Goal: Task Accomplishment & Management: Complete application form

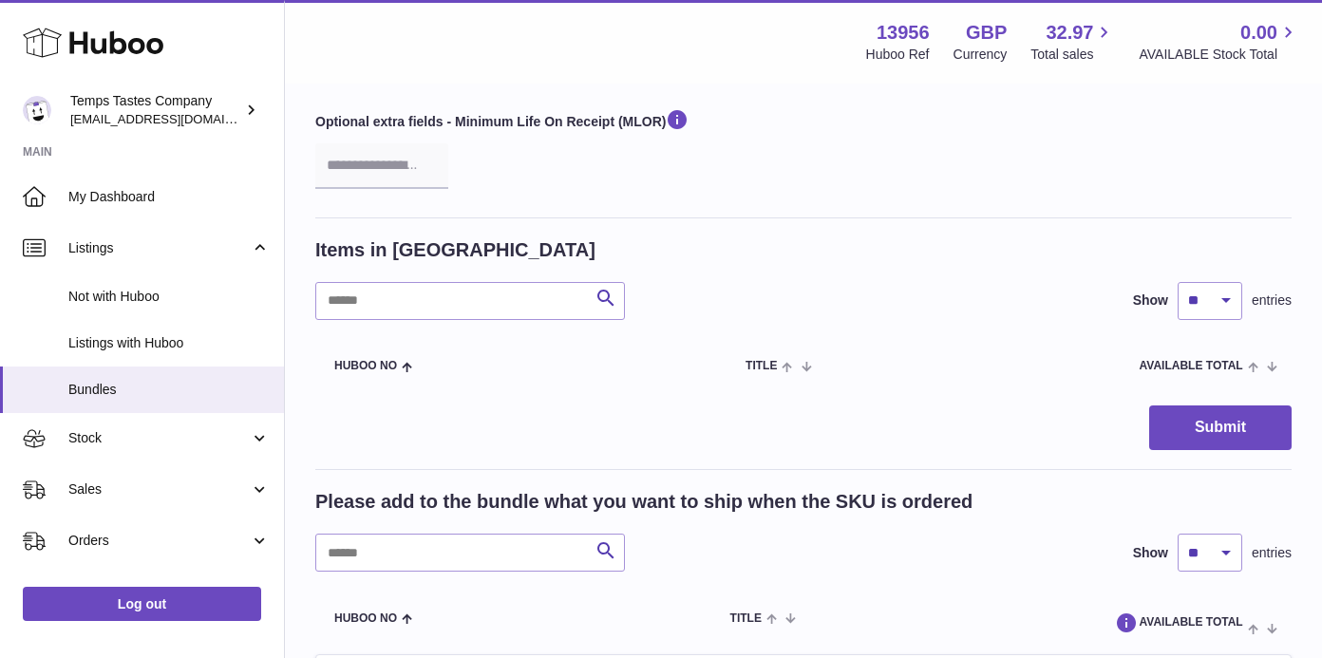
scroll to position [282, 0]
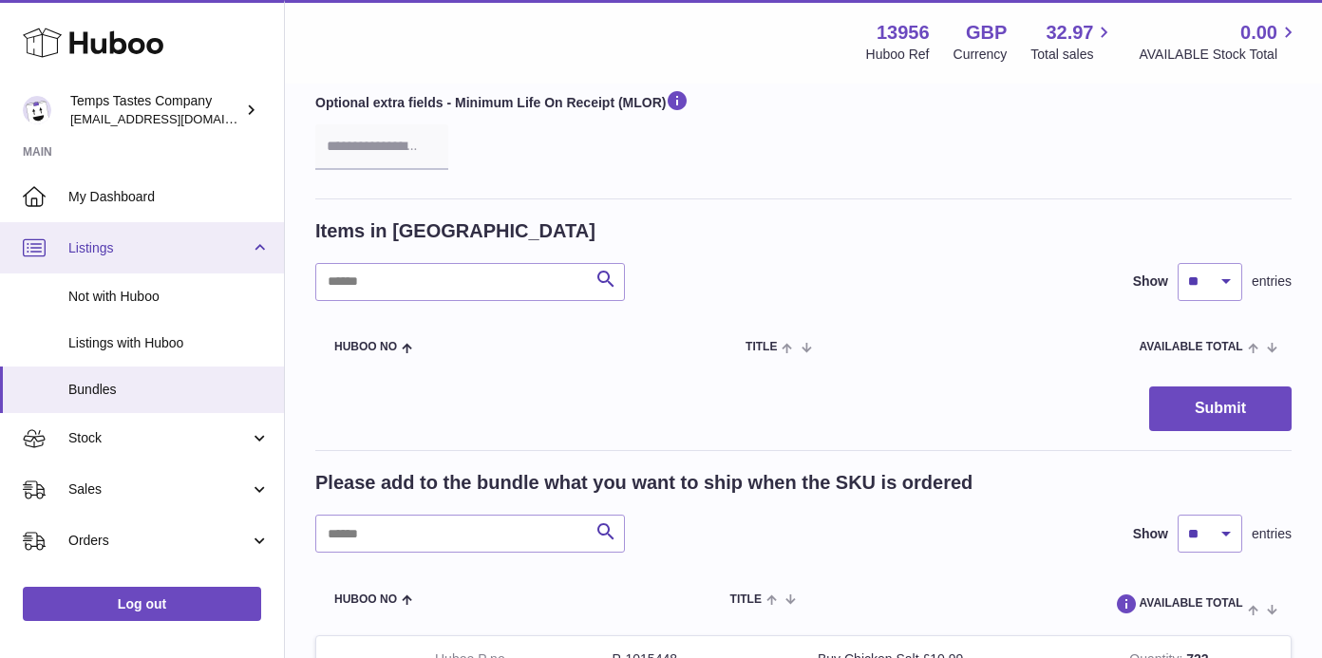
click at [81, 255] on link "Listings" at bounding box center [142, 247] width 284 height 51
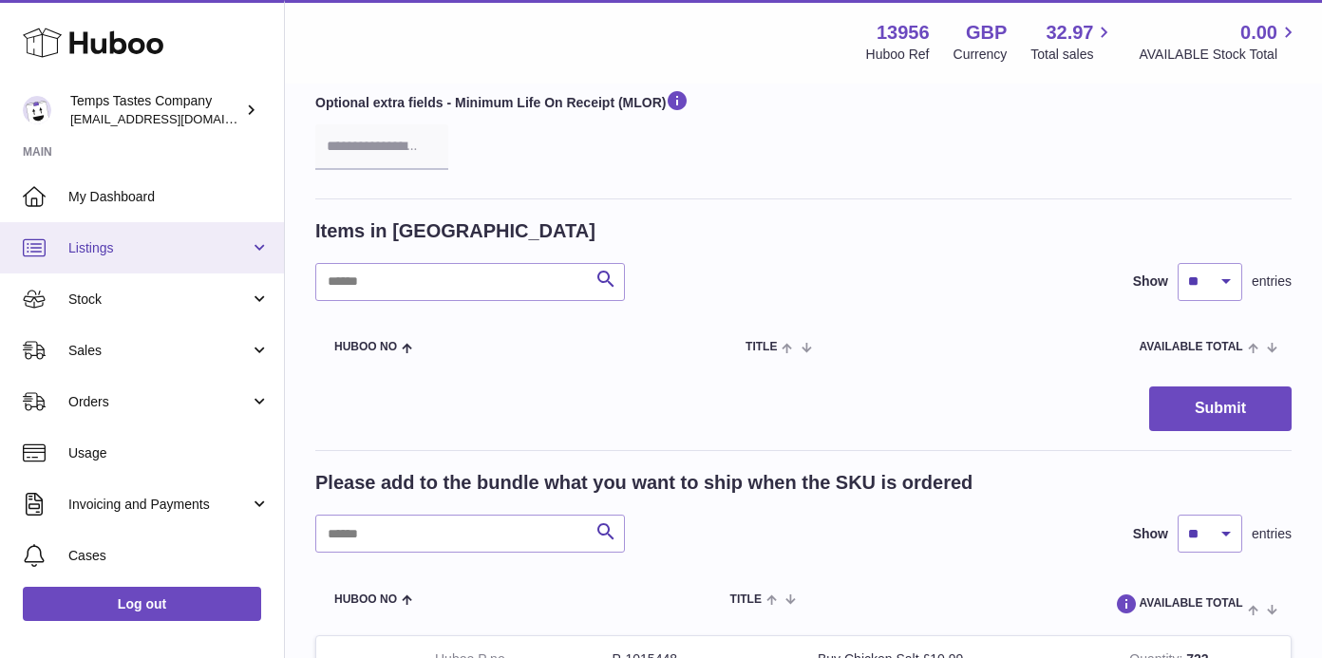
click at [81, 255] on link "Listings" at bounding box center [142, 247] width 284 height 51
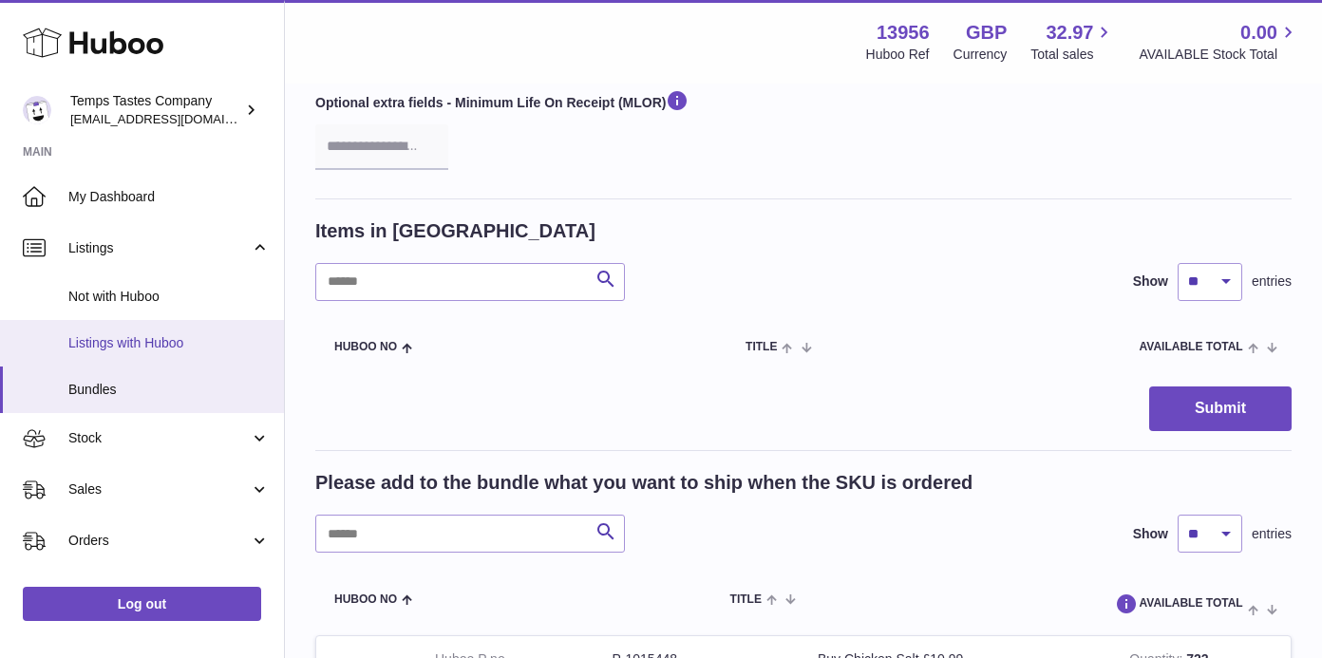
click at [100, 334] on span "Listings with Huboo" at bounding box center [168, 343] width 201 height 18
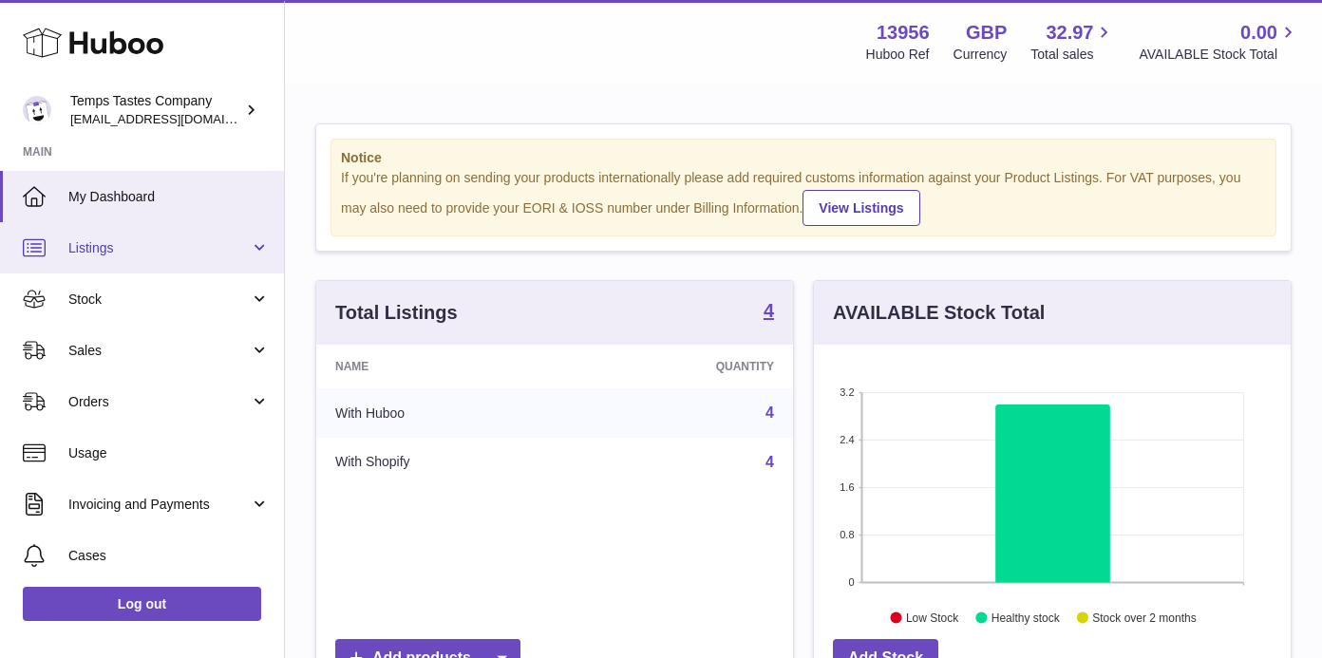
click at [252, 254] on link "Listings" at bounding box center [142, 247] width 284 height 51
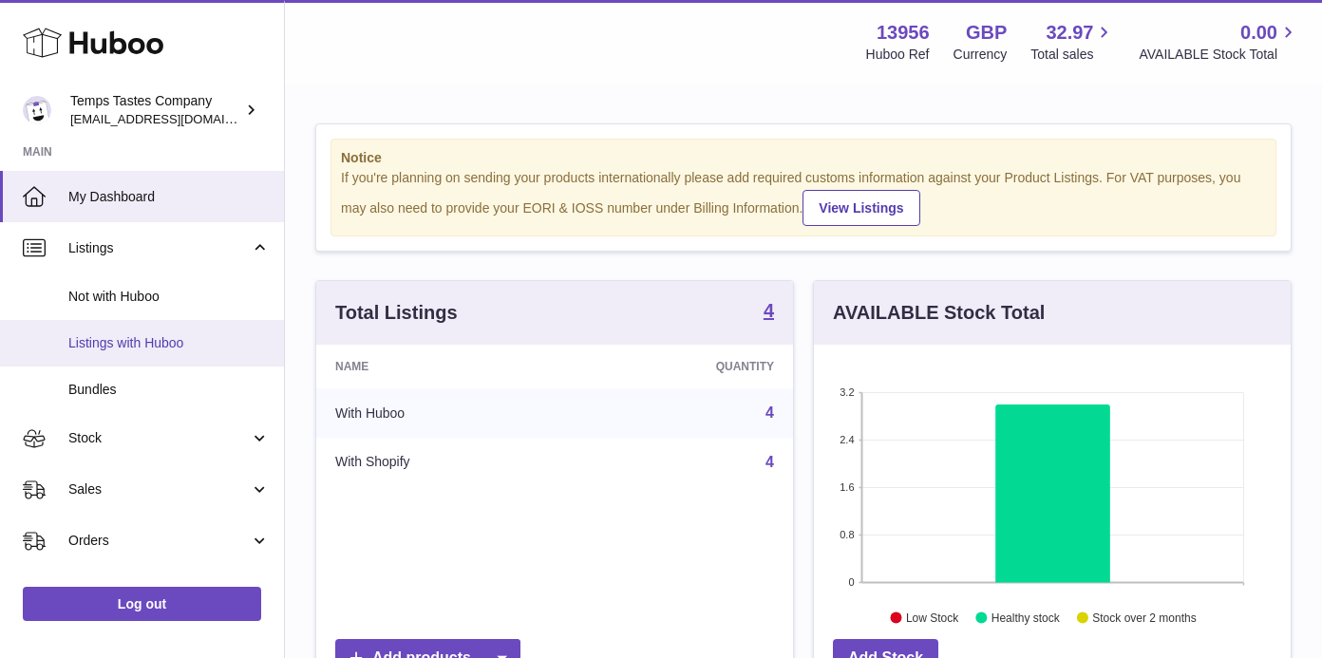
click at [125, 336] on span "Listings with Huboo" at bounding box center [168, 343] width 201 height 18
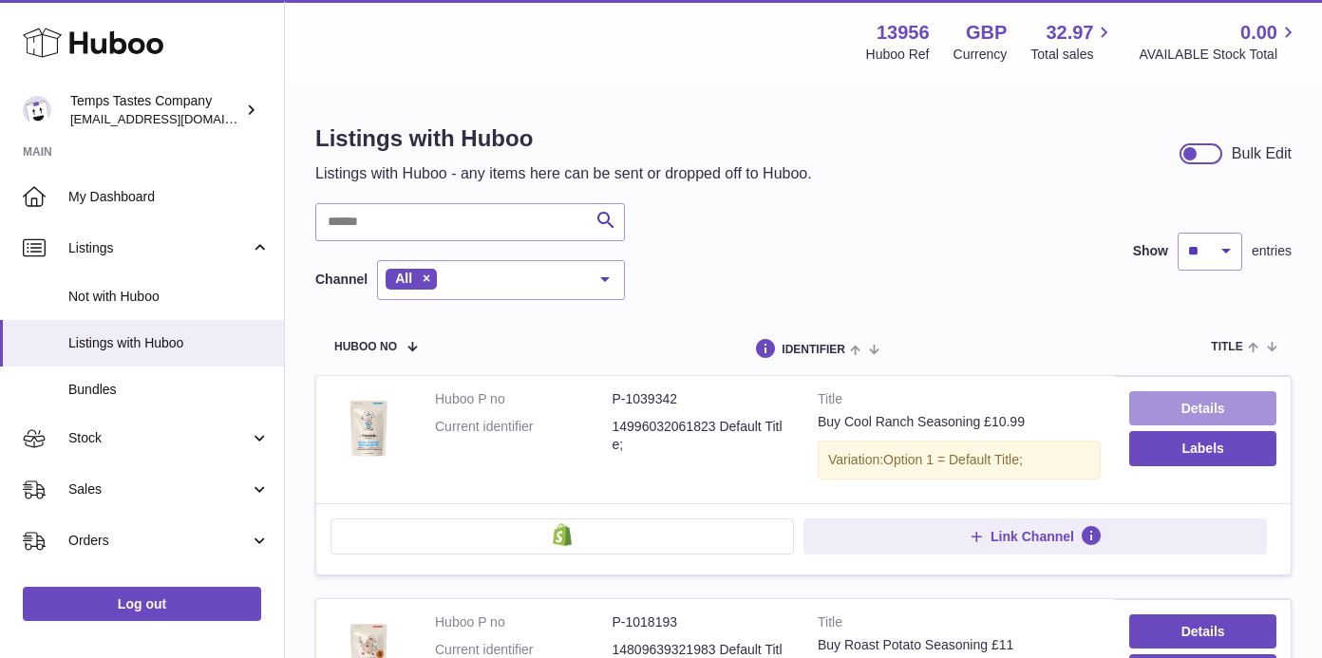
click at [1218, 410] on link "Details" at bounding box center [1202, 408] width 147 height 34
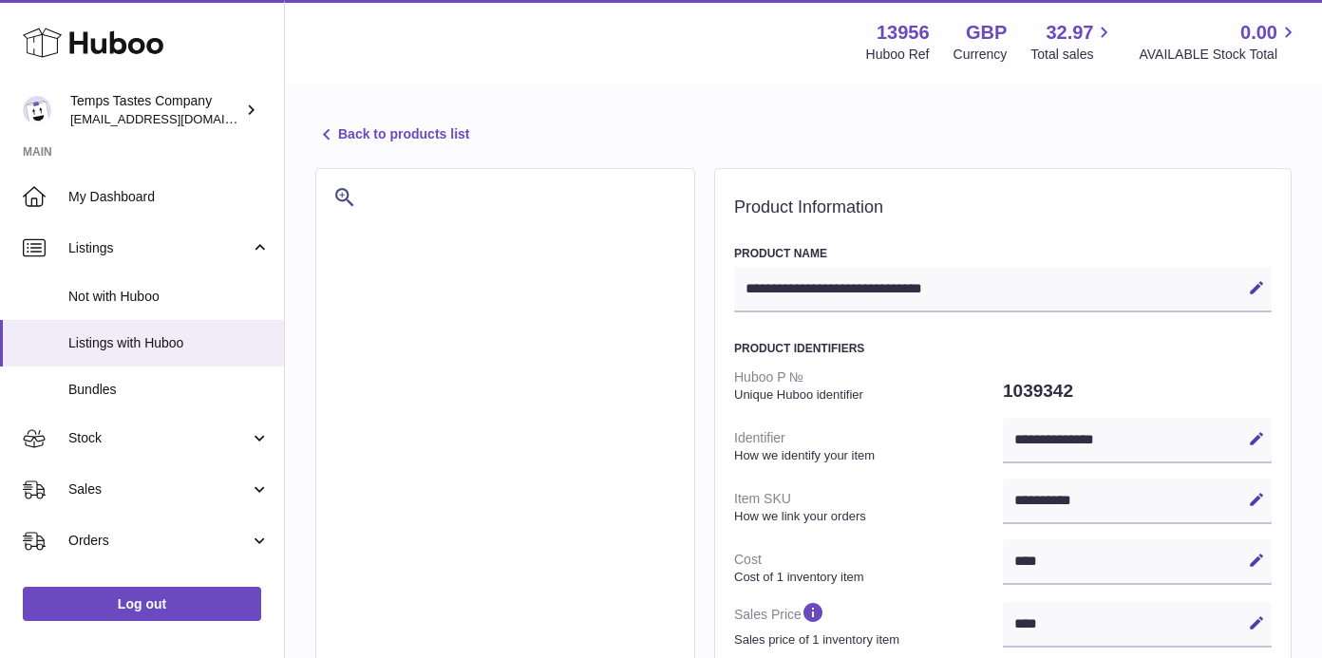
select select
select select "****"
click at [1095, 499] on div "**********" at bounding box center [1137, 502] width 269 height 46
click at [1254, 496] on icon at bounding box center [1256, 499] width 17 height 17
drag, startPoint x: 1097, startPoint y: 497, endPoint x: 962, endPoint y: 495, distance: 134.9
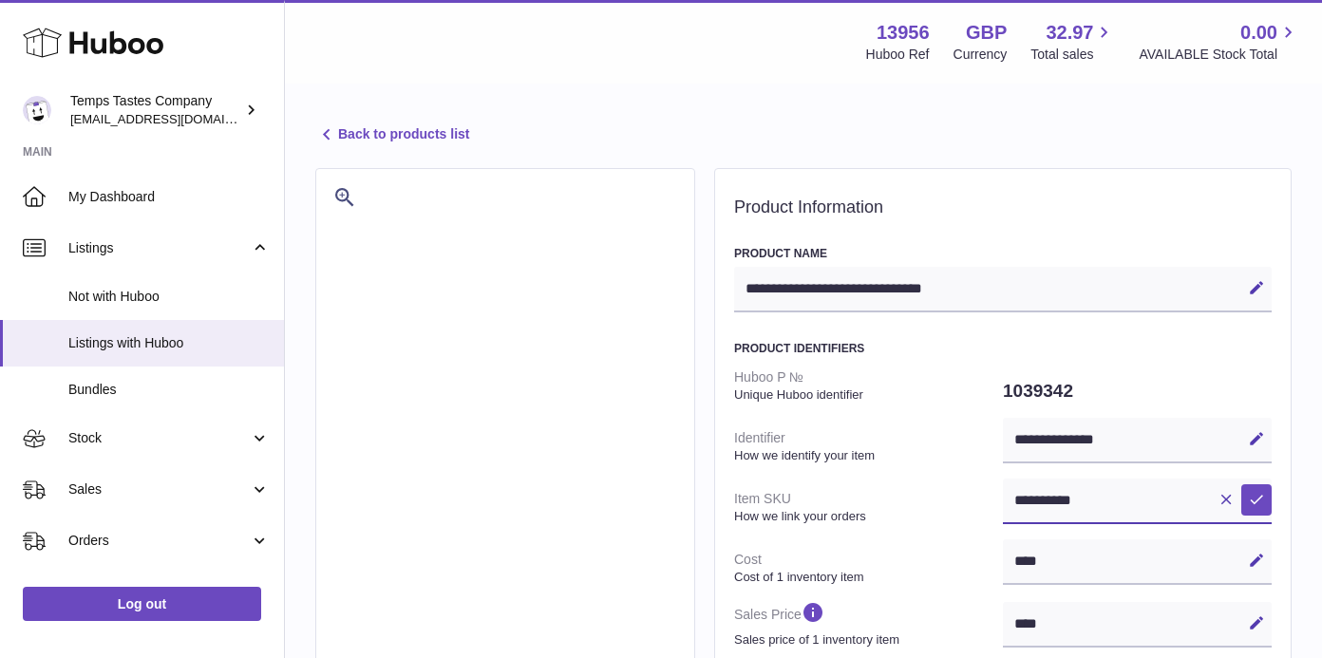
click at [344, 129] on link "Back to products list" at bounding box center [392, 134] width 154 height 23
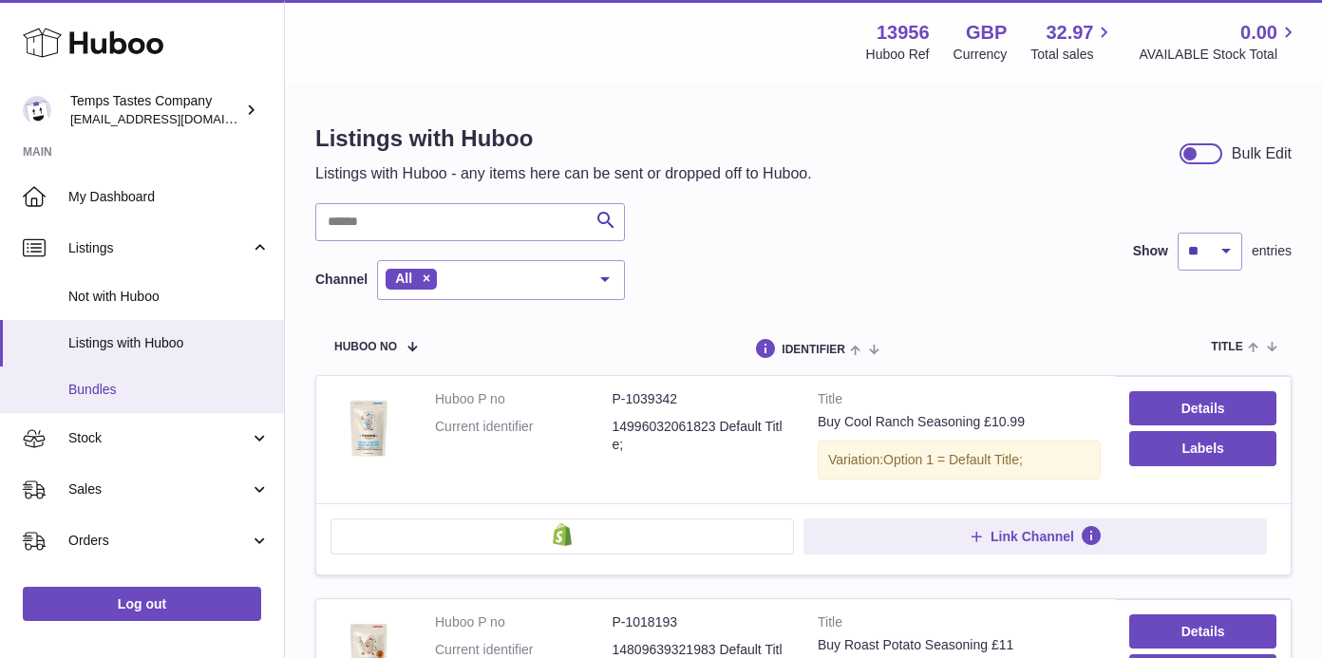
click at [87, 381] on span "Bundles" at bounding box center [168, 390] width 201 height 18
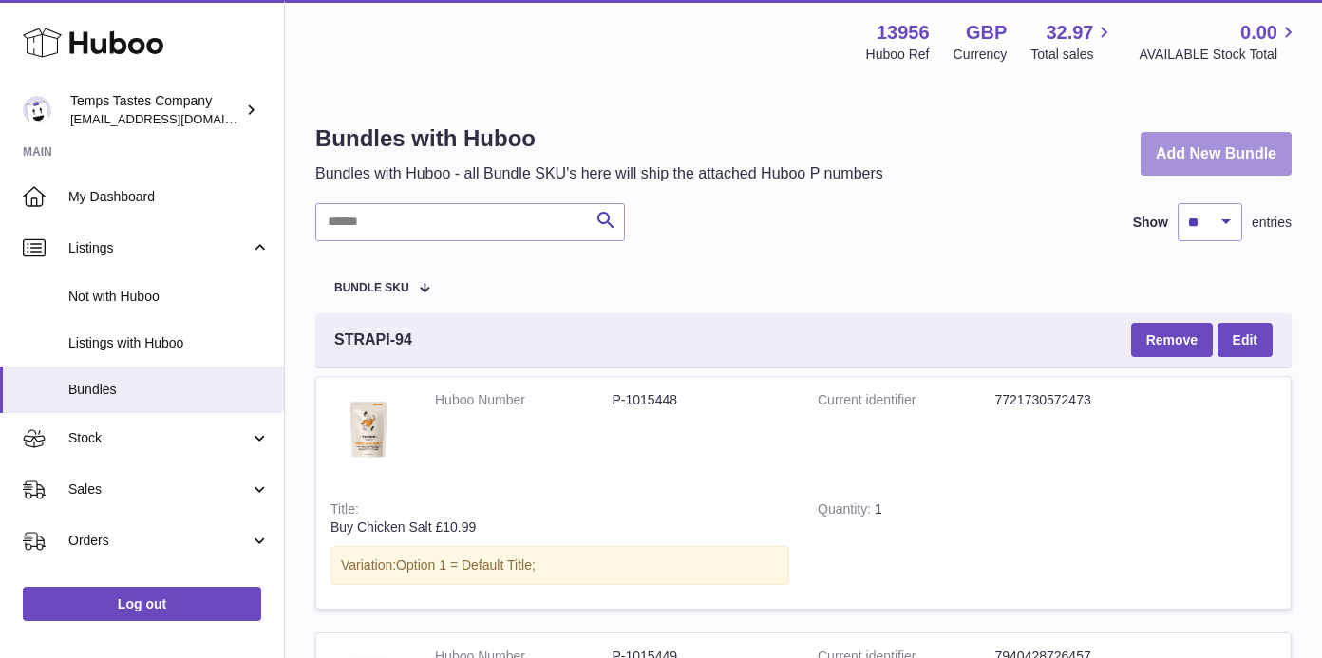
click at [1234, 155] on link "Add New Bundle" at bounding box center [1215, 154] width 151 height 45
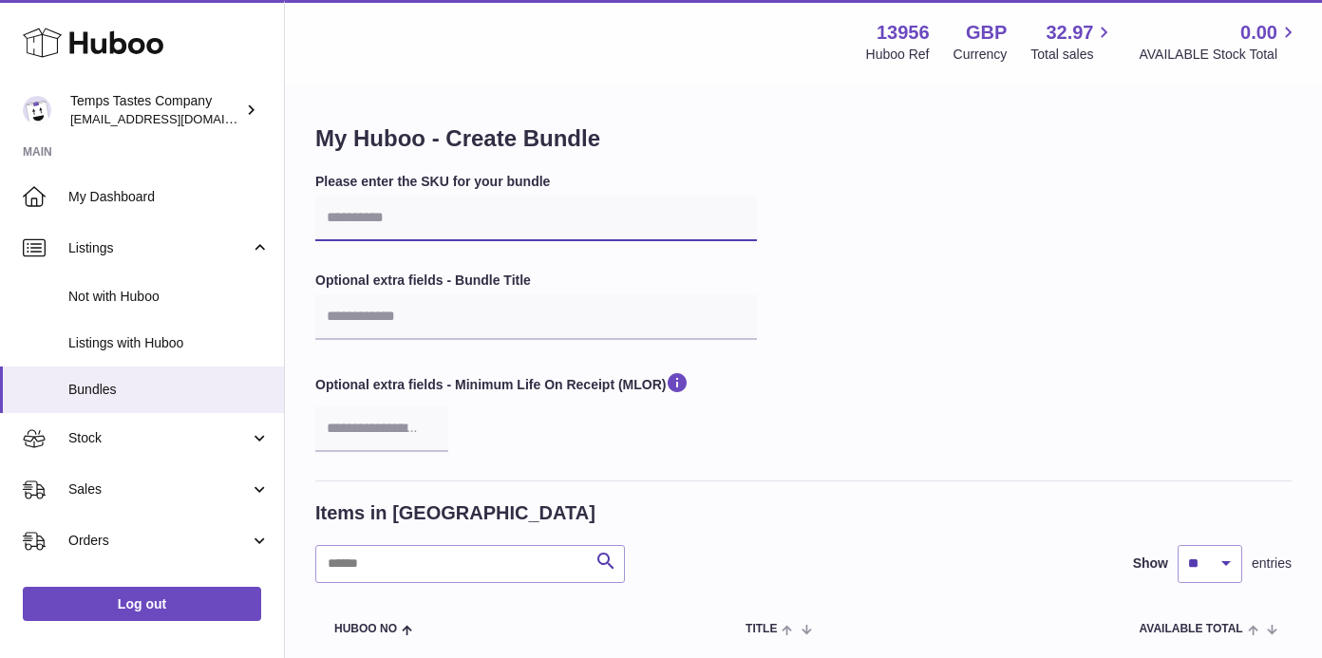
click at [403, 219] on input "text" at bounding box center [536, 219] width 442 height 46
paste input "**********"
type input "**********"
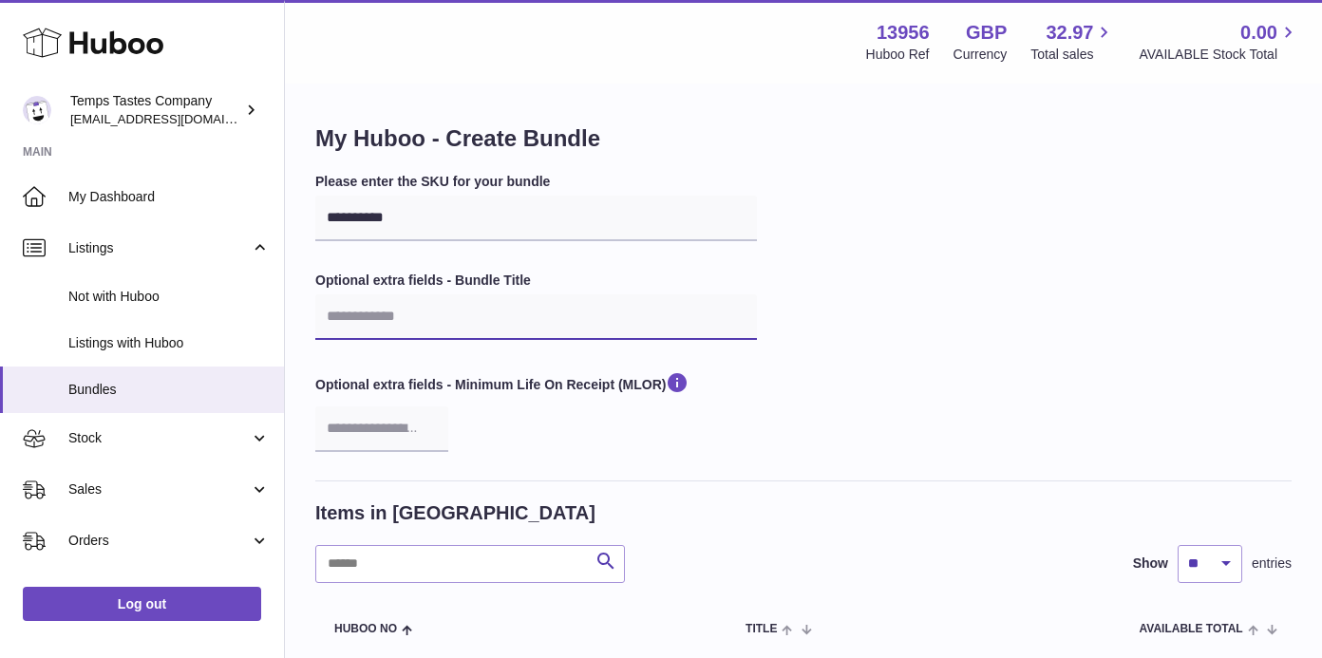
click at [360, 311] on input "text" at bounding box center [536, 317] width 442 height 46
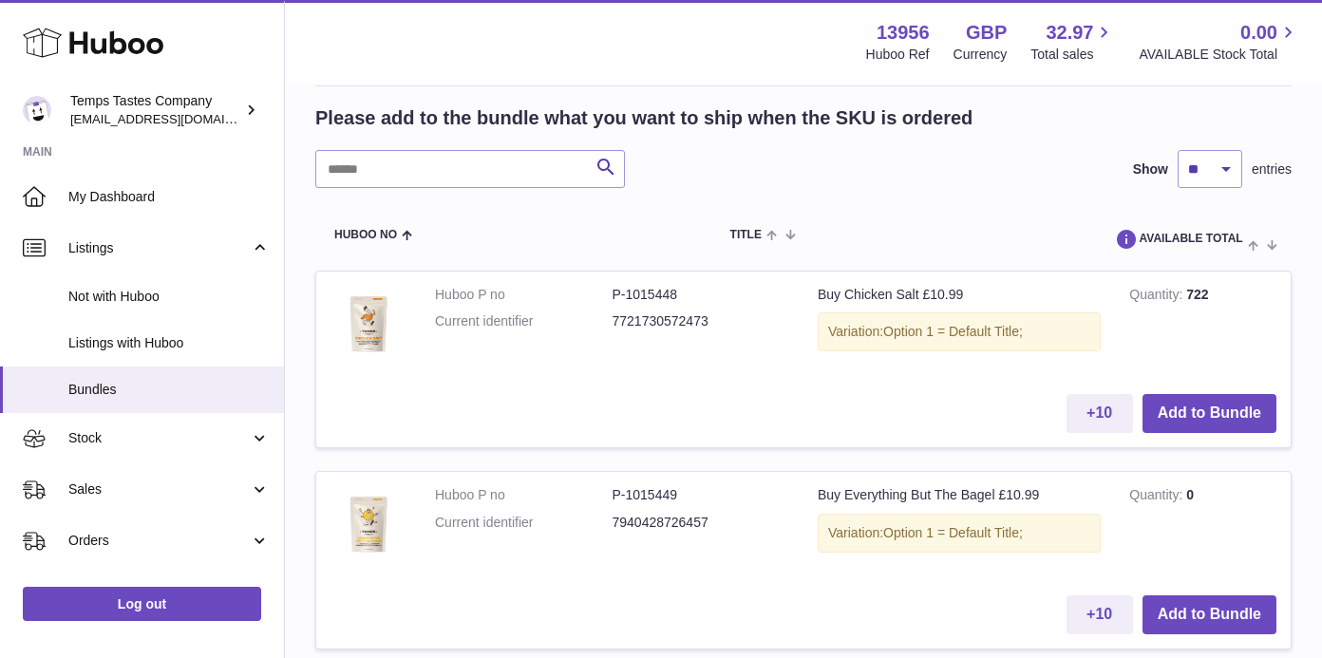
scroll to position [658, 0]
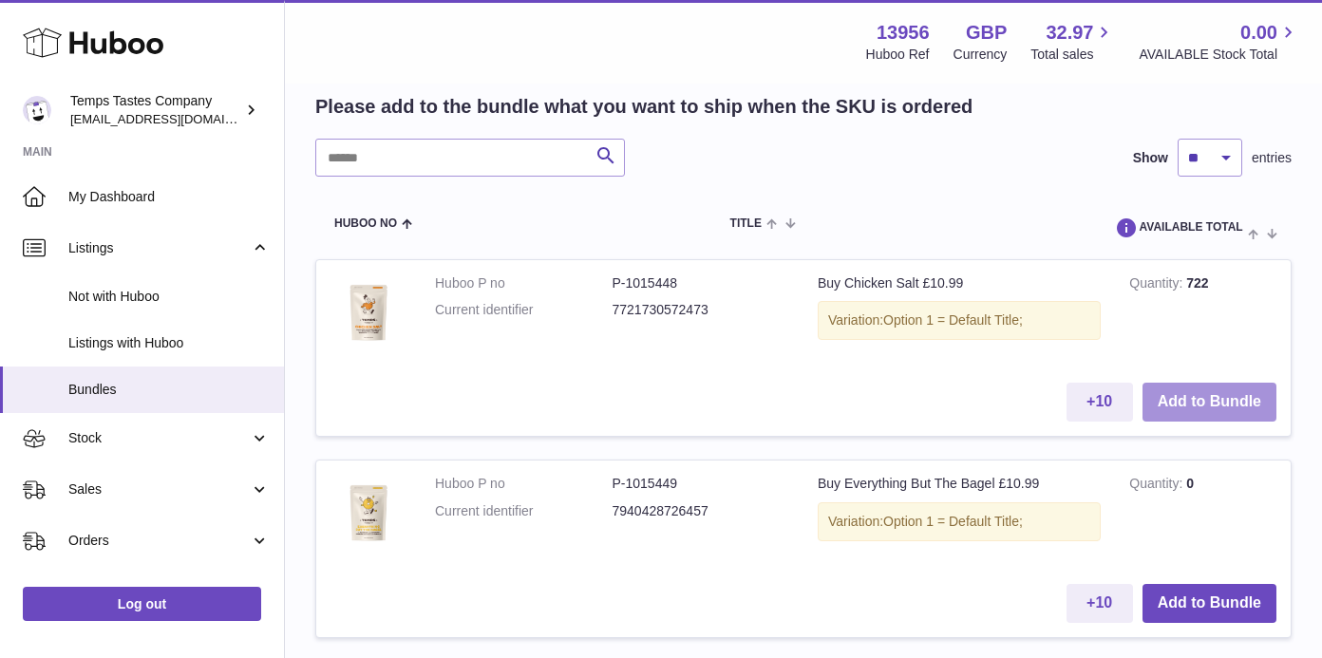
type input "**********"
click at [1228, 403] on button "Add to Bundle" at bounding box center [1209, 402] width 134 height 39
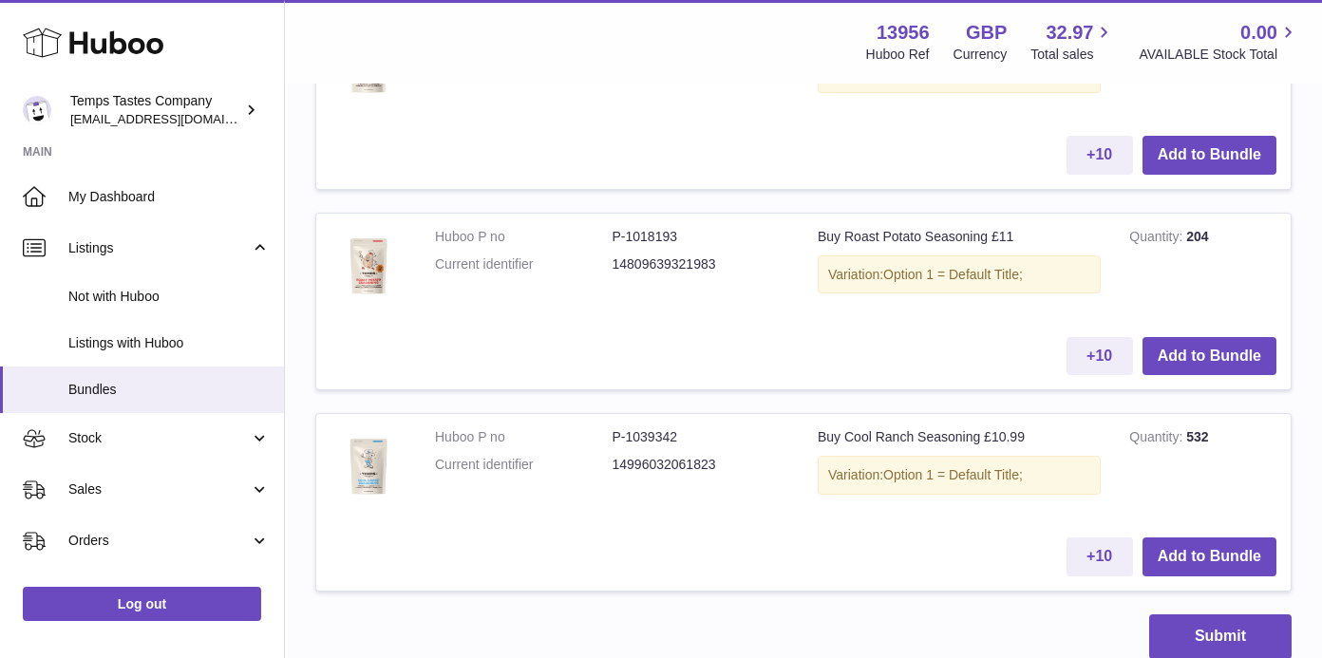
scroll to position [1312, 0]
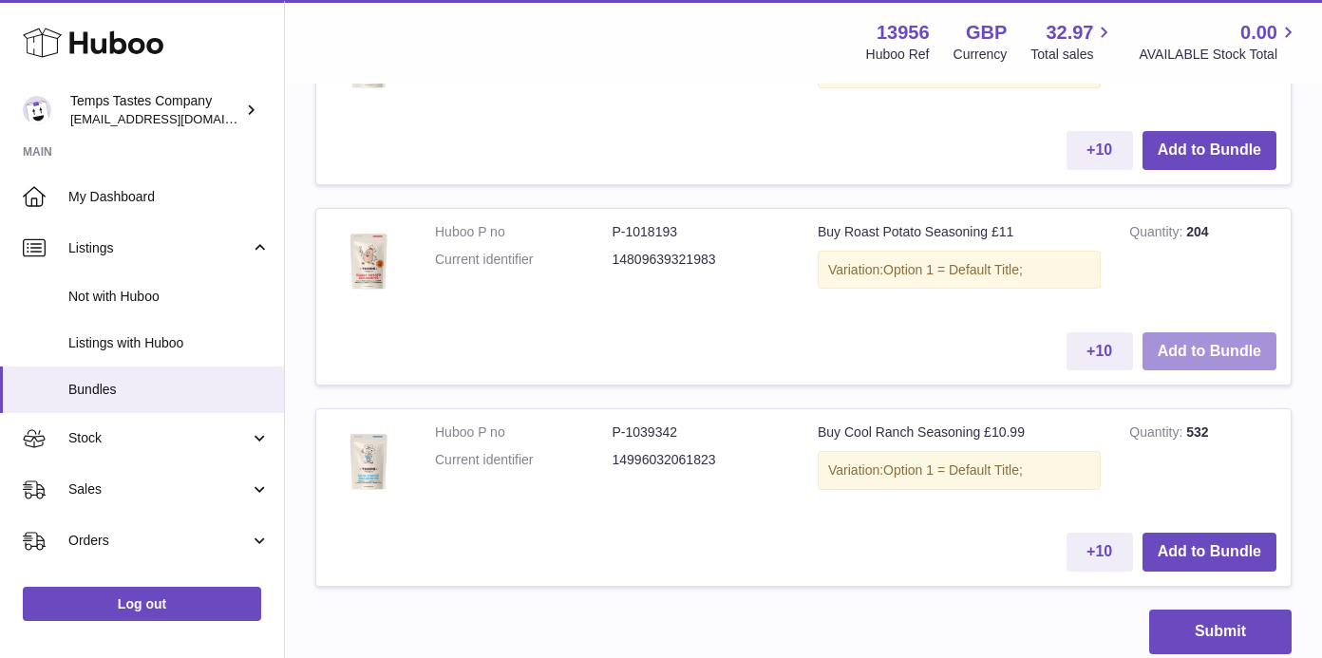
click at [1201, 343] on button "Add to Bundle" at bounding box center [1209, 351] width 134 height 39
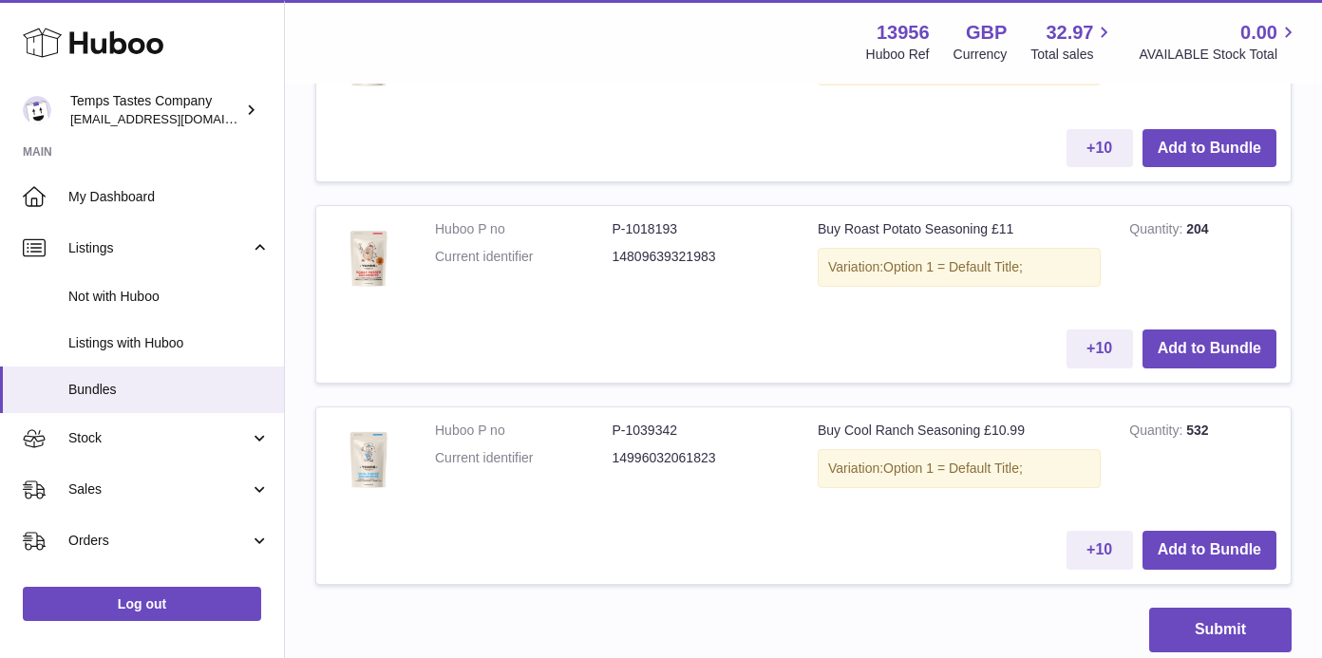
scroll to position [1522, 0]
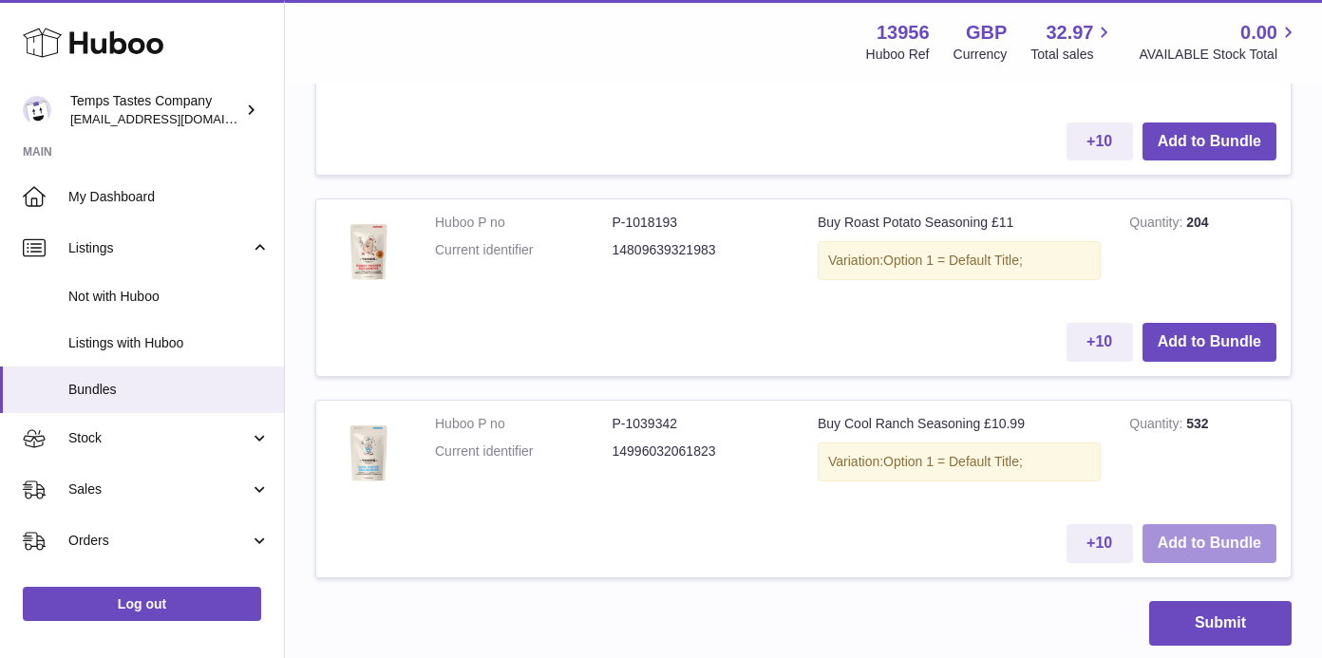
click at [1207, 524] on button "Add to Bundle" at bounding box center [1209, 543] width 134 height 39
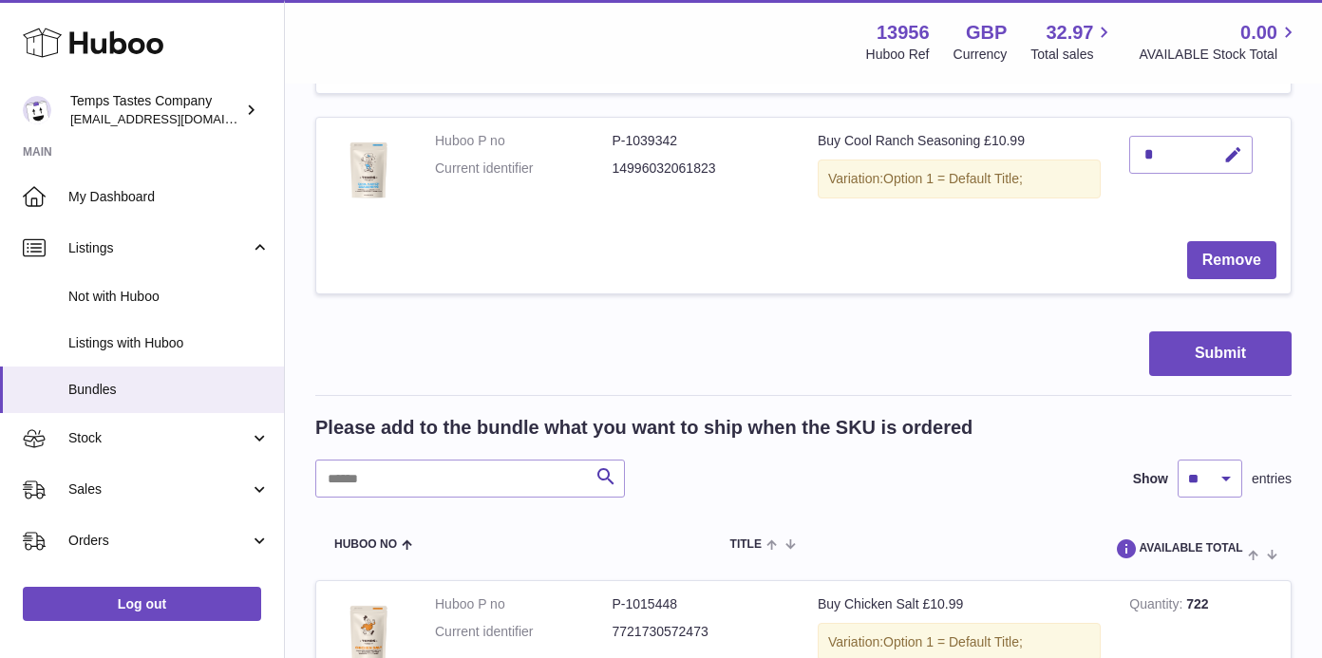
scroll to position [970, 0]
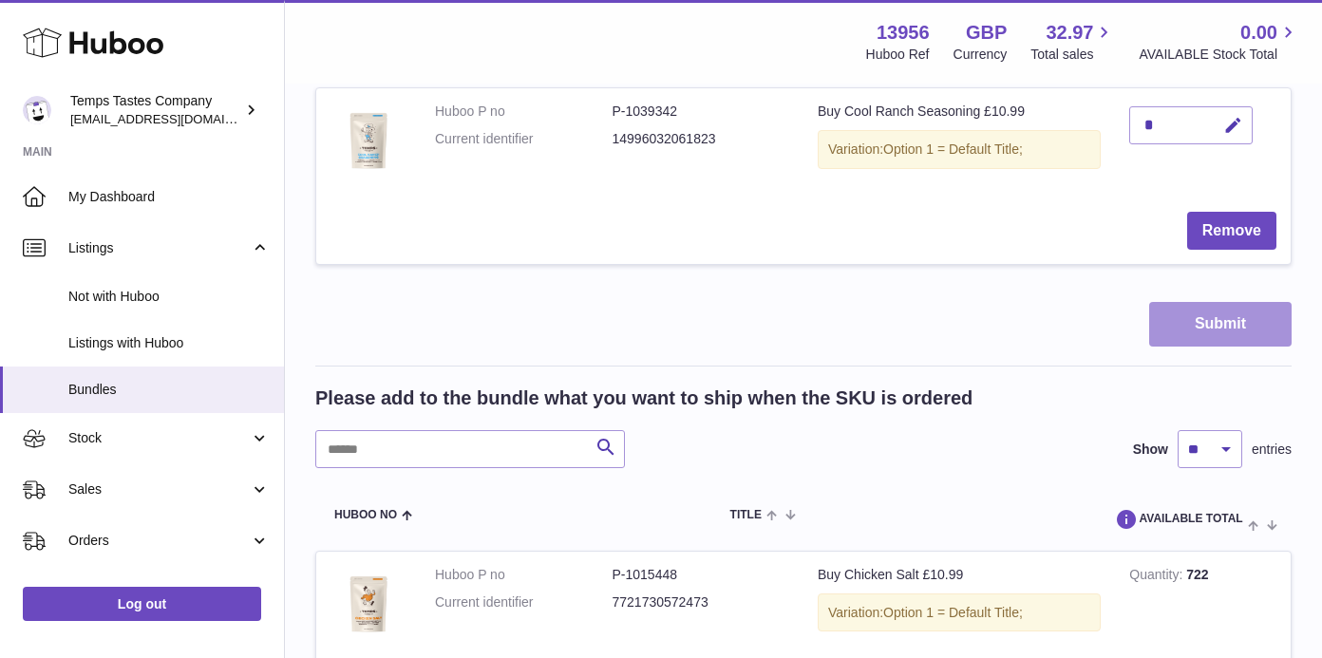
click at [1208, 328] on button "Submit" at bounding box center [1220, 324] width 142 height 45
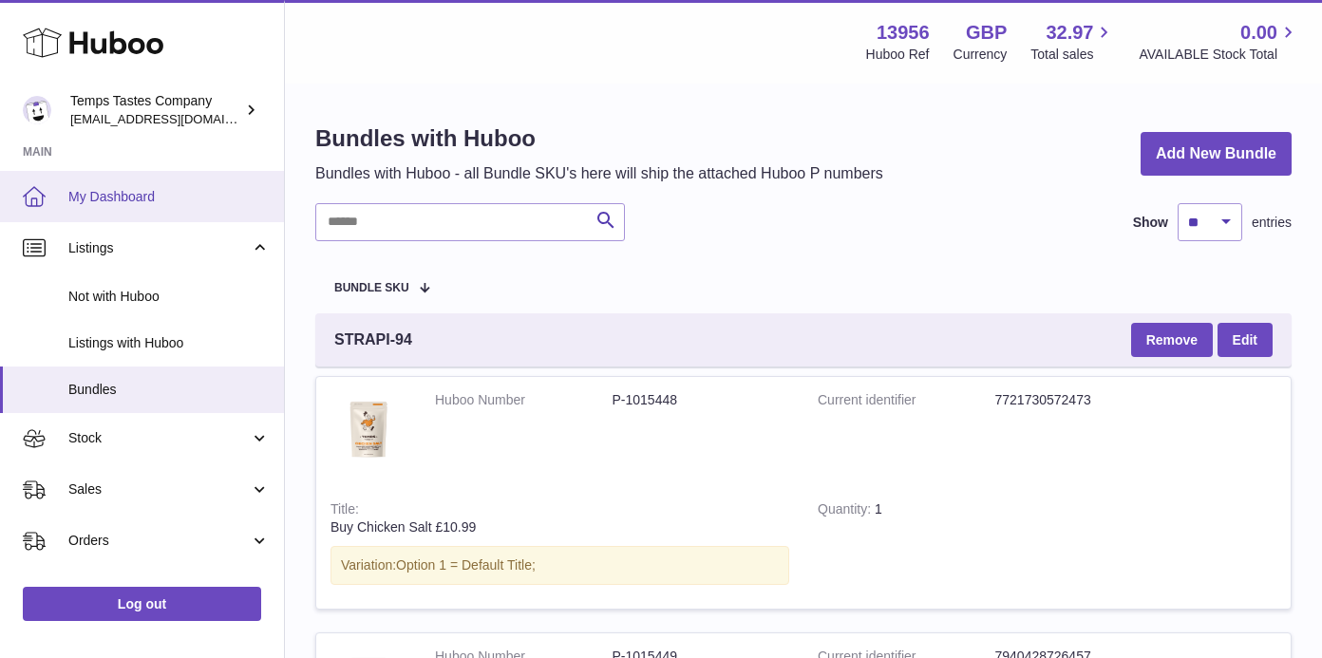
click at [117, 188] on span "My Dashboard" at bounding box center [168, 197] width 201 height 18
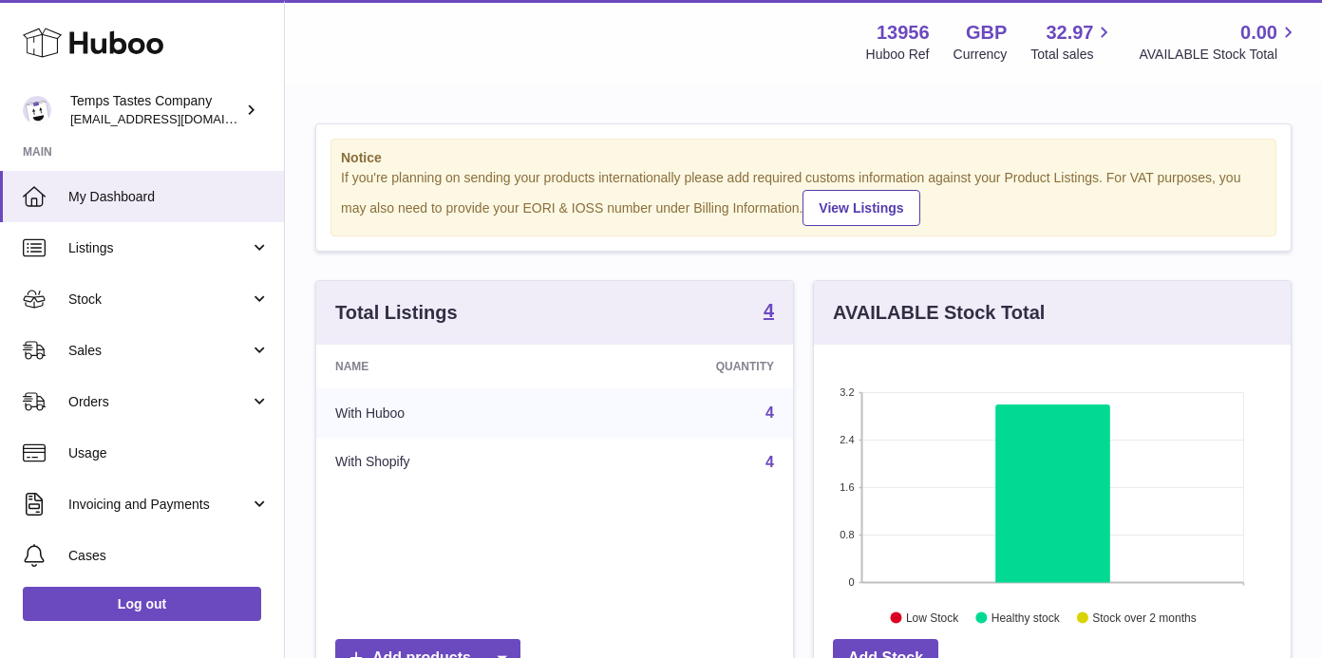
scroll to position [296, 477]
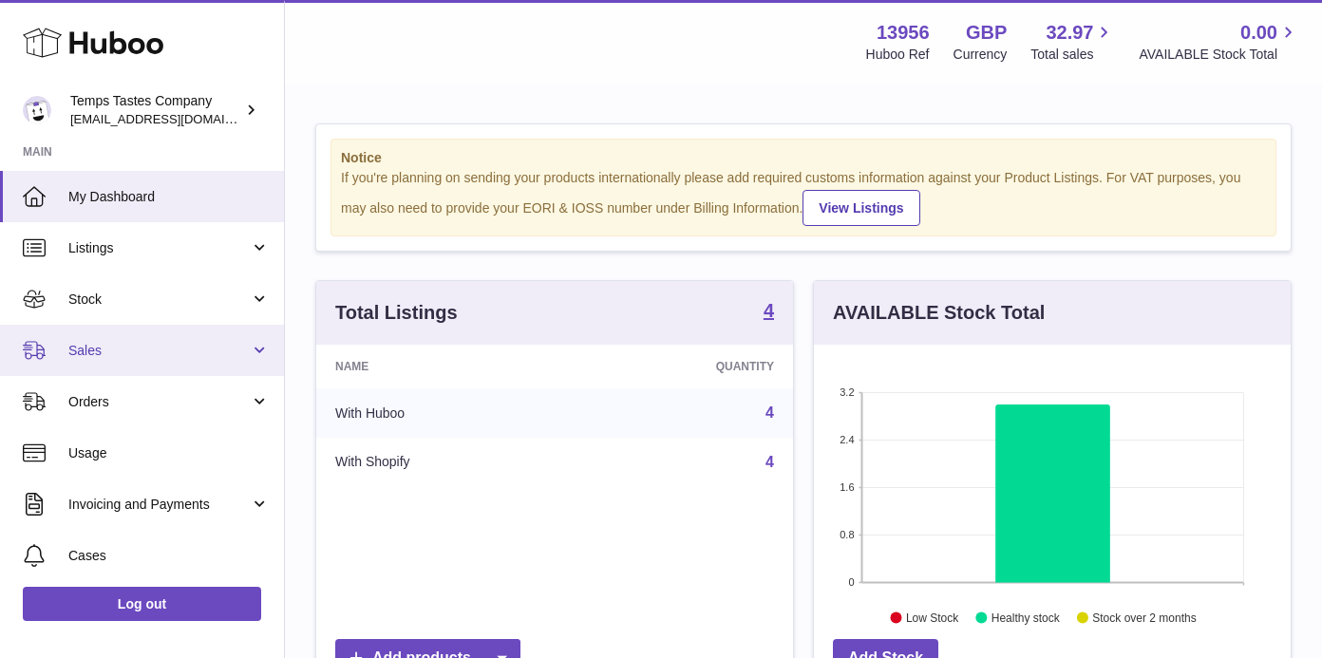
click at [87, 356] on span "Sales" at bounding box center [158, 351] width 181 height 18
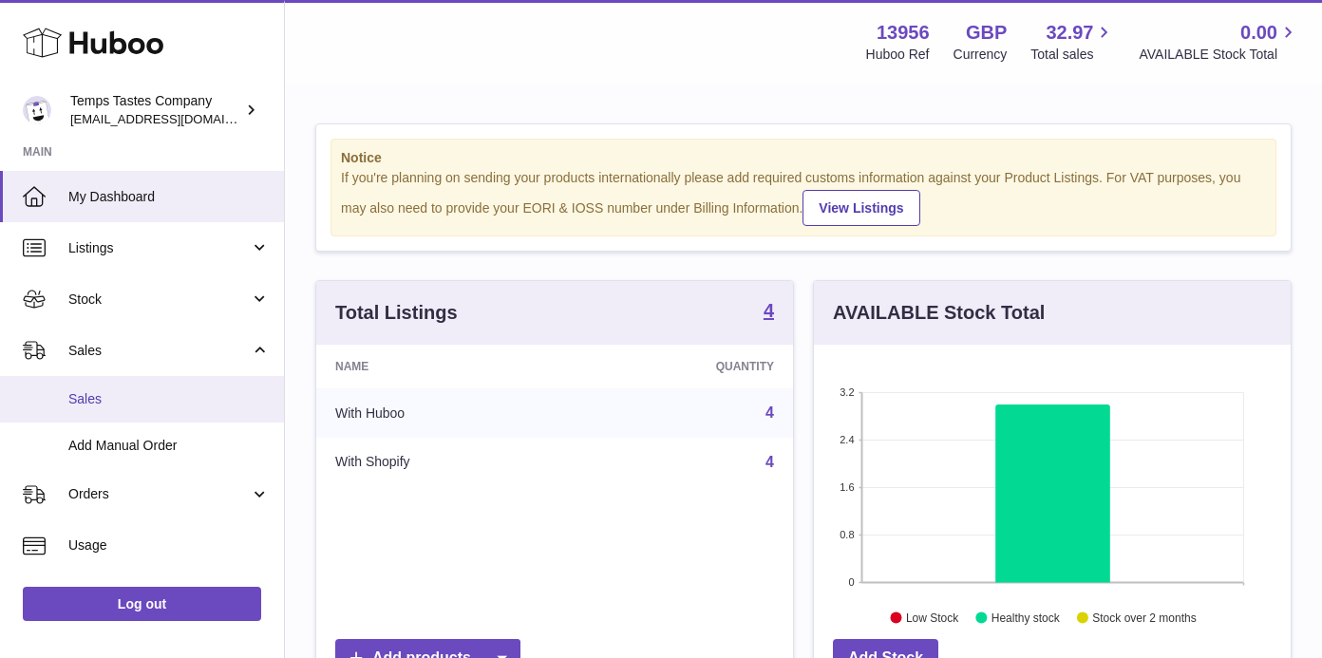
click at [79, 408] on link "Sales" at bounding box center [142, 399] width 284 height 47
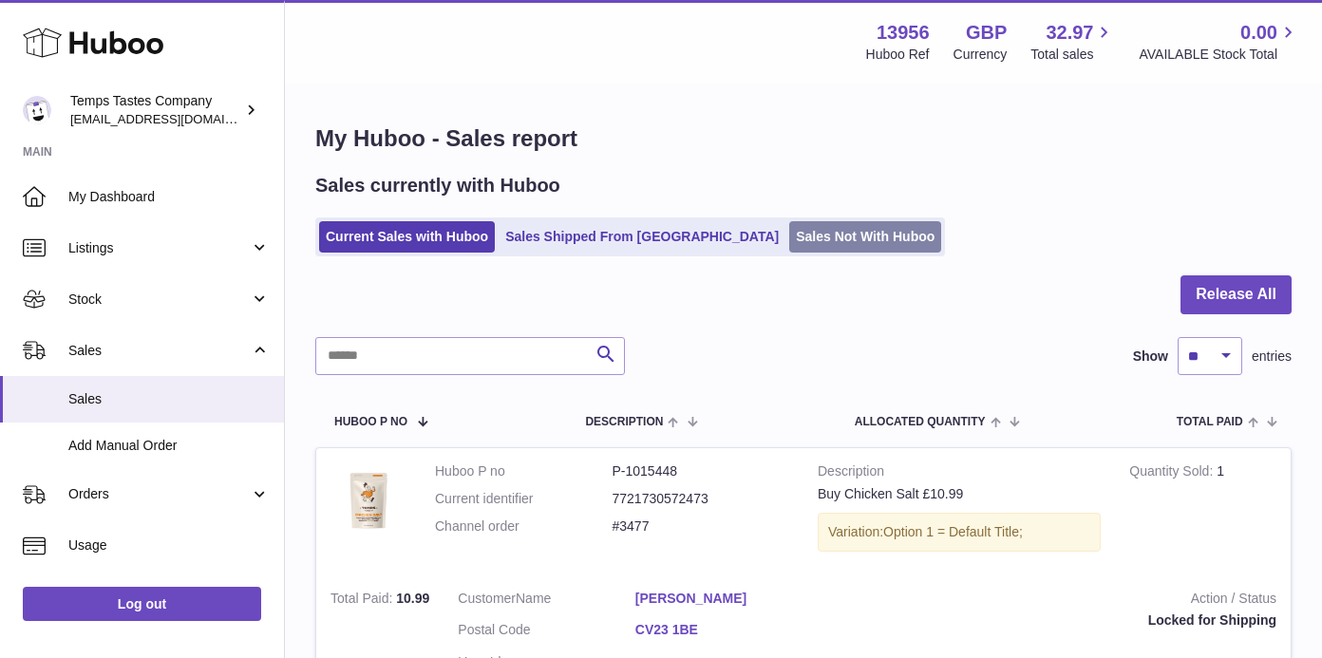
click at [789, 241] on link "Sales Not With Huboo" at bounding box center [865, 236] width 152 height 31
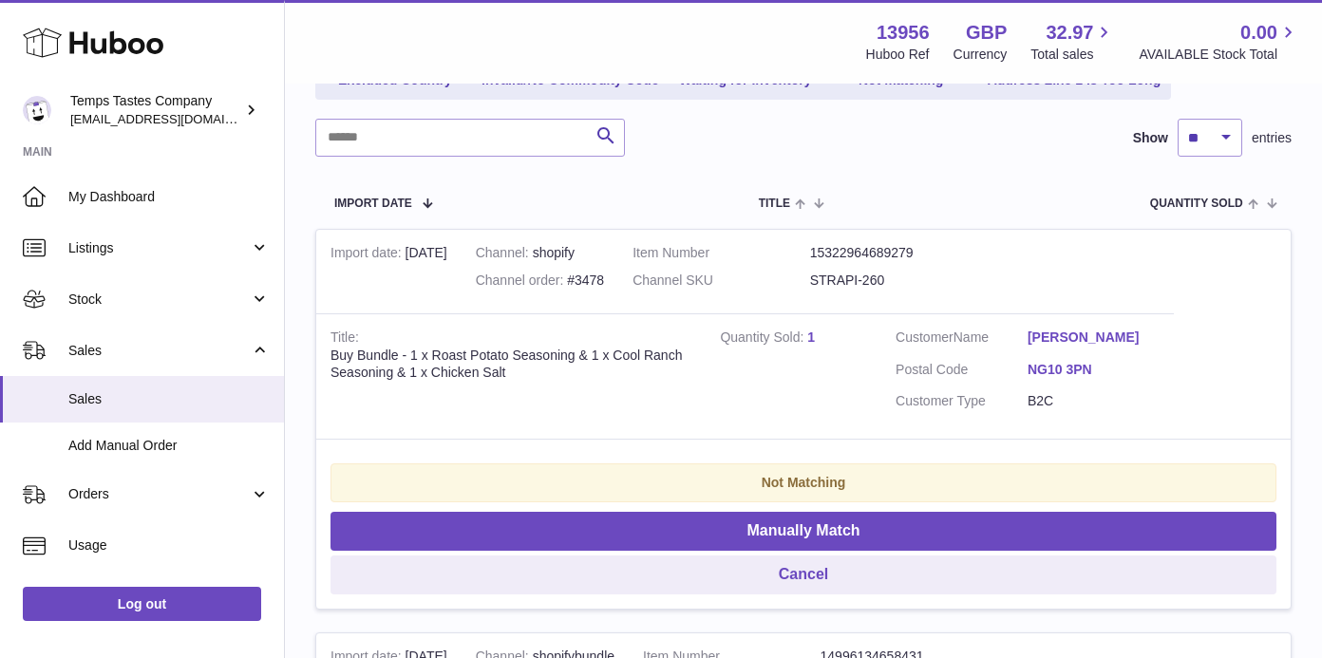
scroll to position [269, 0]
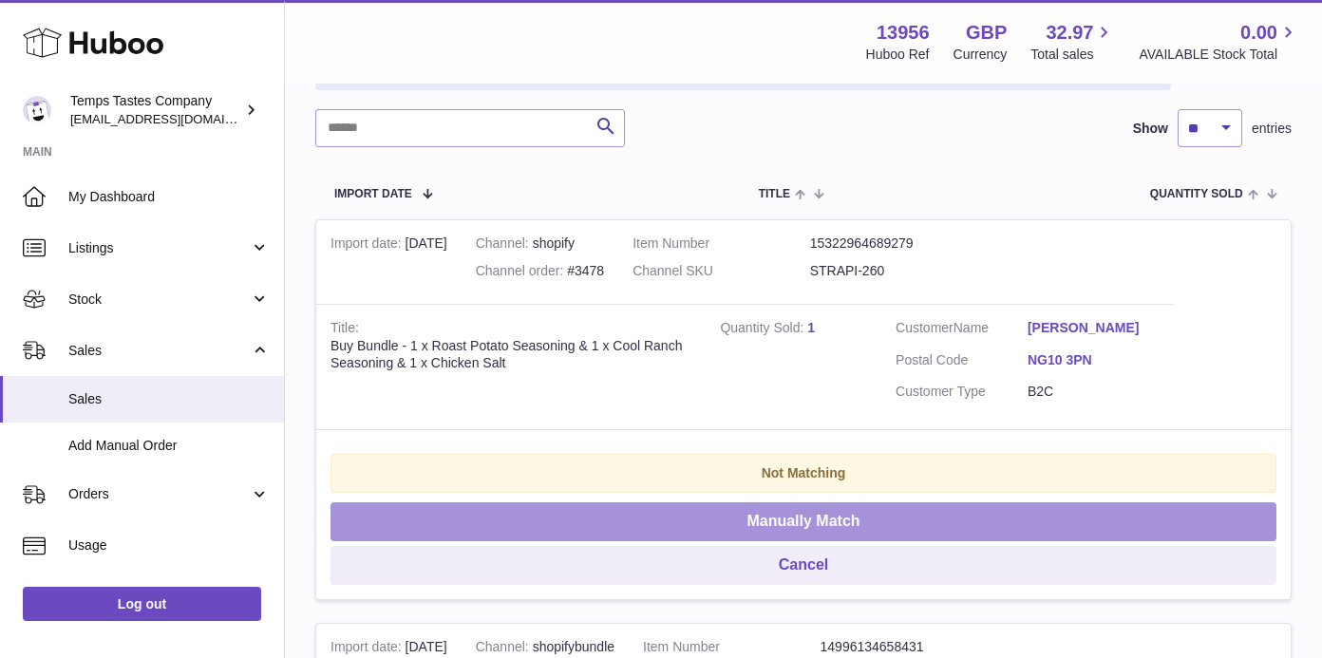
click at [813, 521] on button "Manually Match" at bounding box center [803, 521] width 946 height 39
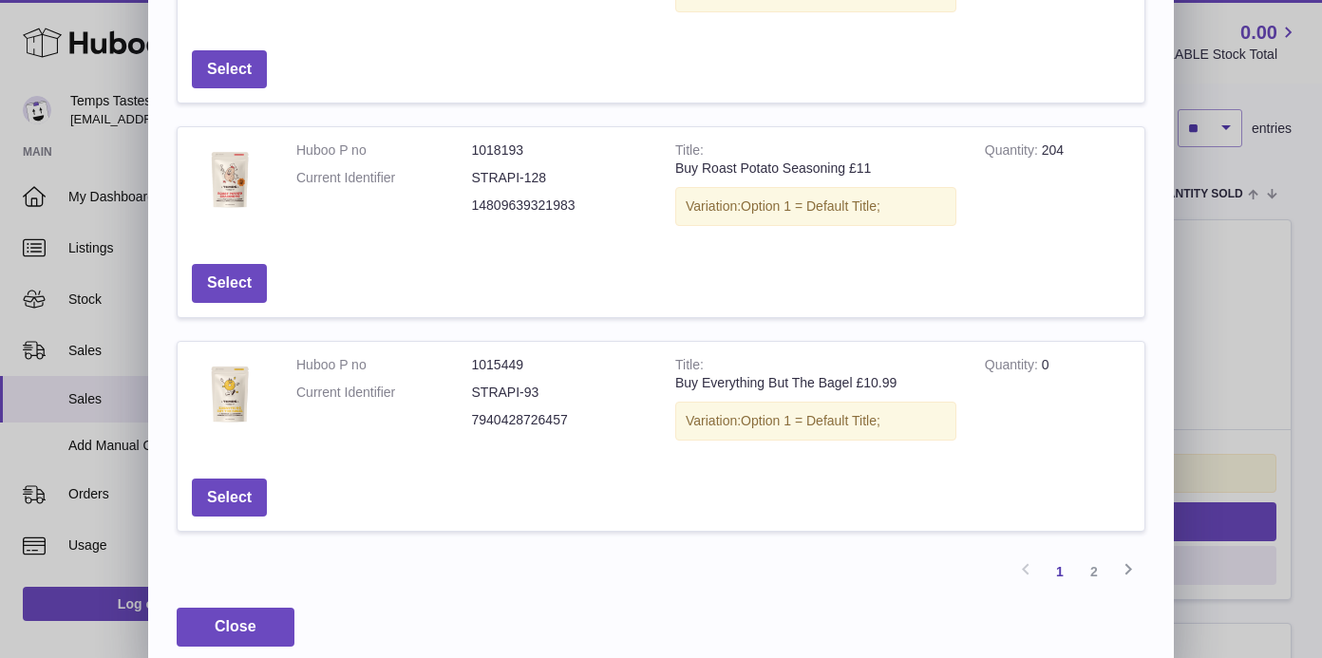
scroll to position [723, 0]
click at [1126, 558] on icon at bounding box center [1128, 570] width 23 height 24
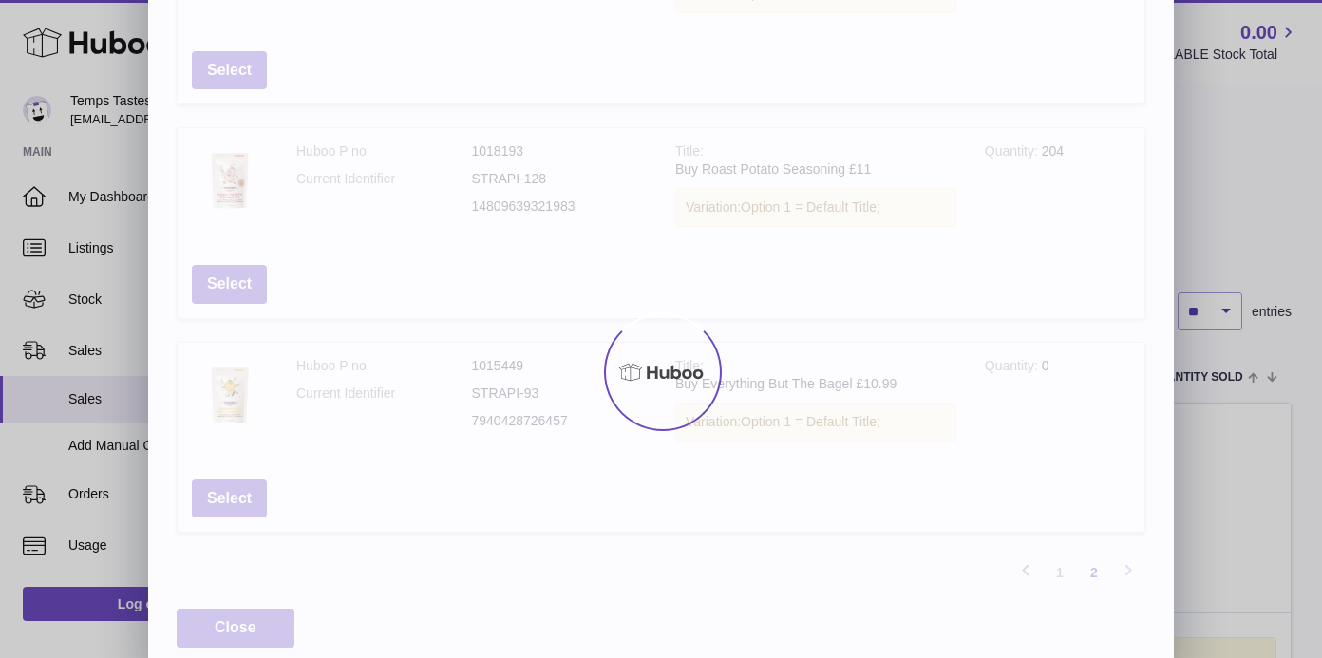
scroll to position [2, 0]
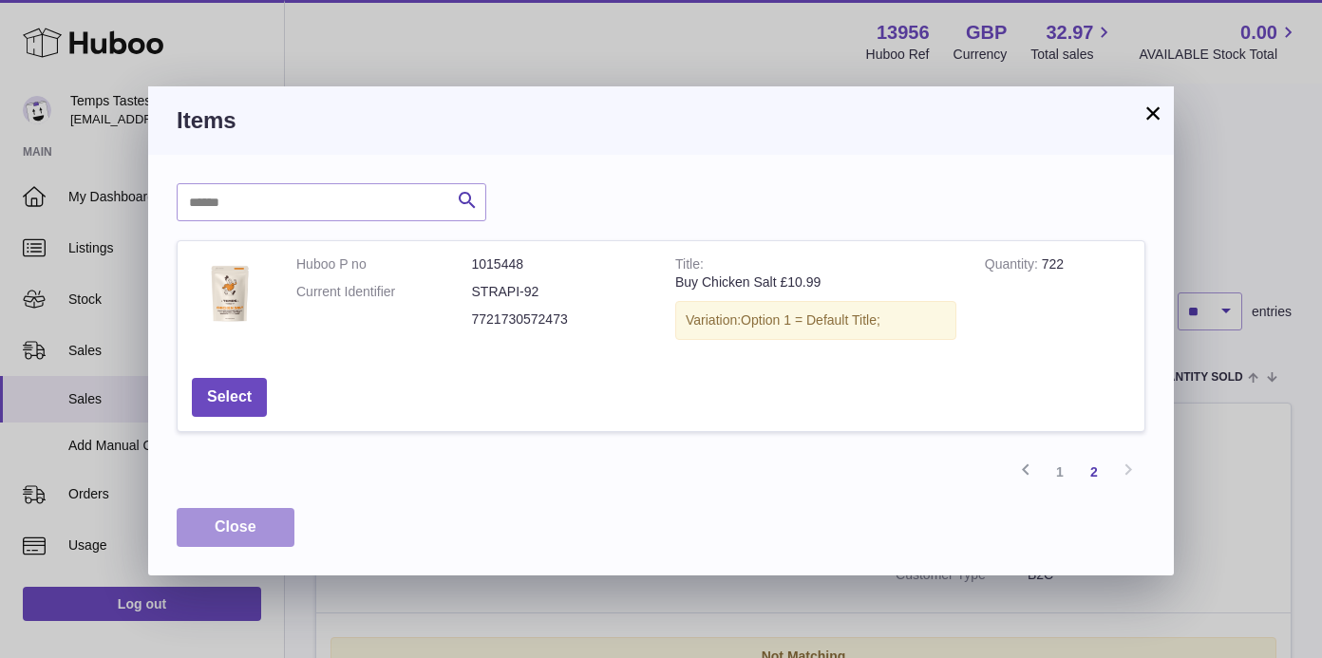
click at [252, 523] on span "Close" at bounding box center [236, 526] width 42 height 16
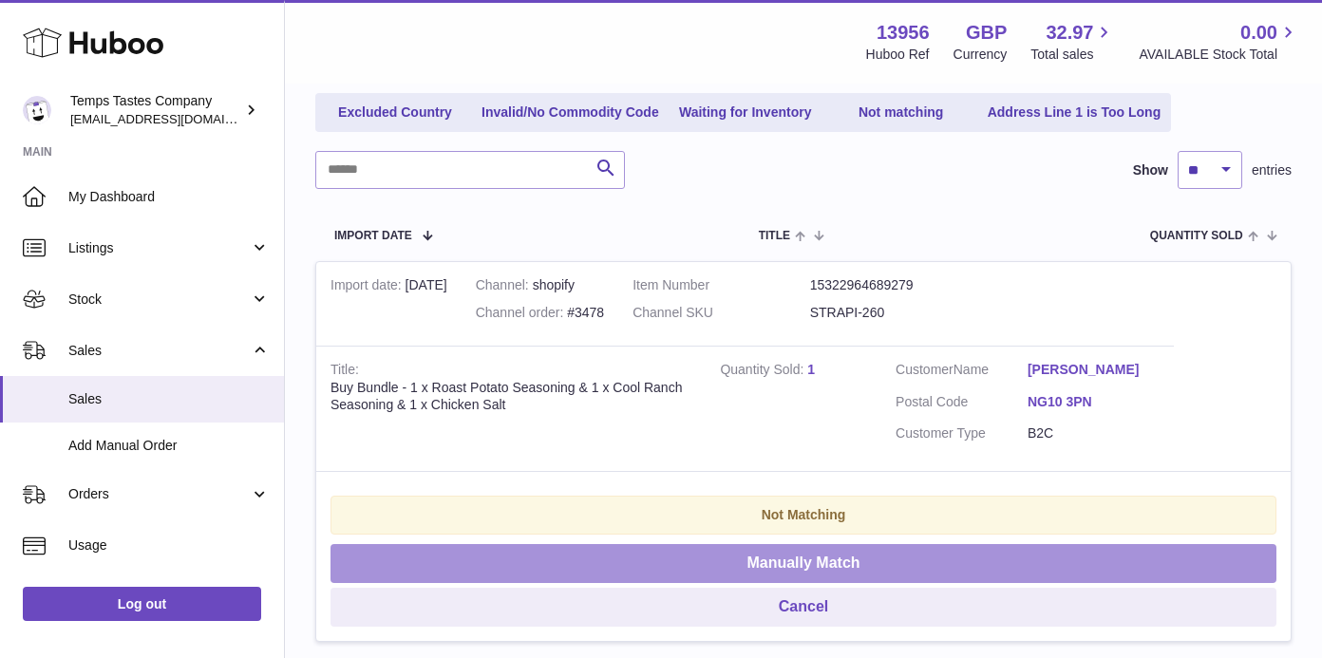
scroll to position [263, 0]
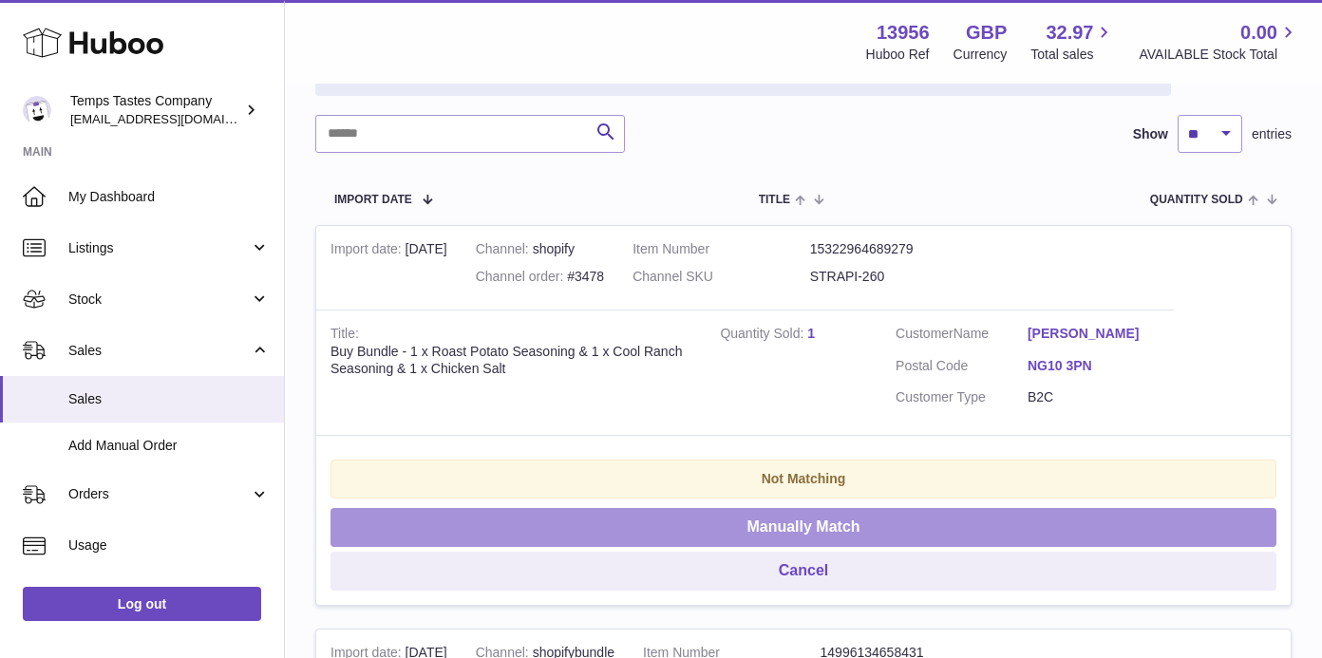
click at [802, 518] on button "Manually Match" at bounding box center [803, 527] width 946 height 39
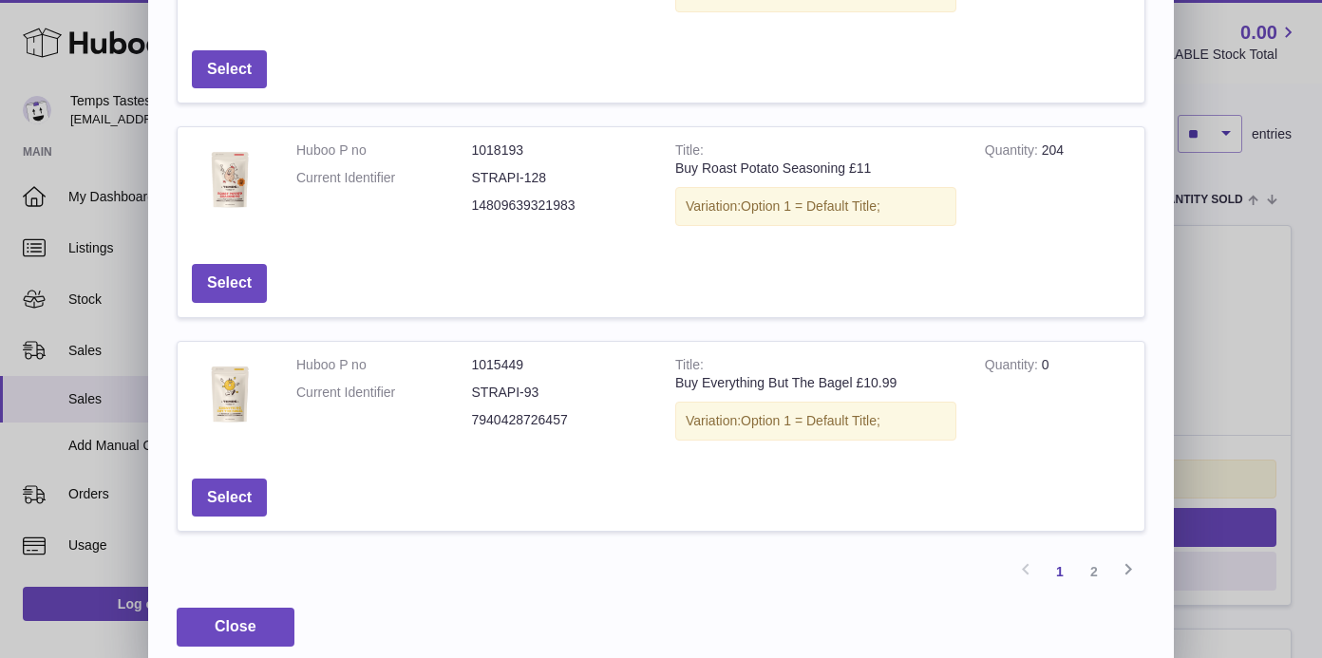
scroll to position [723, 0]
click at [1093, 559] on link "2" at bounding box center [1094, 573] width 34 height 34
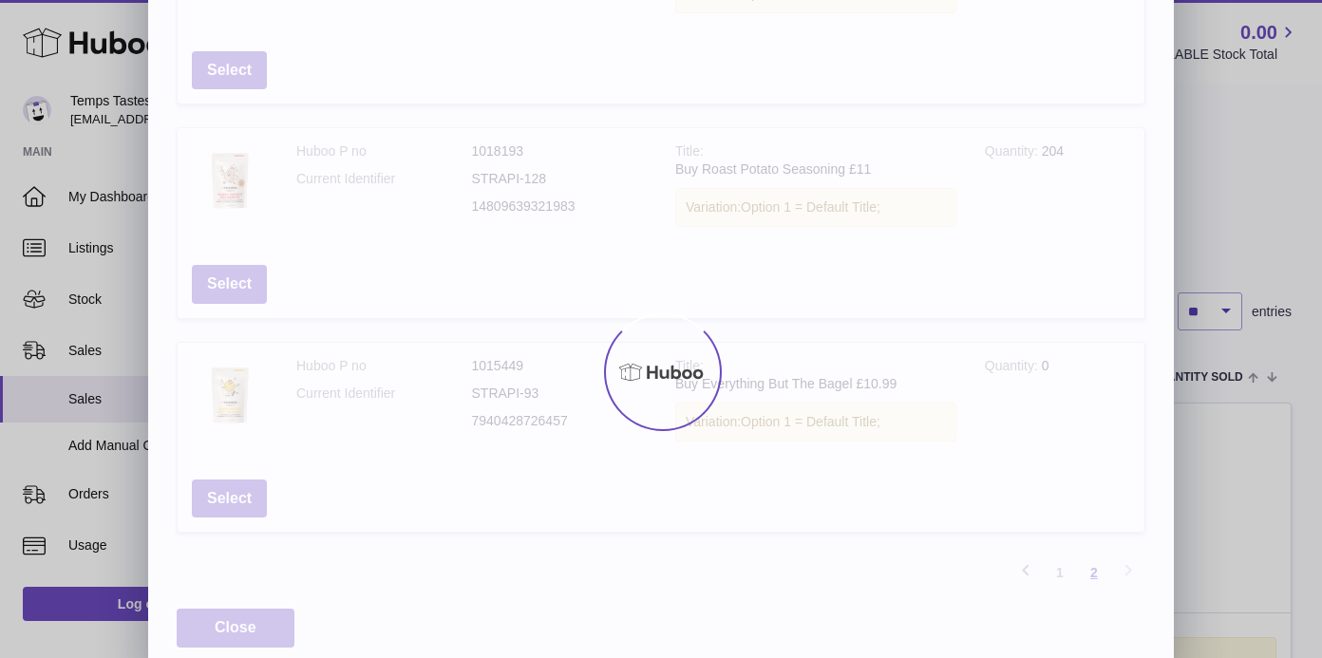
scroll to position [2, 0]
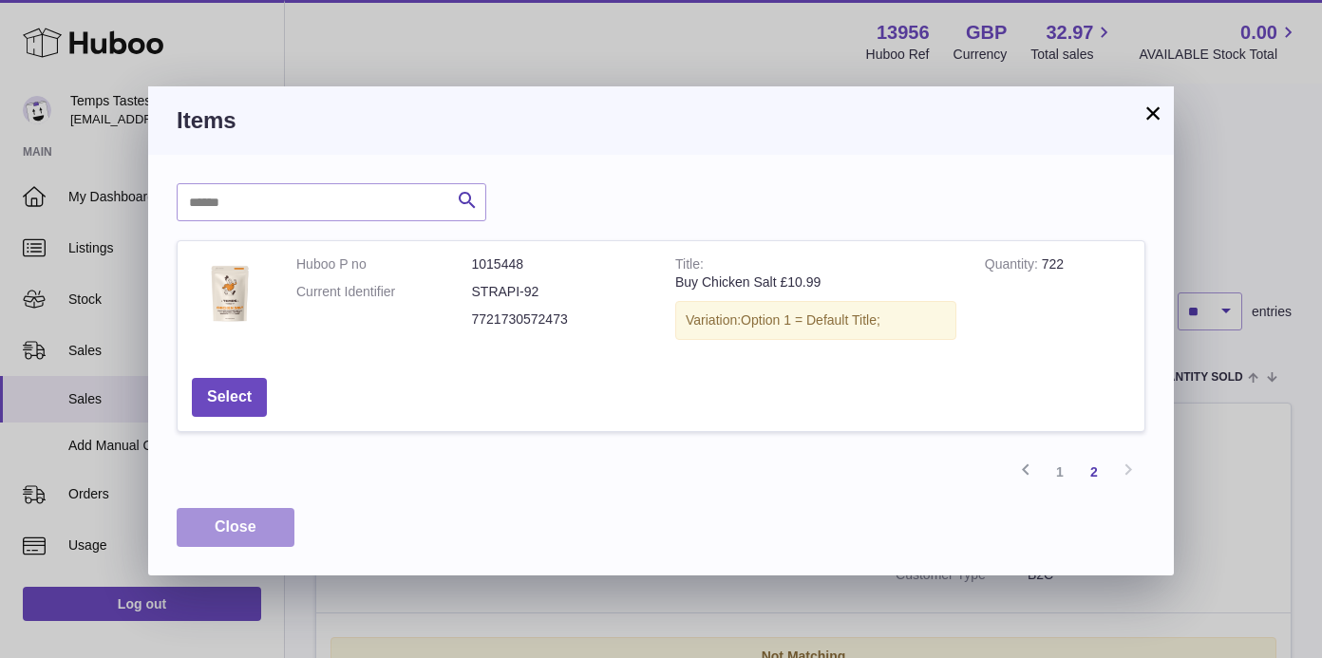
click at [273, 527] on button "Close" at bounding box center [236, 527] width 118 height 39
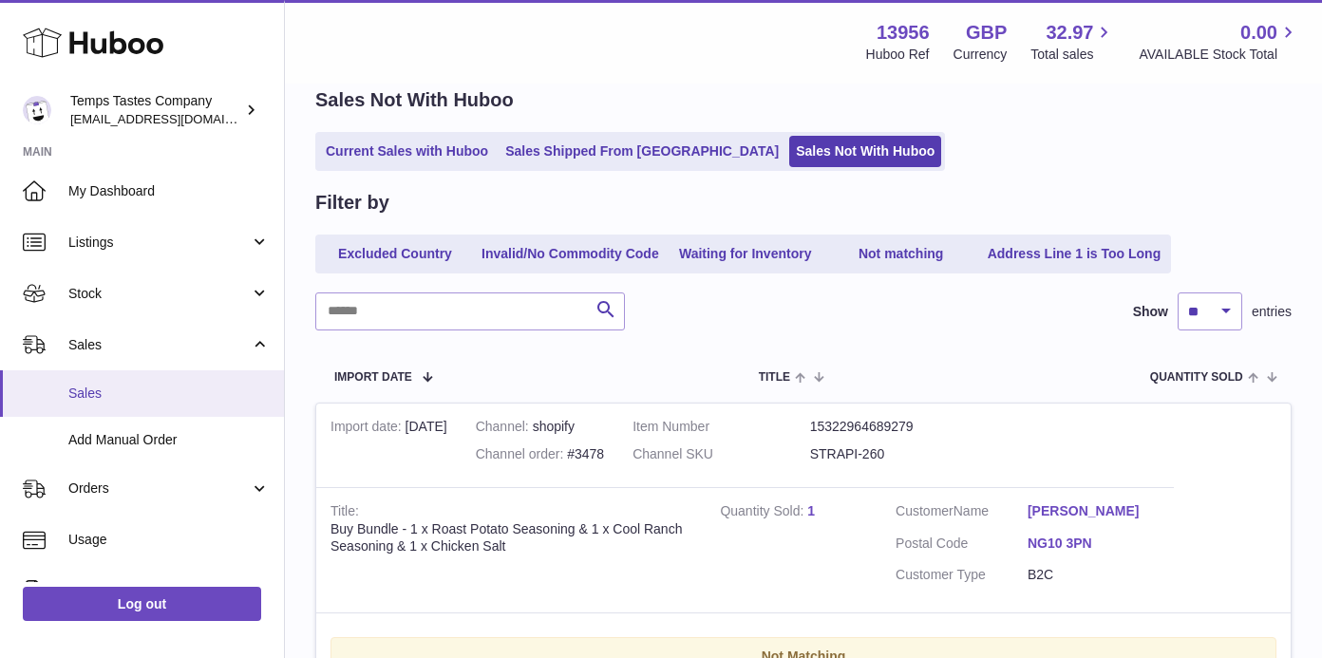
scroll to position [0, 0]
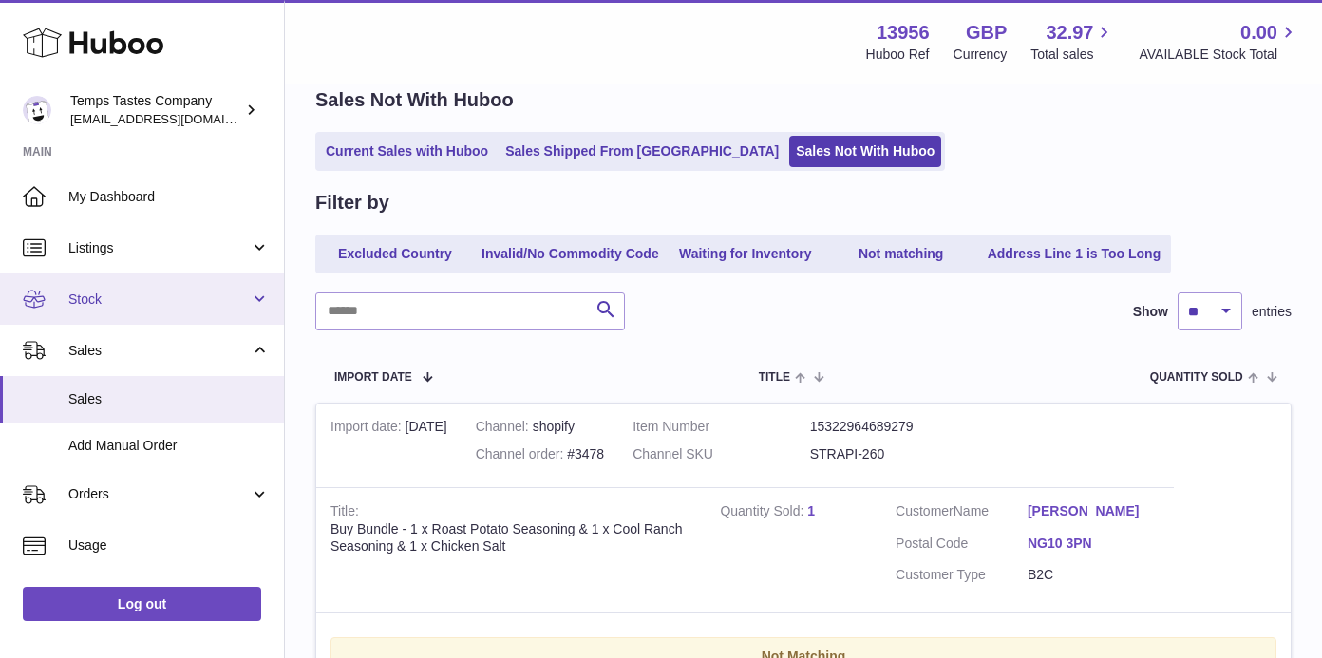
click at [103, 298] on span "Stock" at bounding box center [158, 300] width 181 height 18
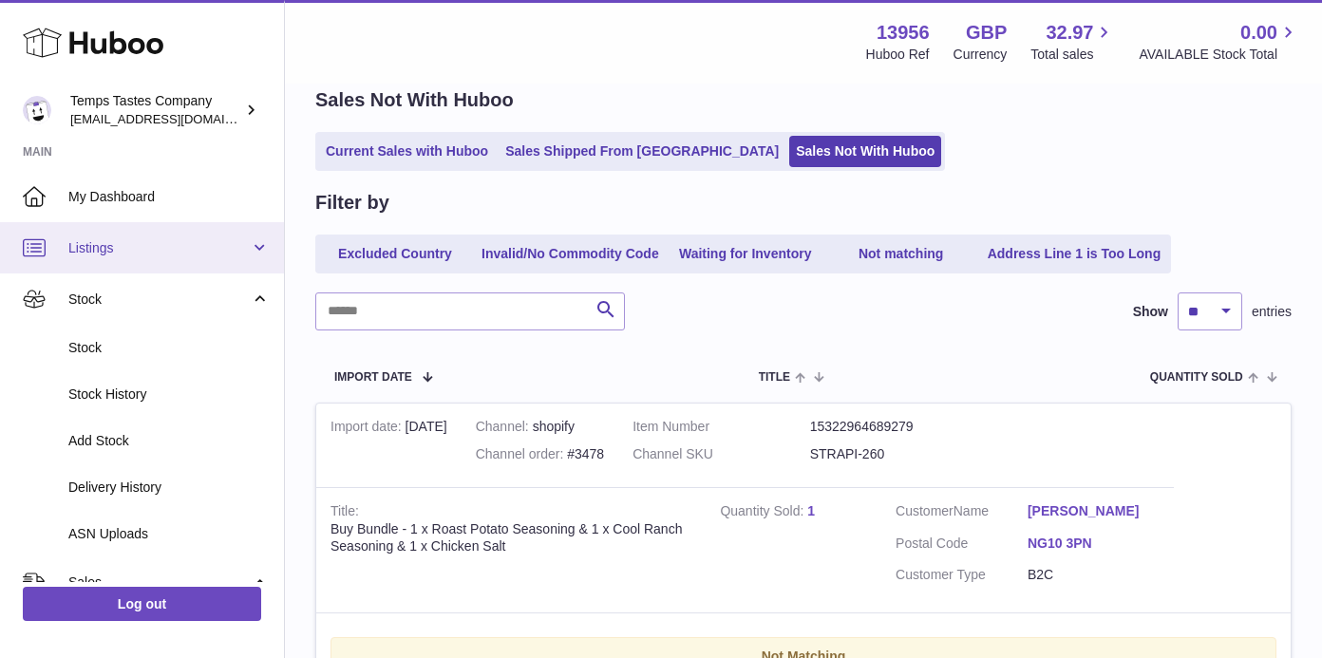
click at [160, 256] on link "Listings" at bounding box center [142, 247] width 284 height 51
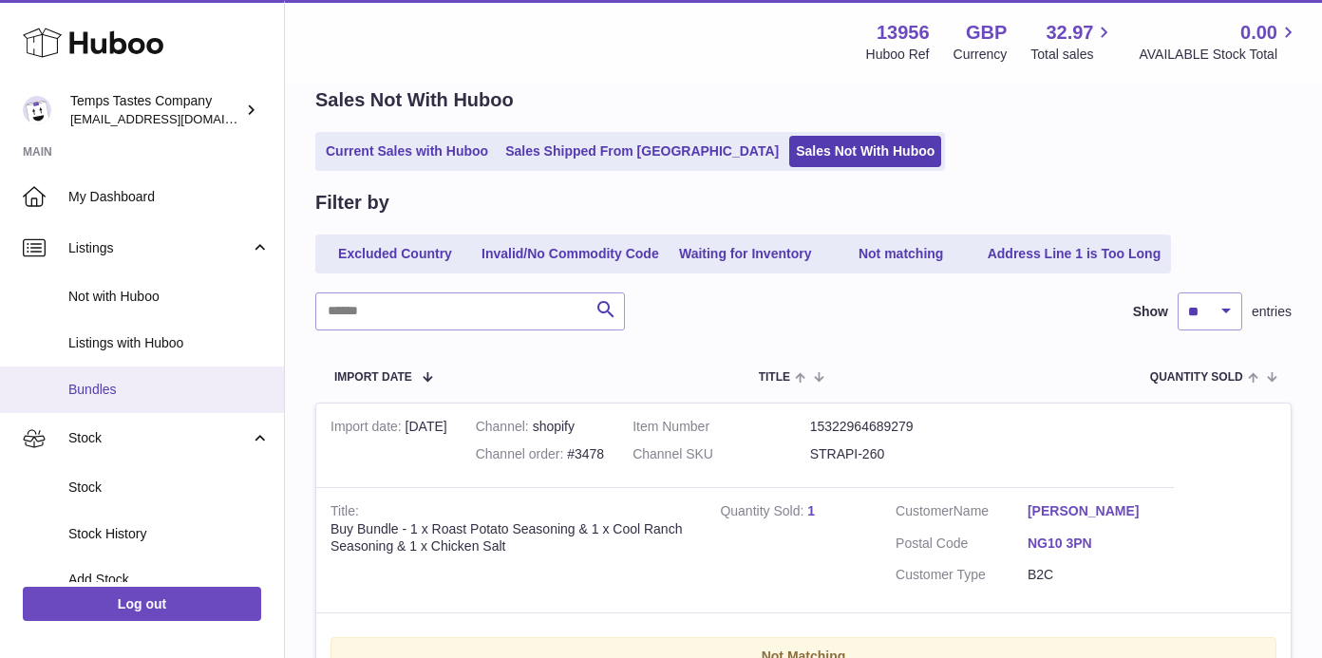
click at [97, 381] on span "Bundles" at bounding box center [168, 390] width 201 height 18
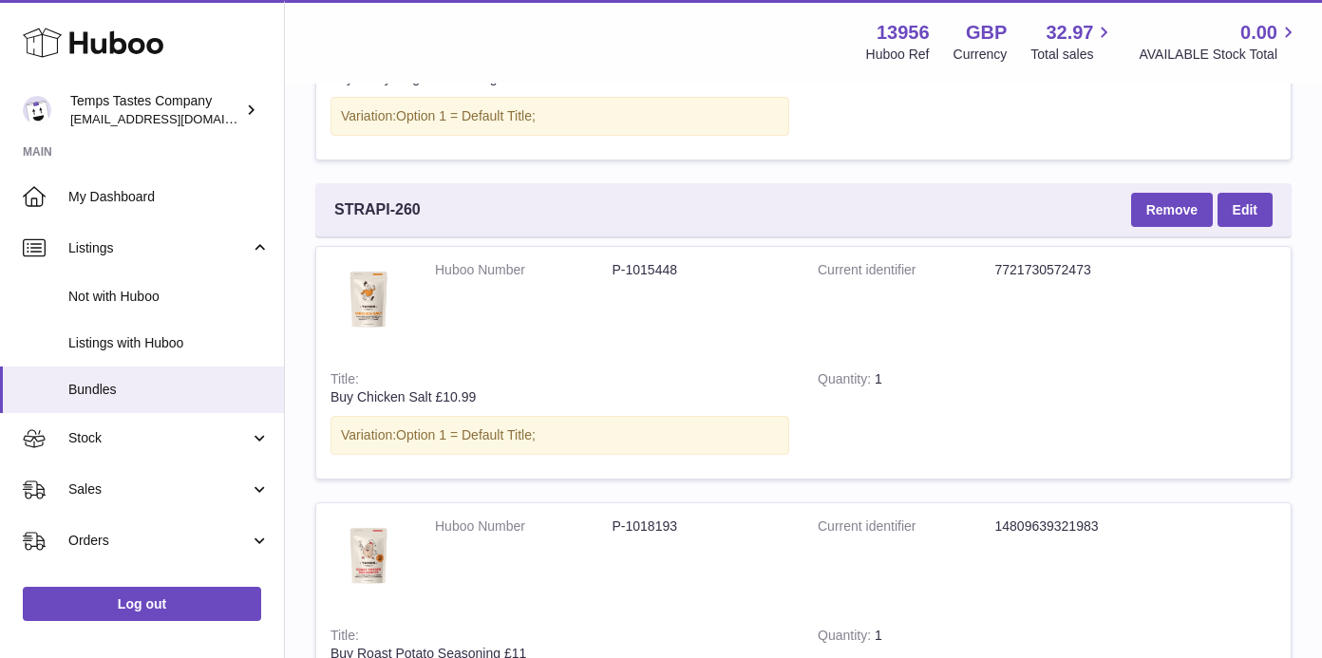
scroll to position [693, 0]
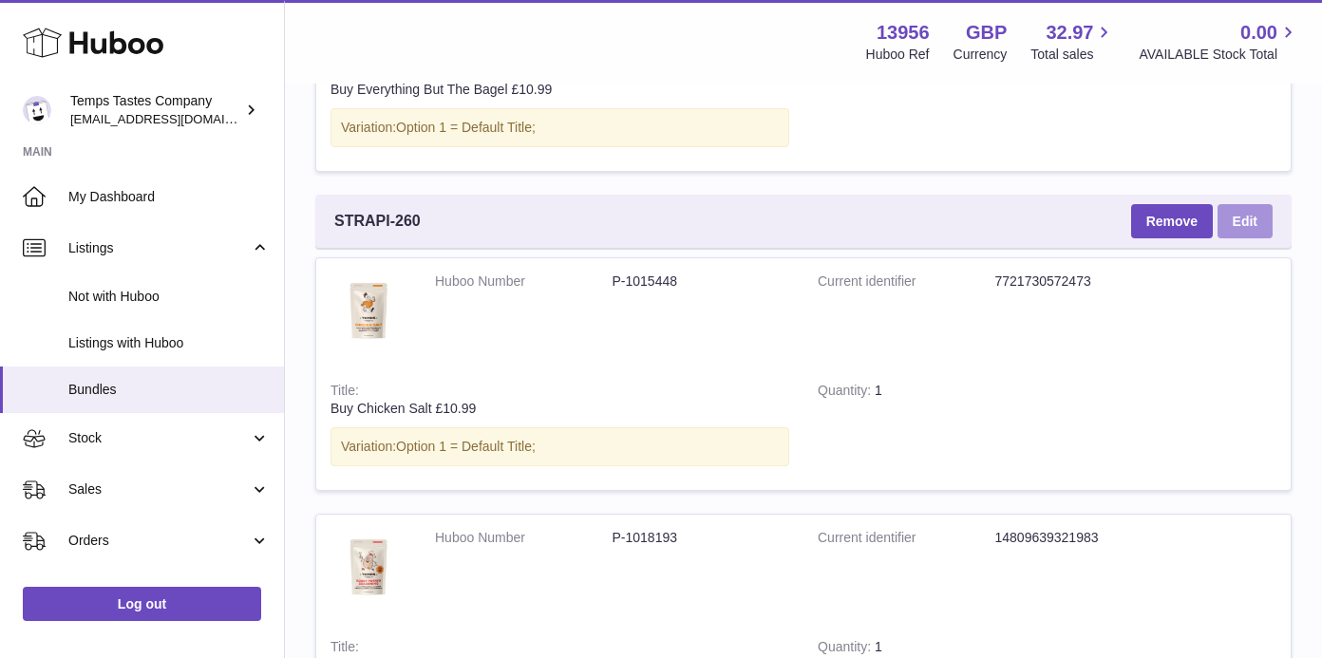
click at [1249, 217] on link "Edit" at bounding box center [1244, 221] width 55 height 34
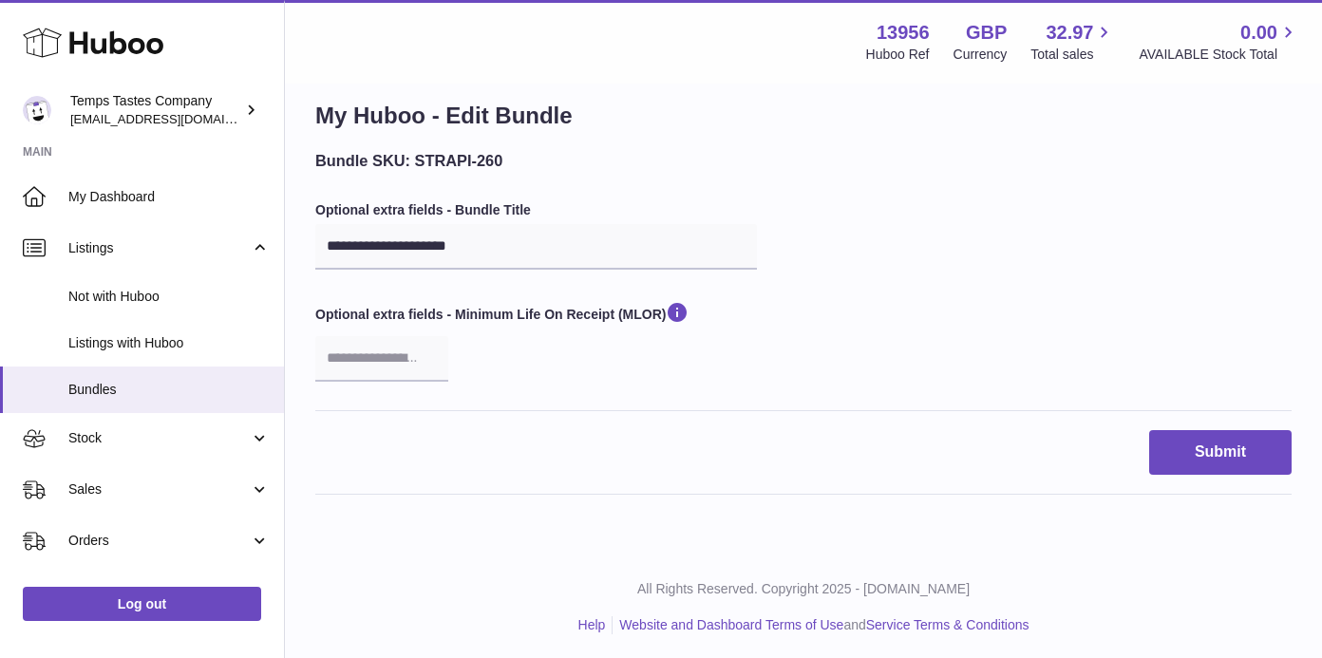
scroll to position [12, 0]
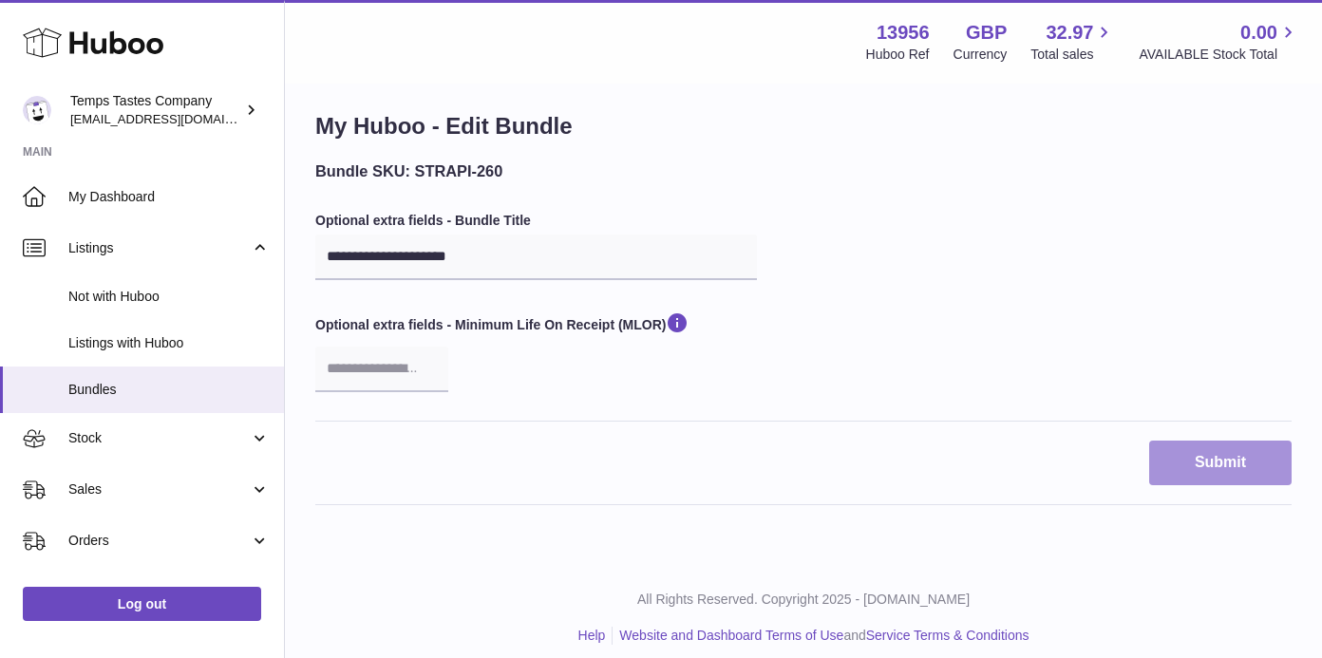
click at [1231, 472] on button "Submit" at bounding box center [1220, 463] width 142 height 45
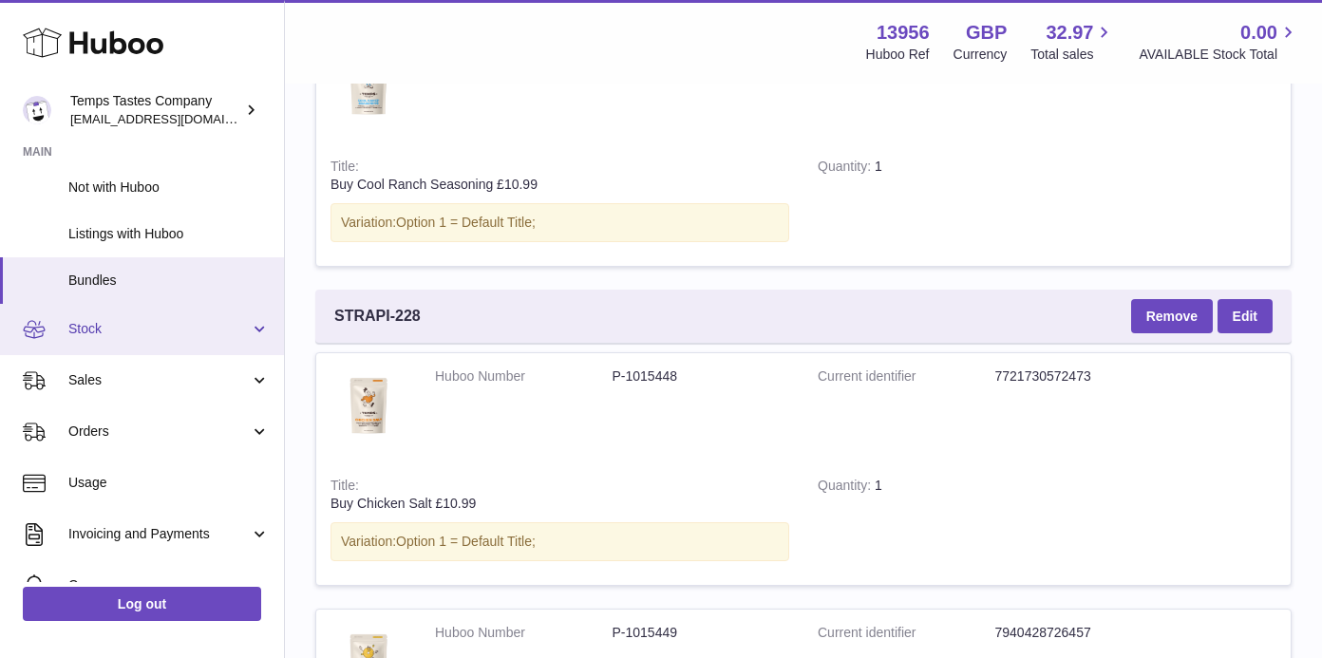
scroll to position [116, 0]
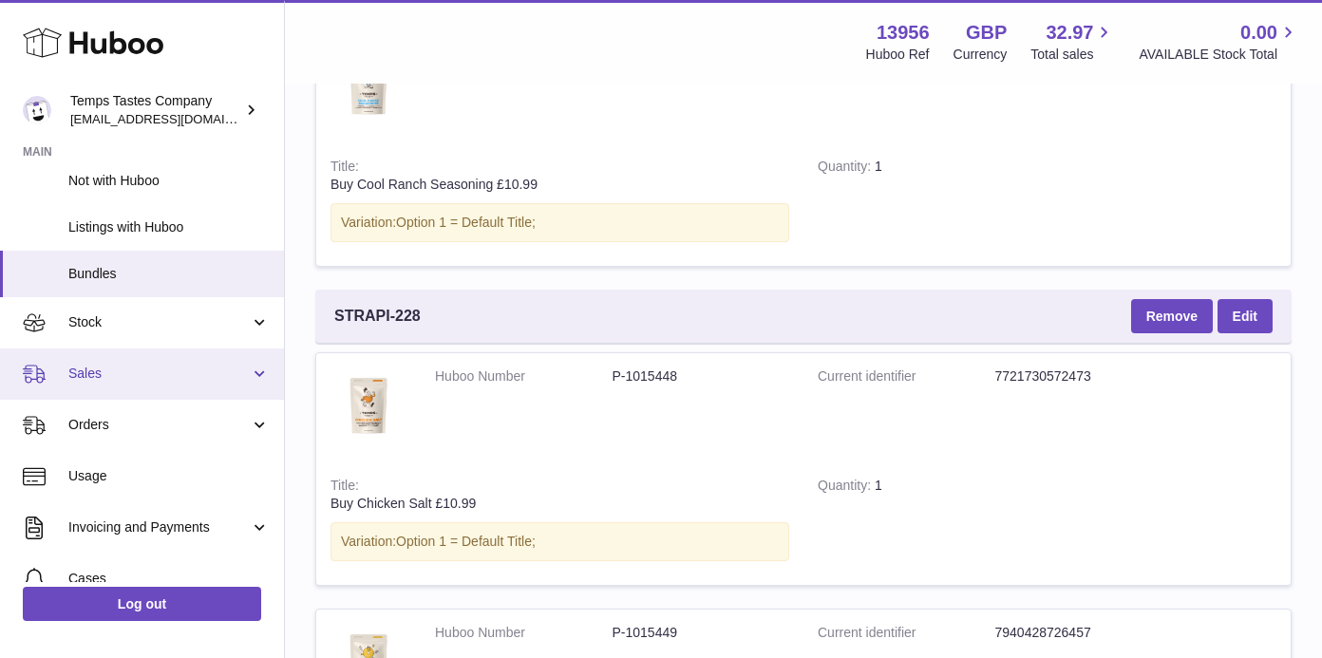
click at [83, 371] on span "Sales" at bounding box center [158, 374] width 181 height 18
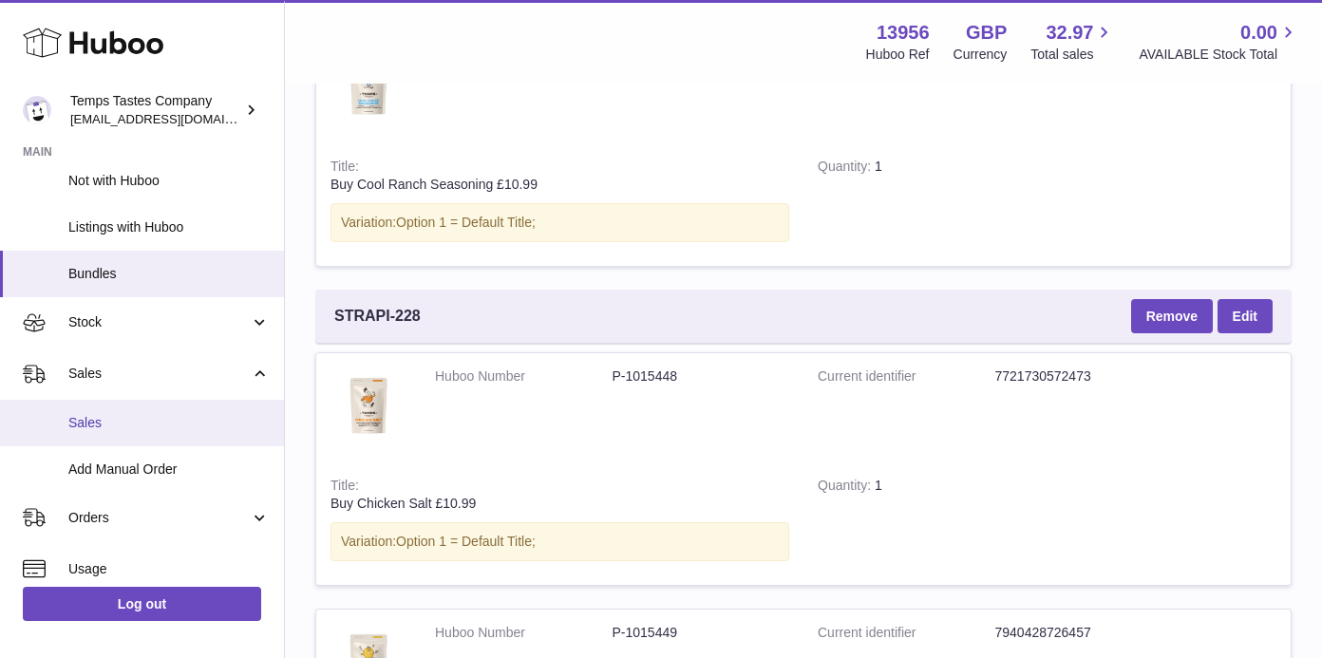
click at [90, 420] on span "Sales" at bounding box center [168, 423] width 201 height 18
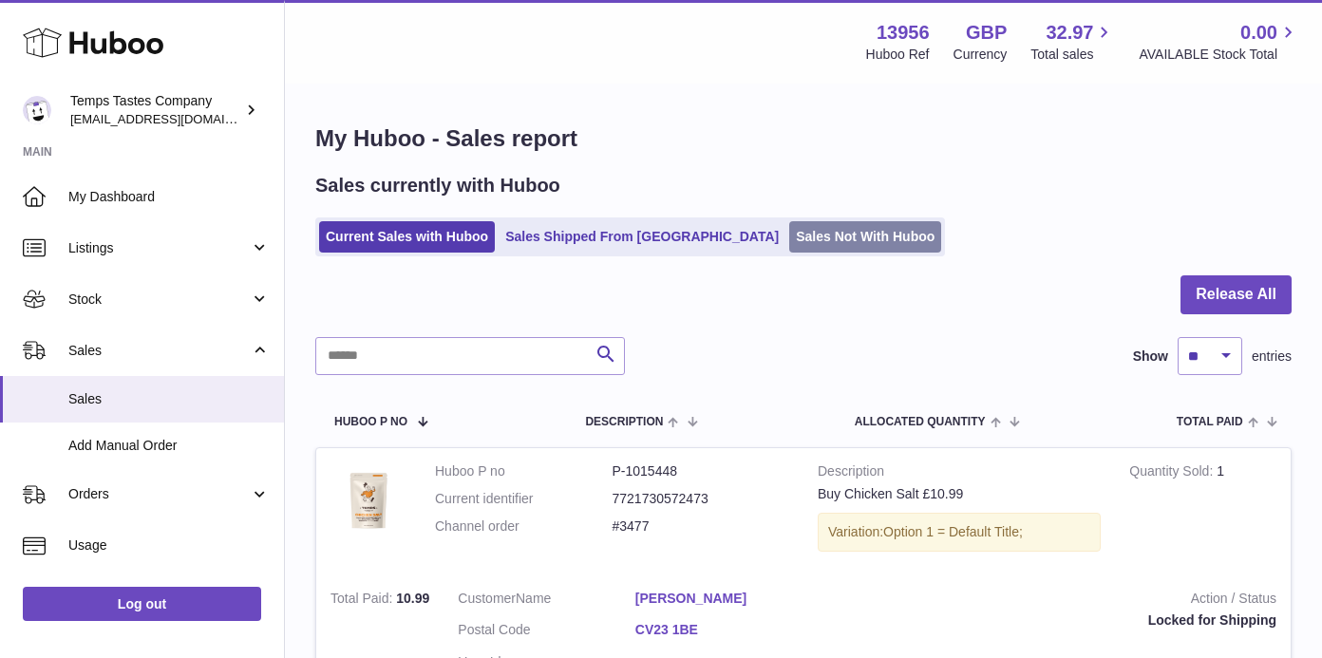
click at [789, 241] on link "Sales Not With Huboo" at bounding box center [865, 236] width 152 height 31
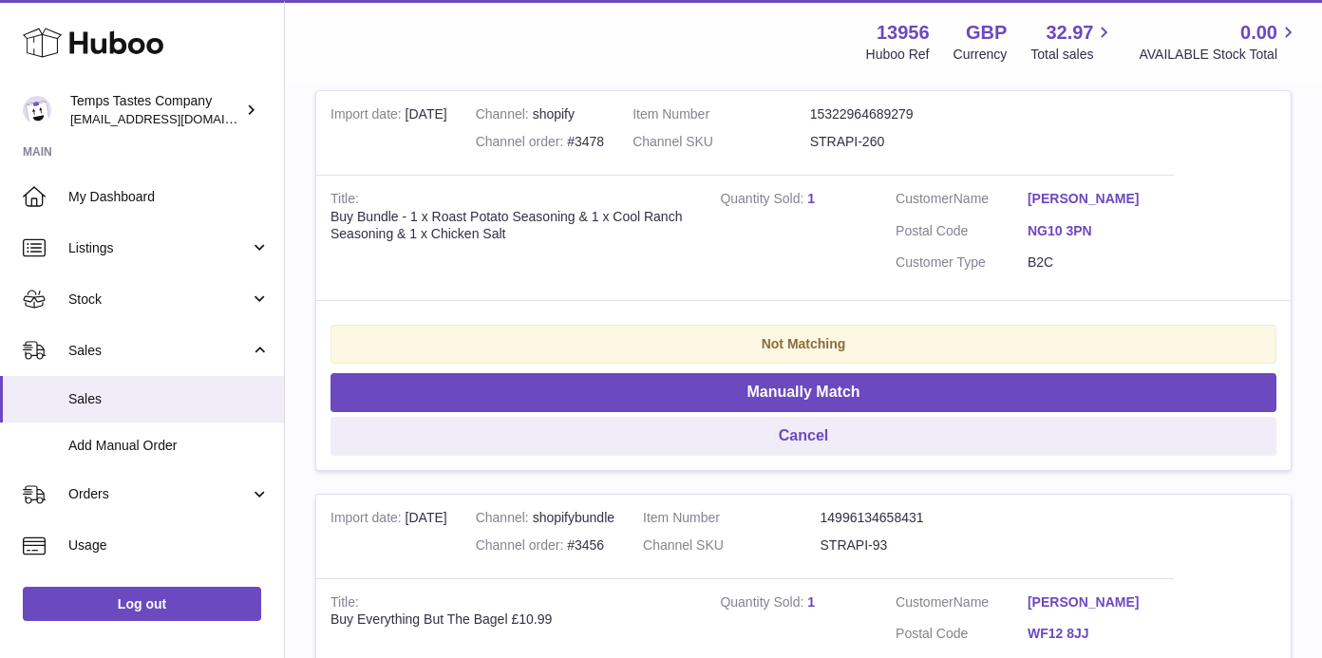
scroll to position [396, 0]
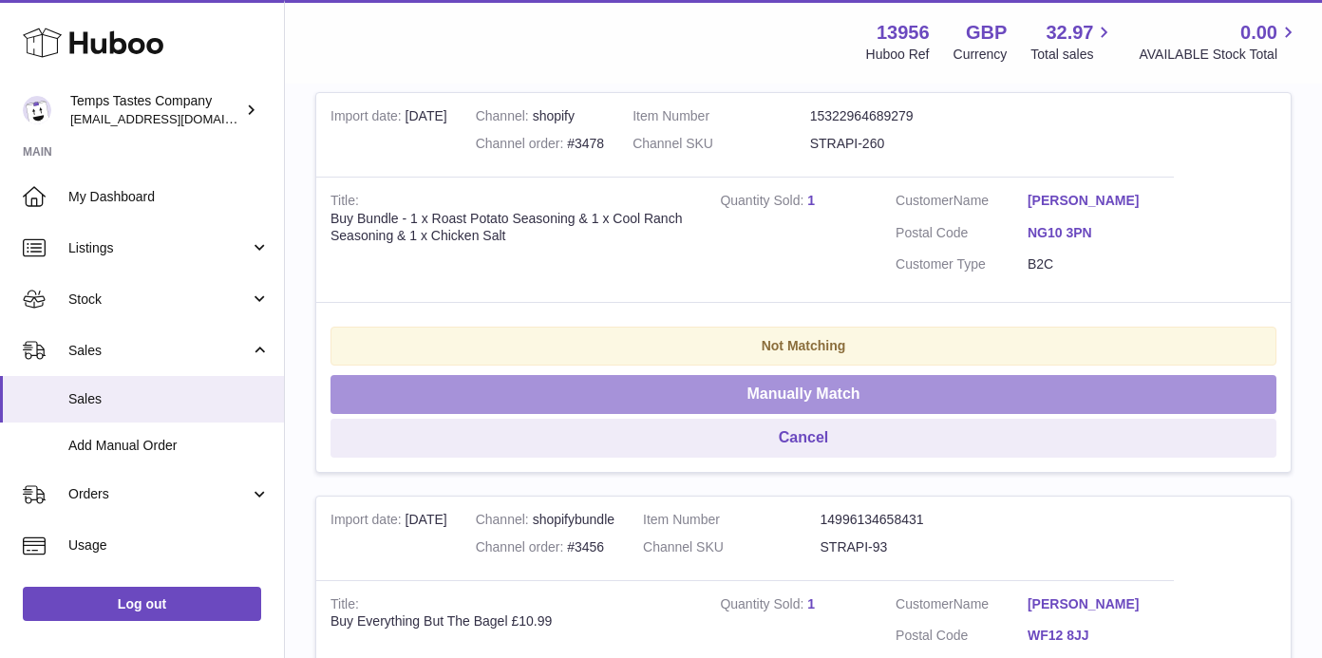
click at [793, 391] on button "Manually Match" at bounding box center [803, 394] width 946 height 39
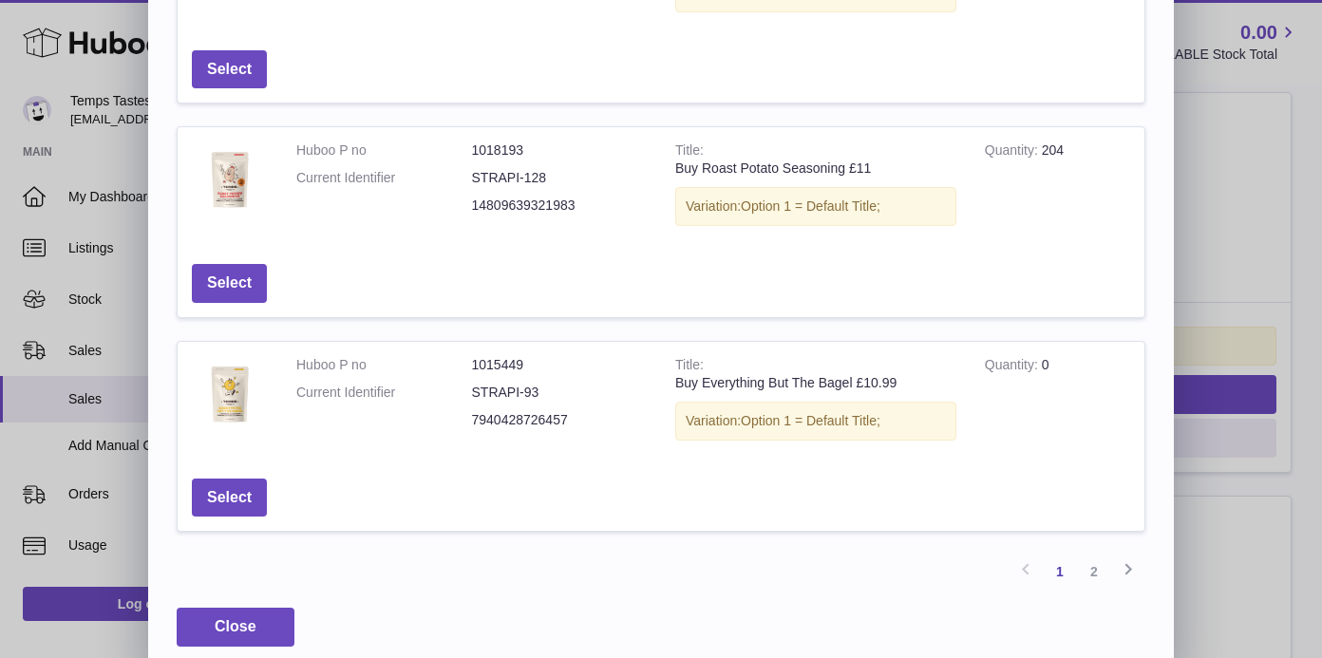
scroll to position [723, 0]
click at [1096, 556] on link "2" at bounding box center [1094, 573] width 34 height 34
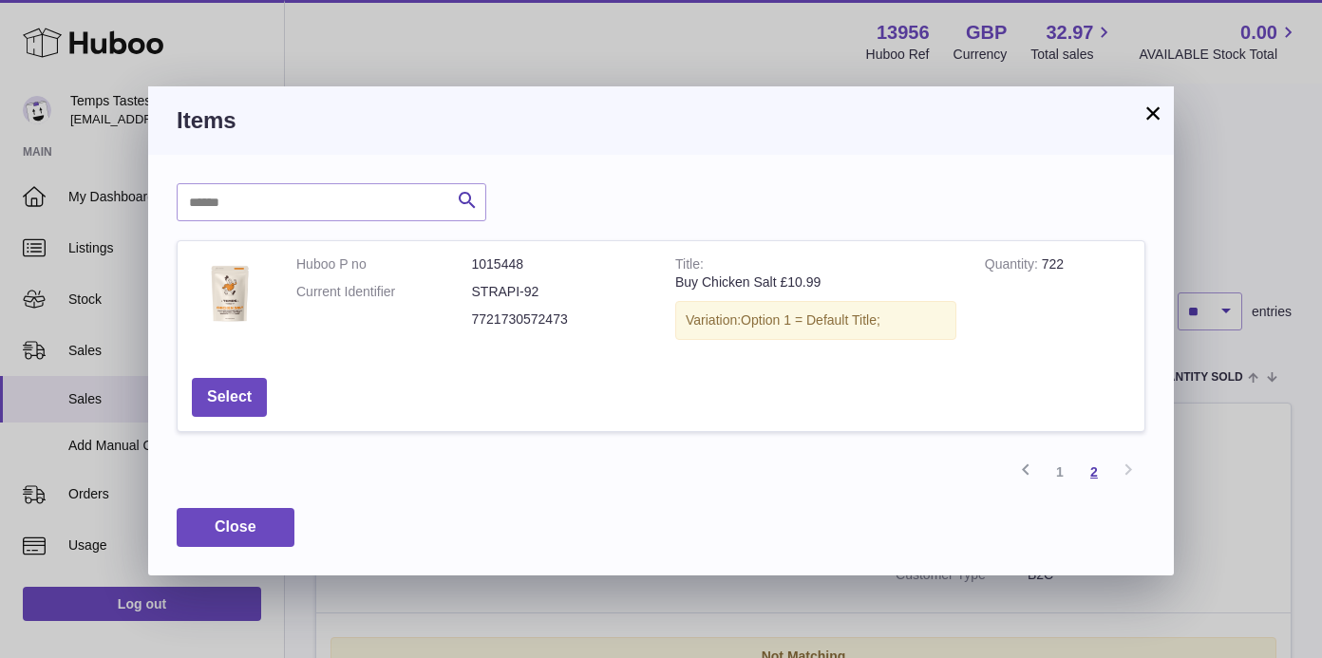
scroll to position [2, 0]
click at [283, 206] on input "text" at bounding box center [332, 202] width 310 height 38
type input "*********"
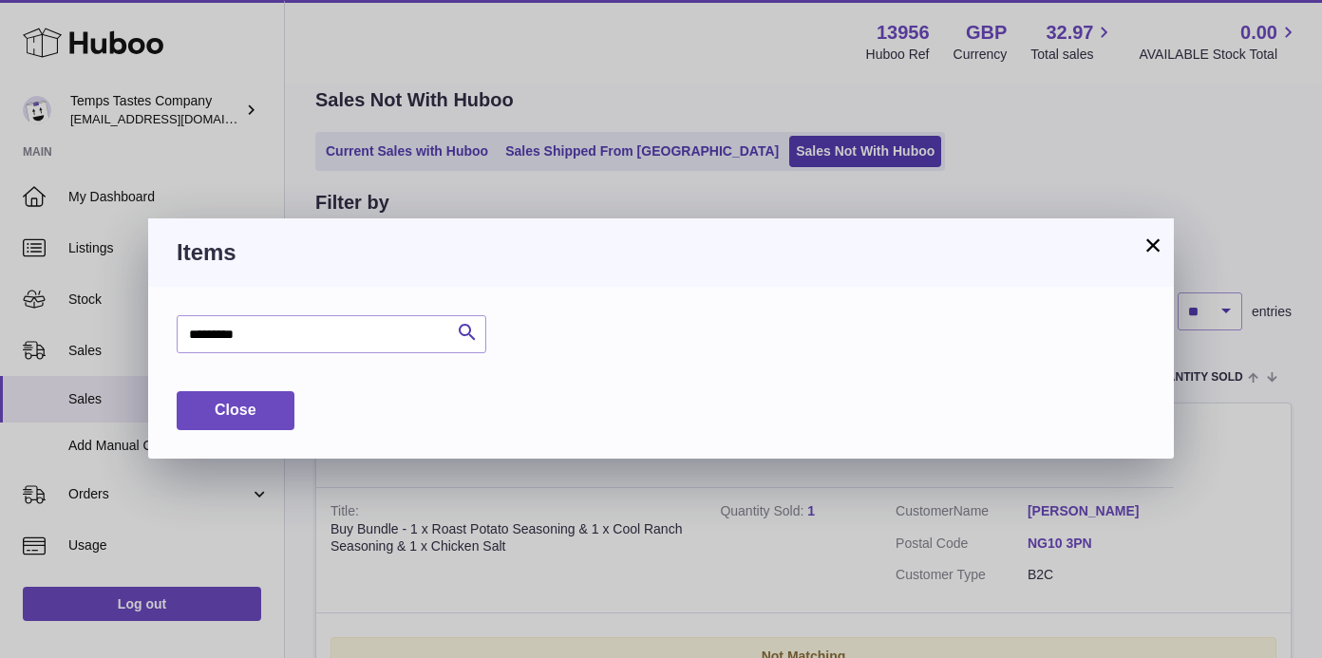
click at [1153, 247] on button "×" at bounding box center [1152, 245] width 23 height 23
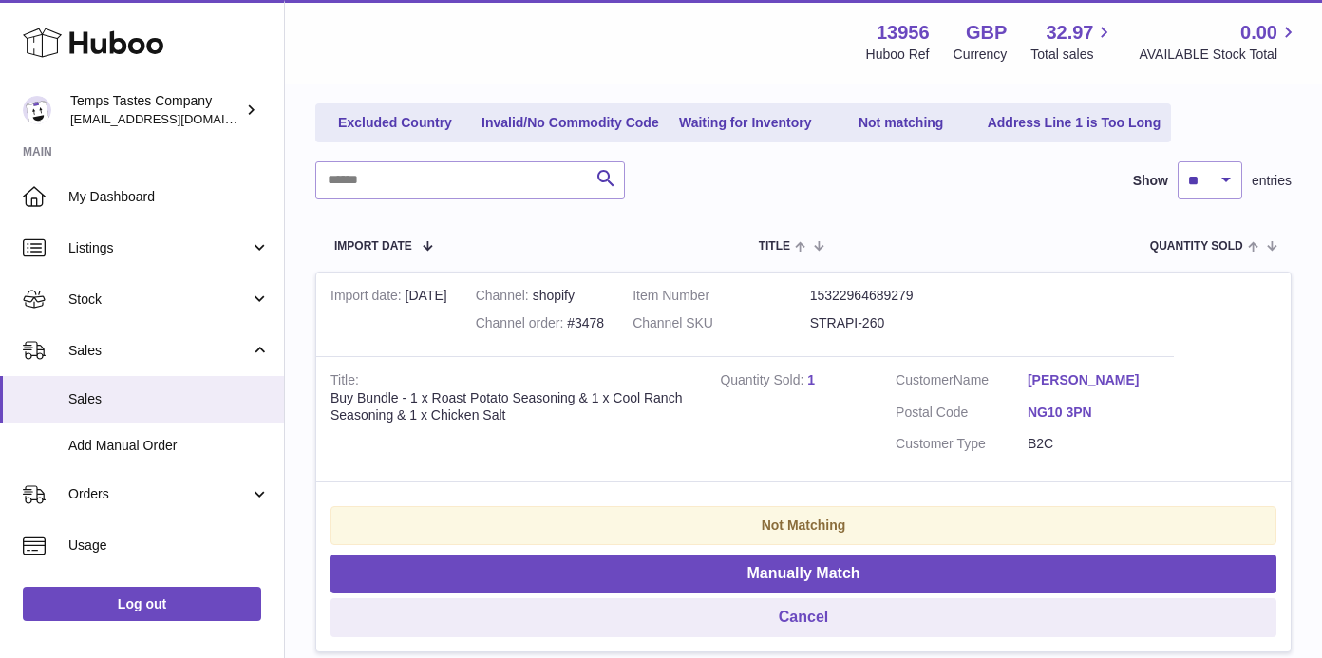
scroll to position [212, 0]
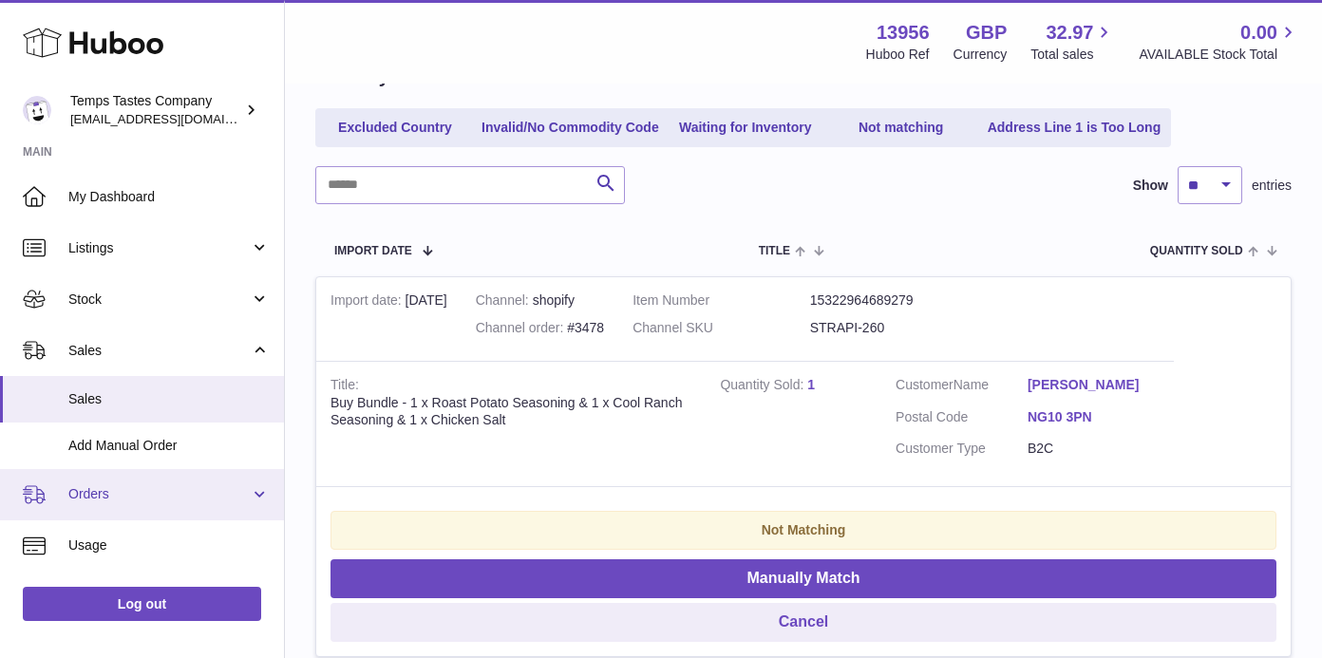
click at [80, 489] on span "Orders" at bounding box center [158, 494] width 181 height 18
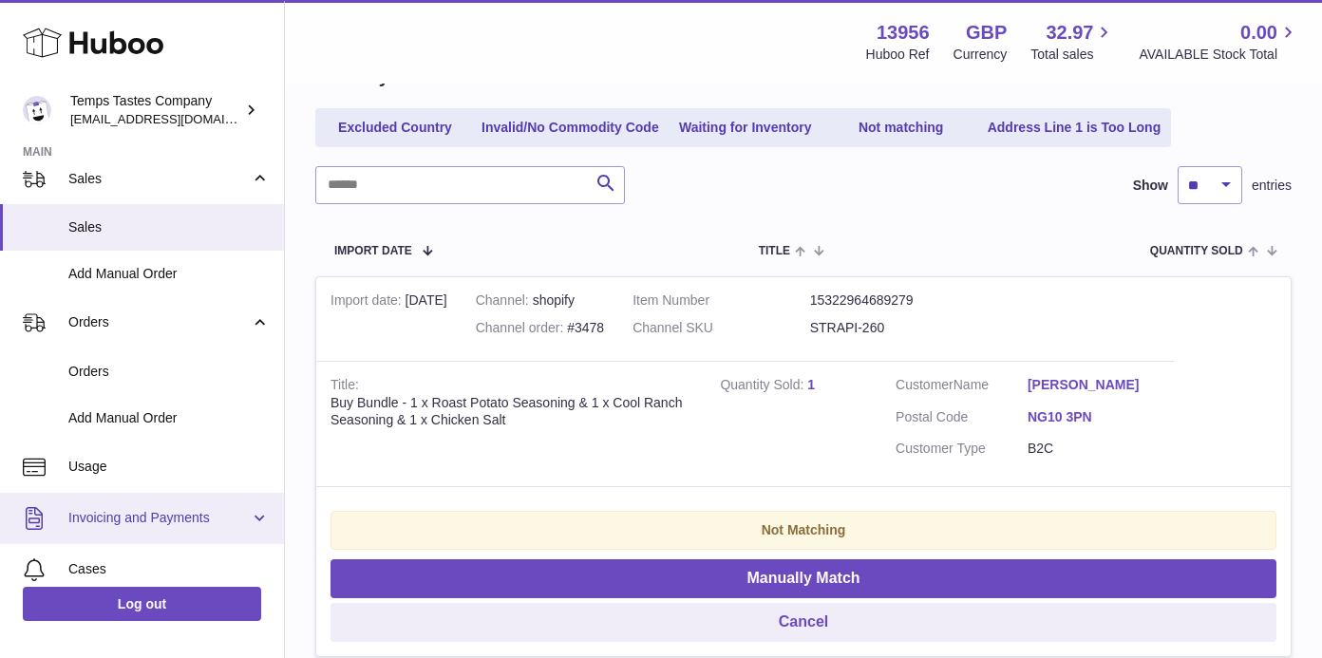
scroll to position [173, 0]
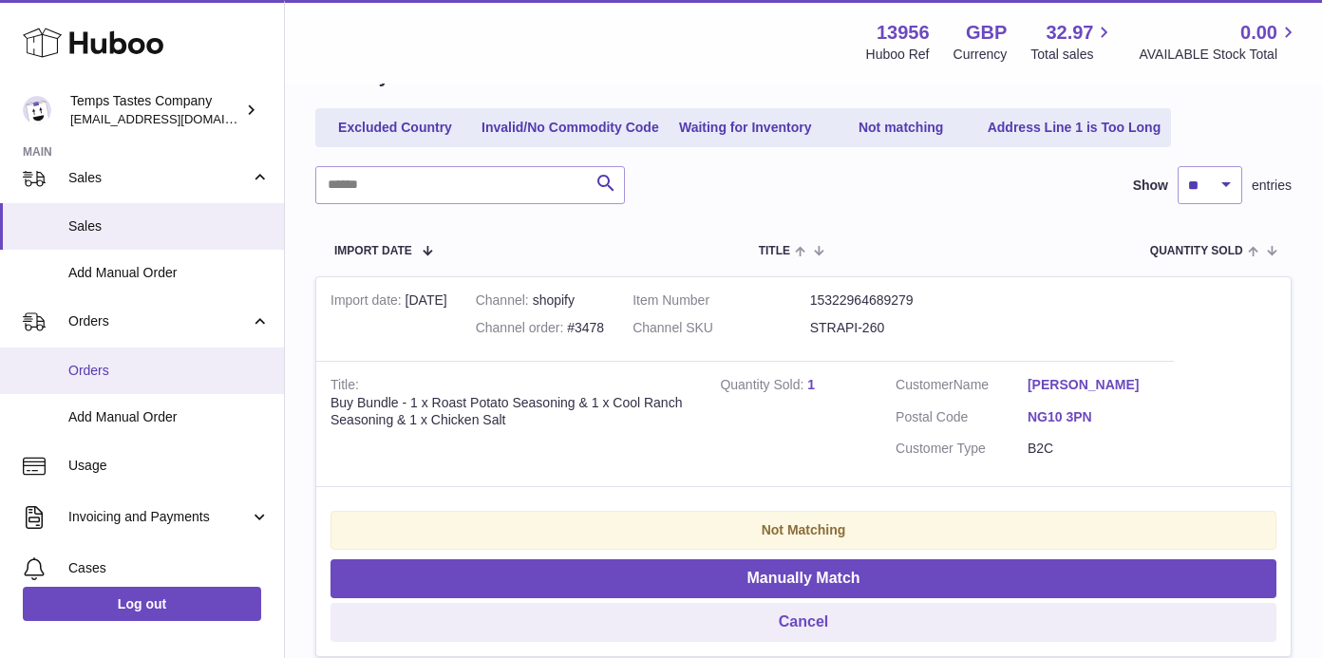
click at [97, 371] on span "Orders" at bounding box center [168, 371] width 201 height 18
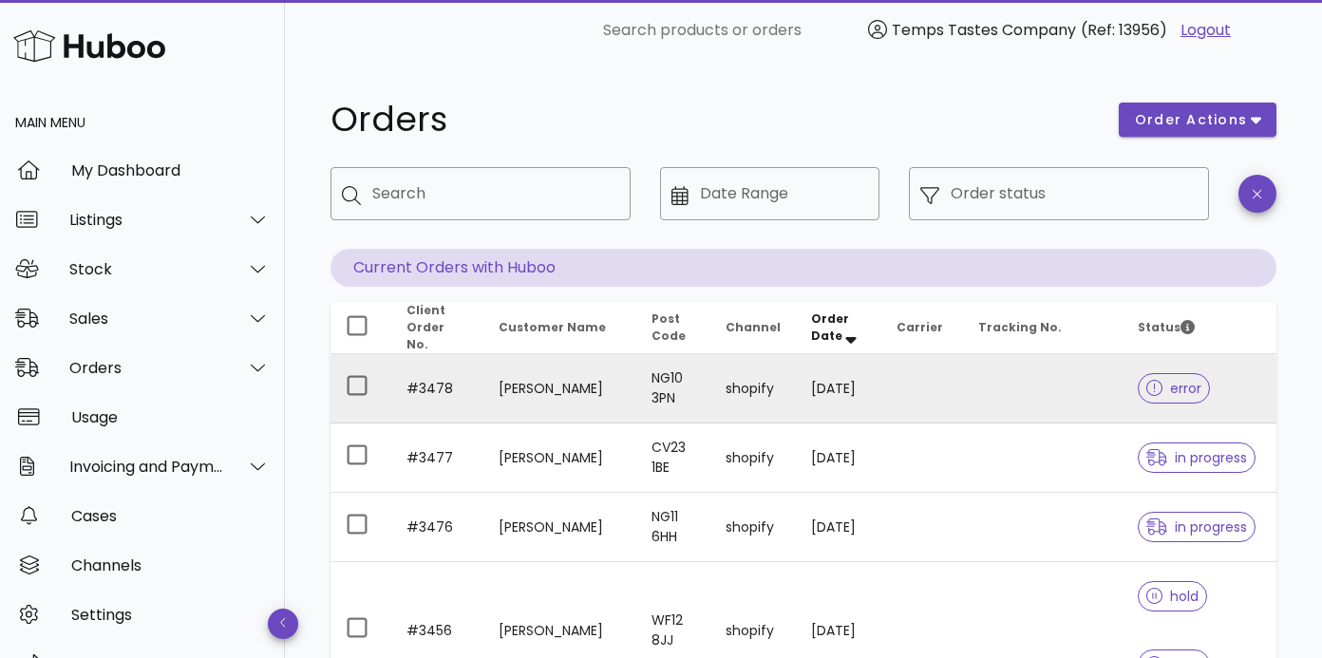
click at [1178, 387] on span "error" at bounding box center [1174, 388] width 56 height 13
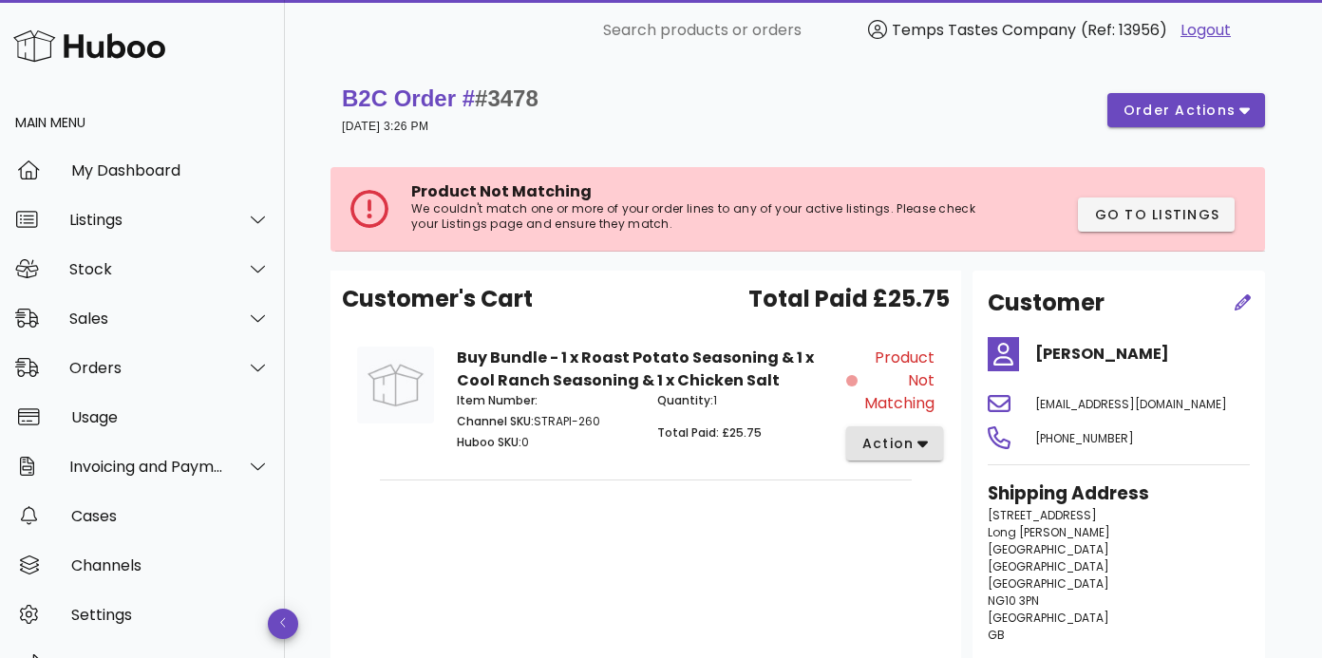
click at [923, 449] on icon "button" at bounding box center [922, 443] width 10 height 17
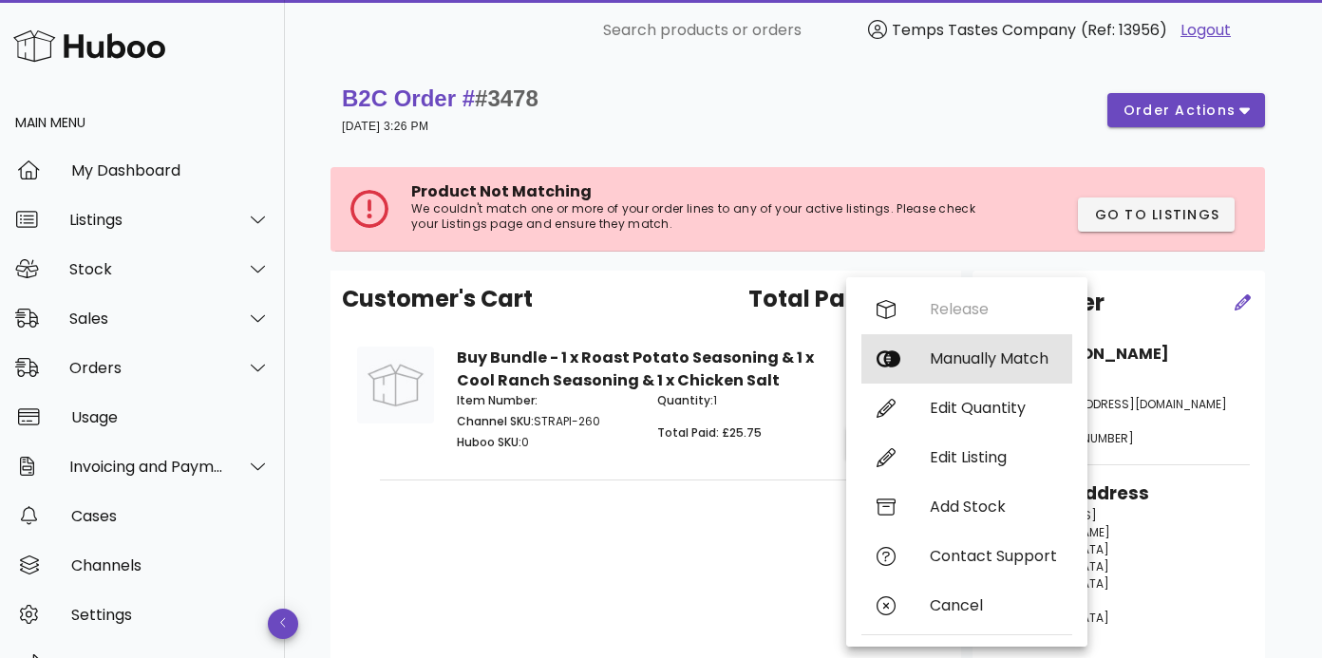
click at [990, 362] on div "Manually Match" at bounding box center [993, 358] width 127 height 18
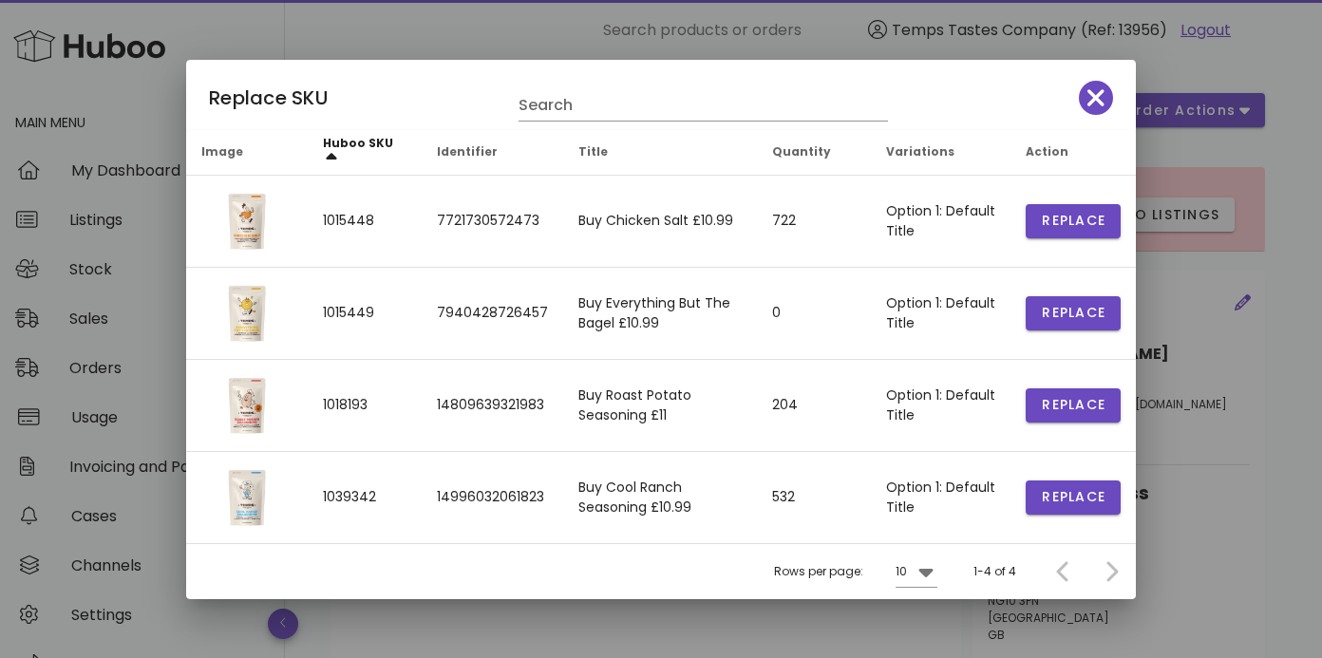
click at [1114, 572] on div at bounding box center [1107, 572] width 41 height 34
click at [520, 106] on input "text" at bounding box center [689, 105] width 343 height 30
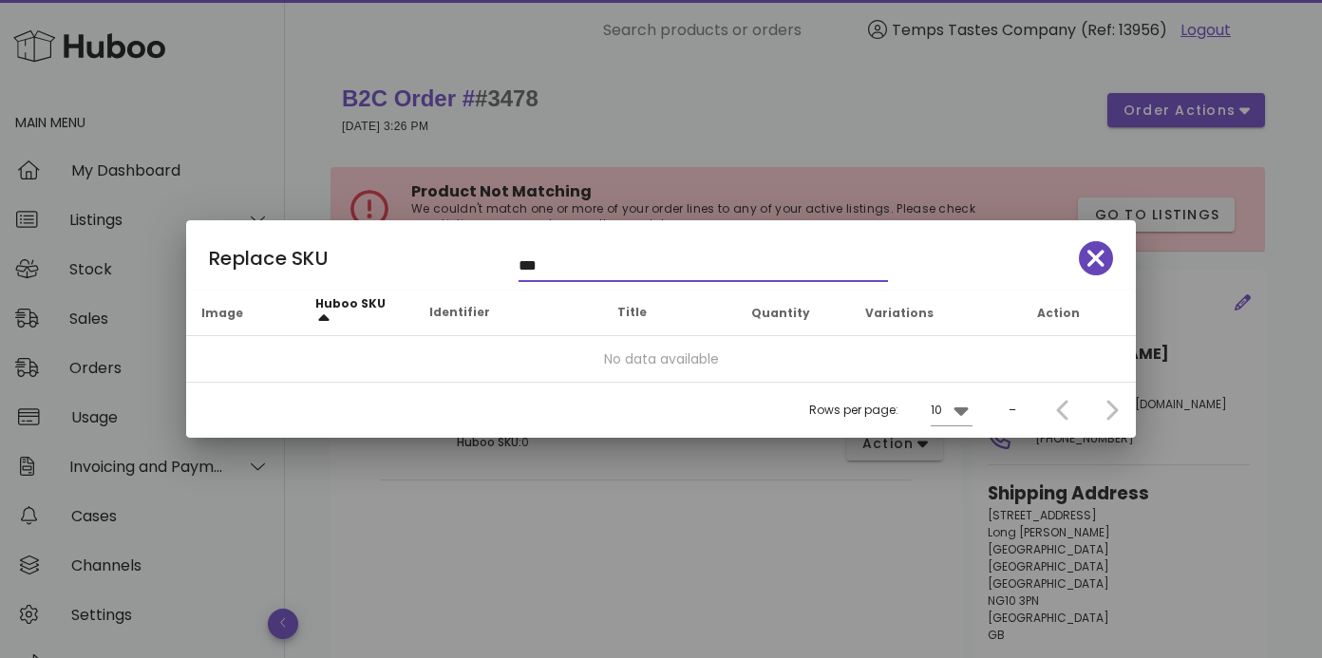
type input "***"
click at [1100, 263] on icon "button" at bounding box center [1095, 258] width 17 height 17
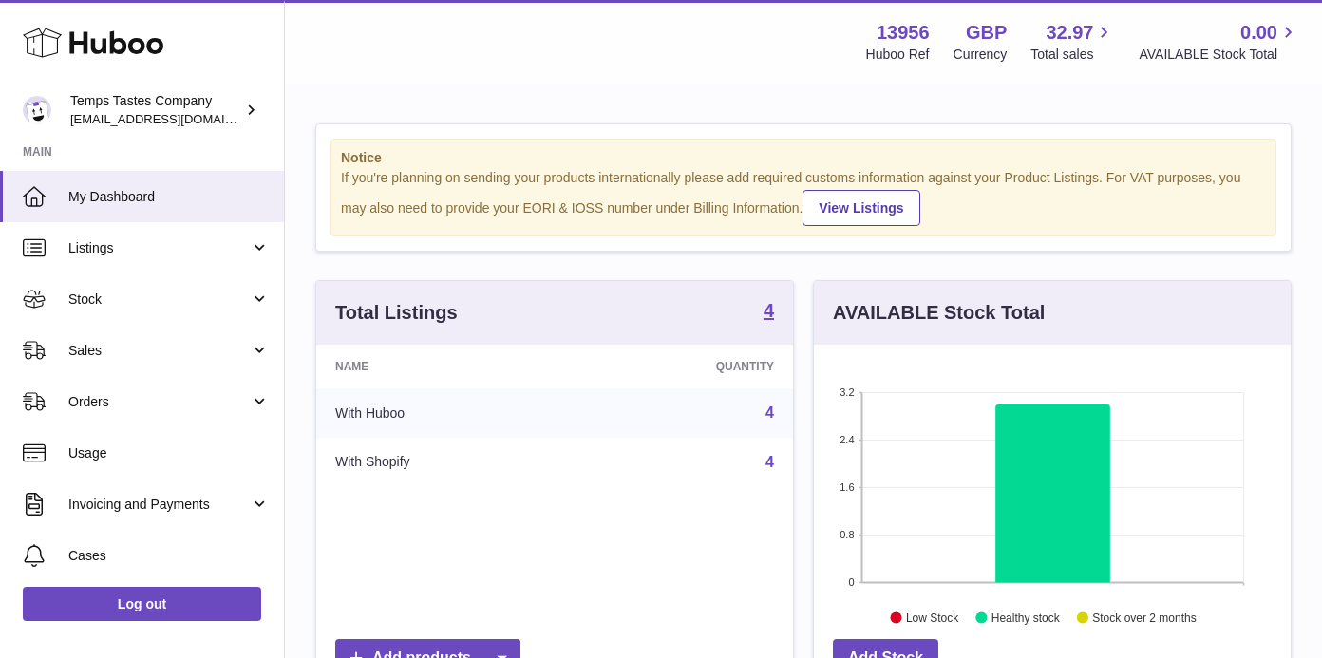
scroll to position [296, 477]
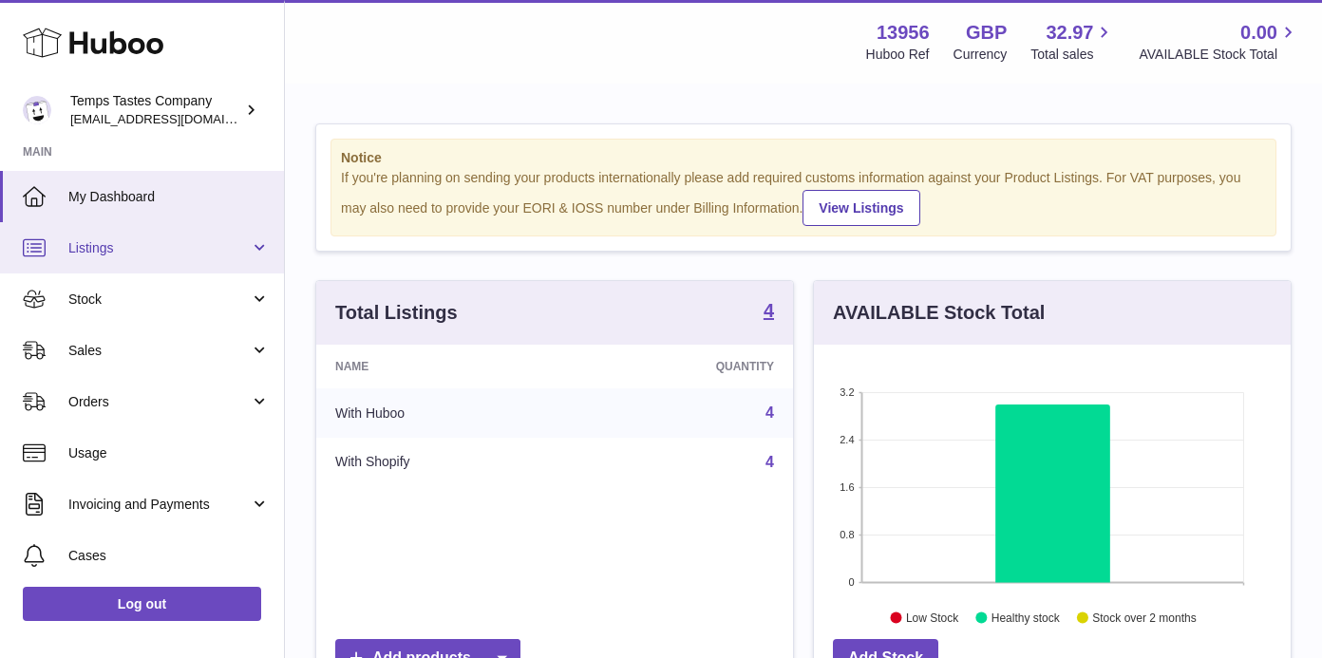
click at [85, 236] on link "Listings" at bounding box center [142, 247] width 284 height 51
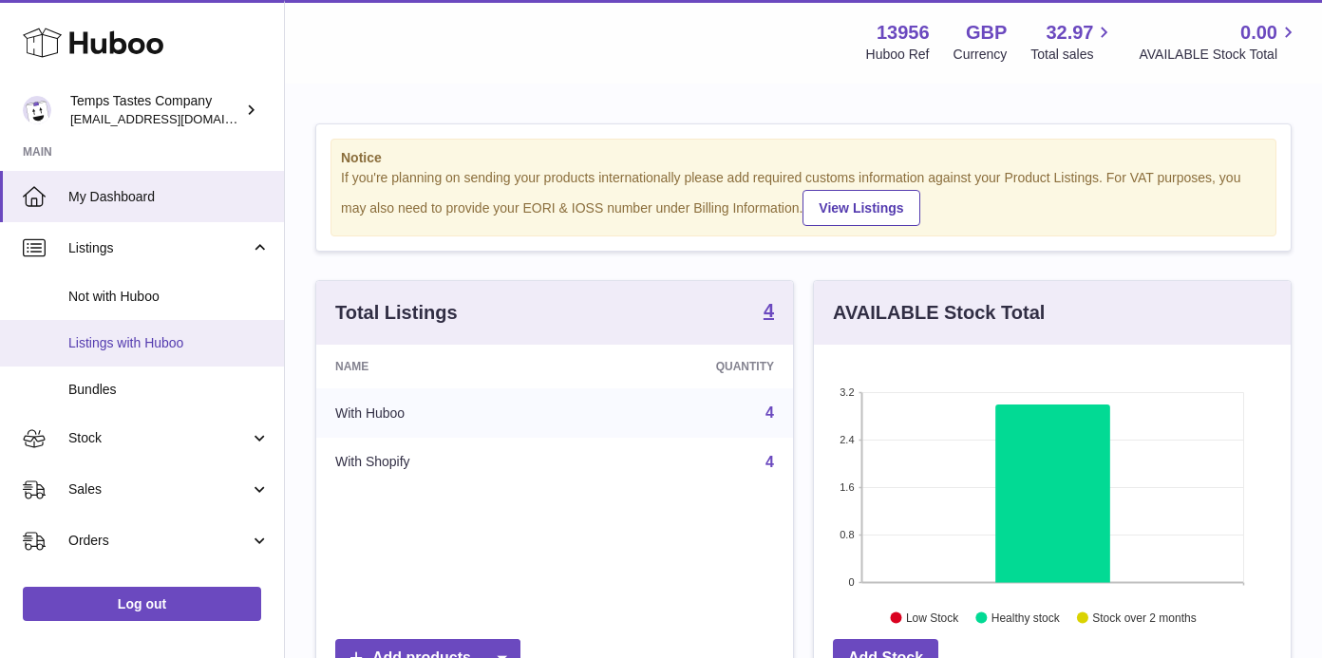
click at [104, 334] on span "Listings with Huboo" at bounding box center [168, 343] width 201 height 18
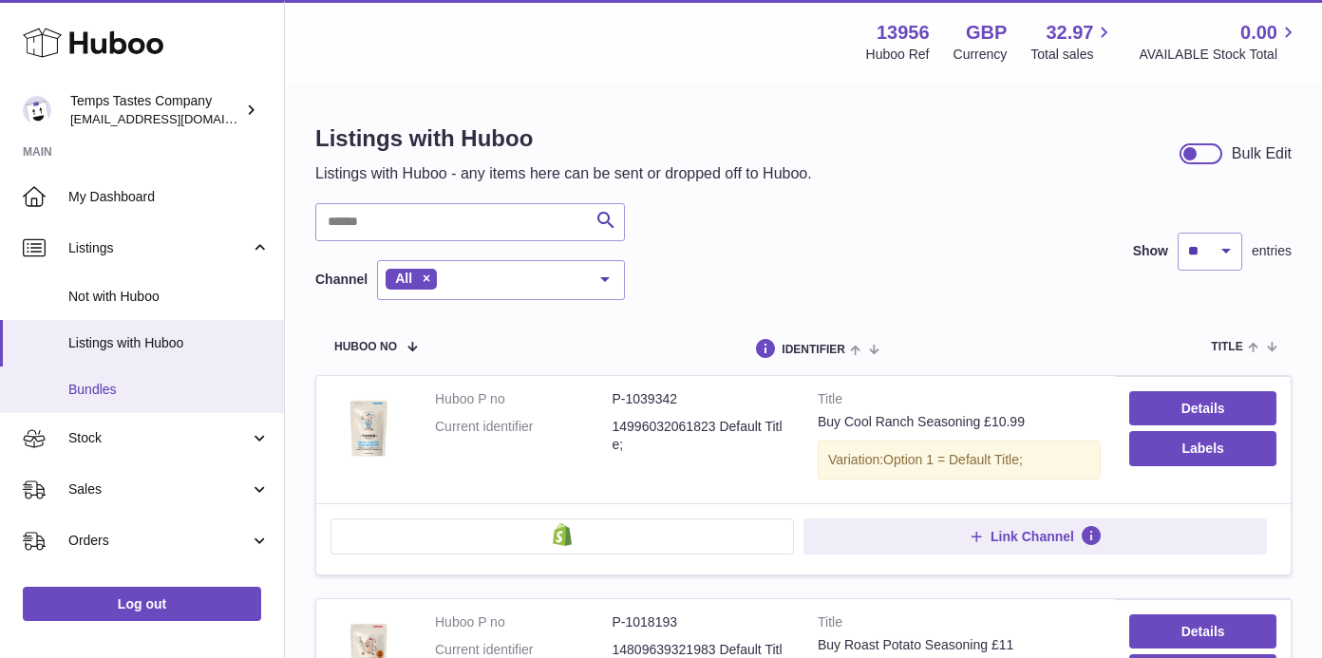
click at [105, 381] on span "Bundles" at bounding box center [168, 390] width 201 height 18
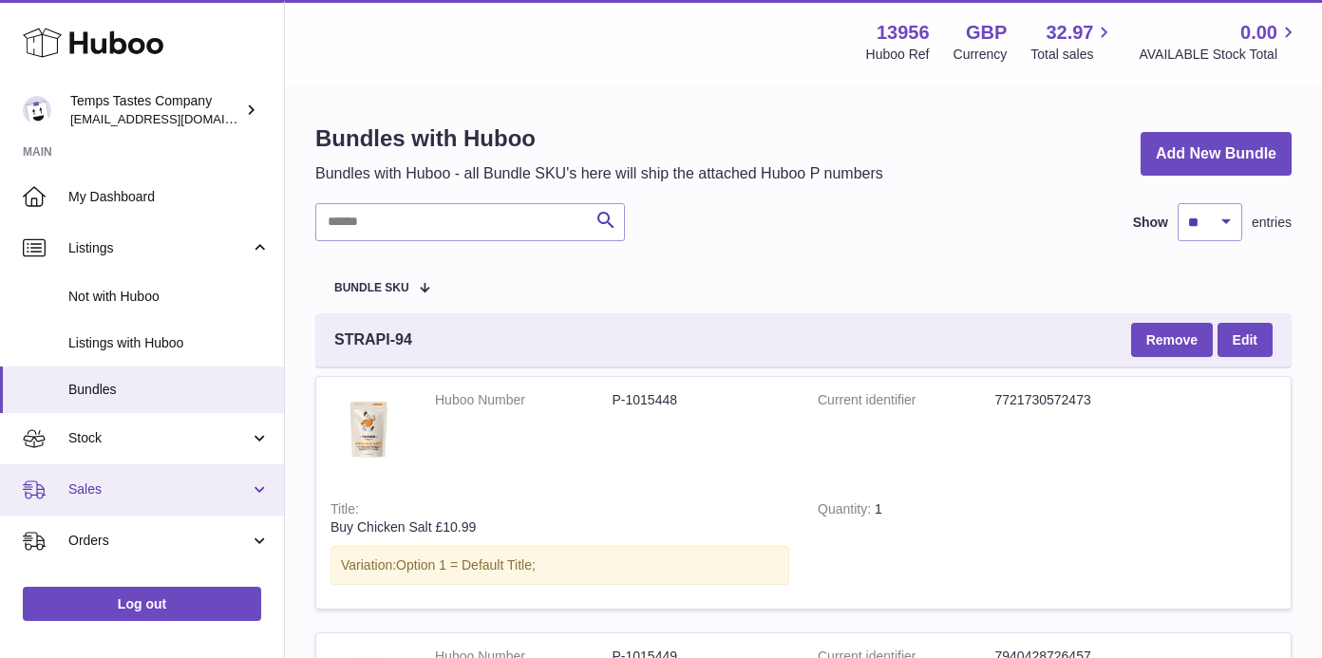
click at [93, 492] on span "Sales" at bounding box center [158, 490] width 181 height 18
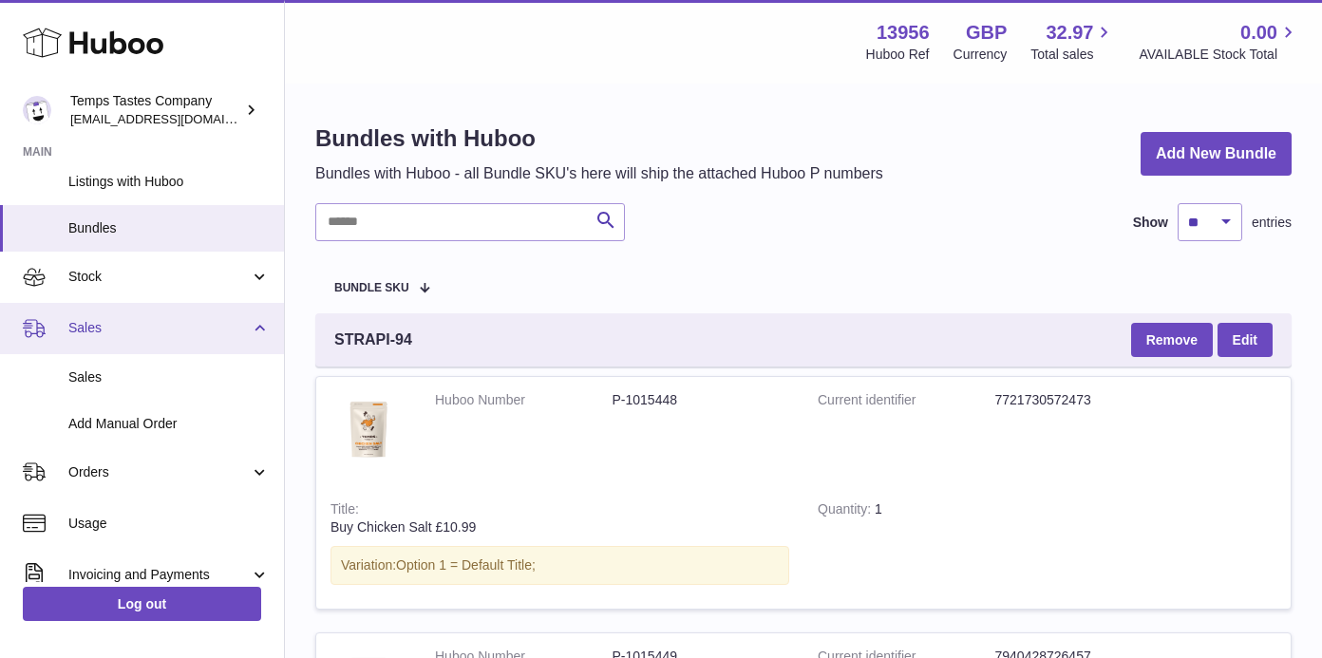
scroll to position [170, 0]
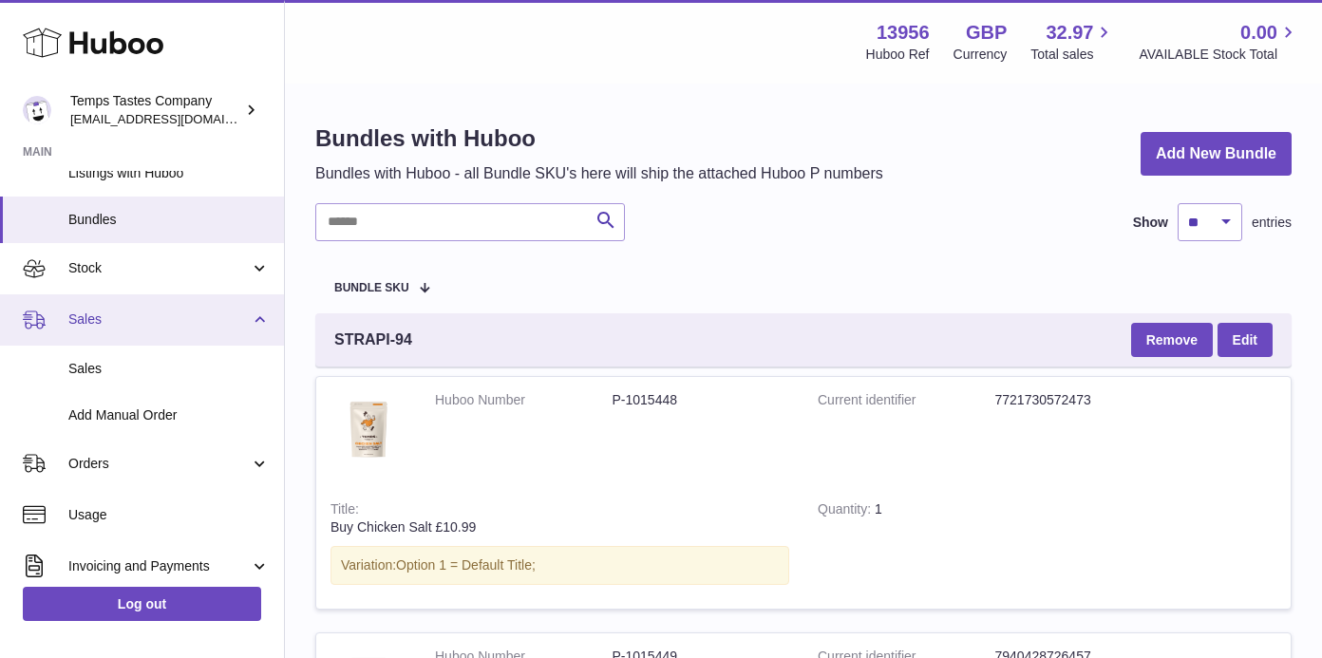
click at [146, 311] on span "Sales" at bounding box center [158, 320] width 181 height 18
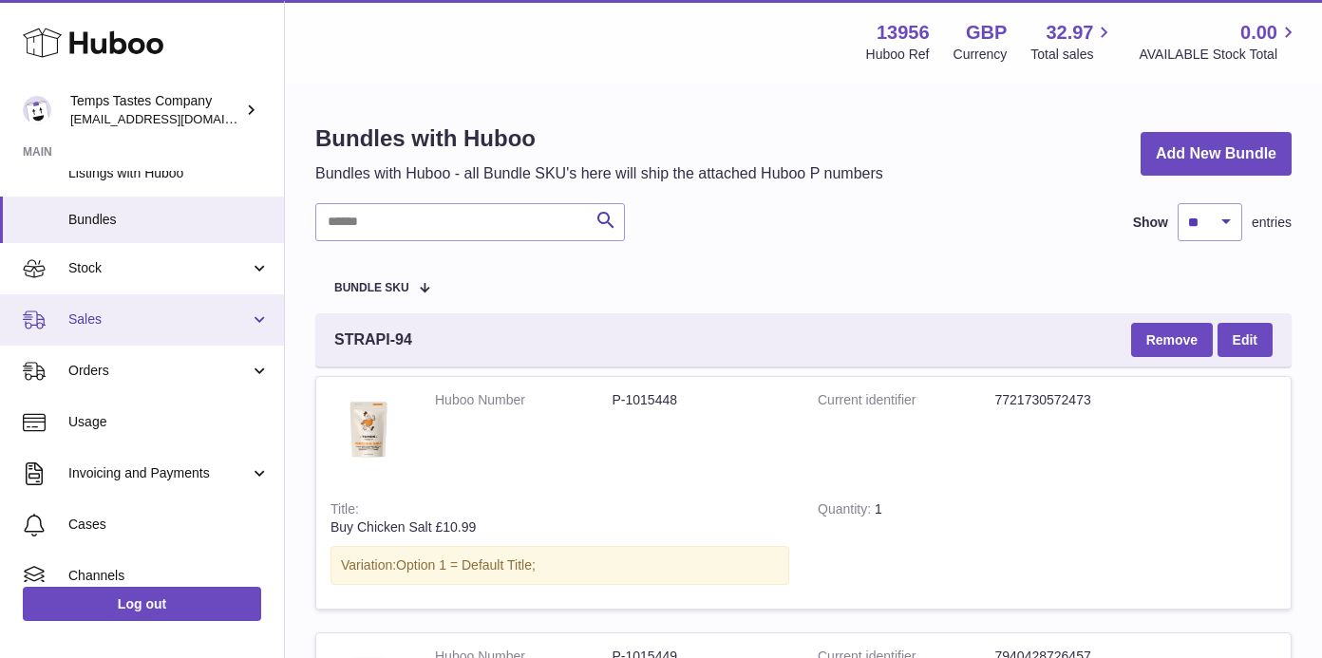
click at [95, 312] on span "Sales" at bounding box center [158, 320] width 181 height 18
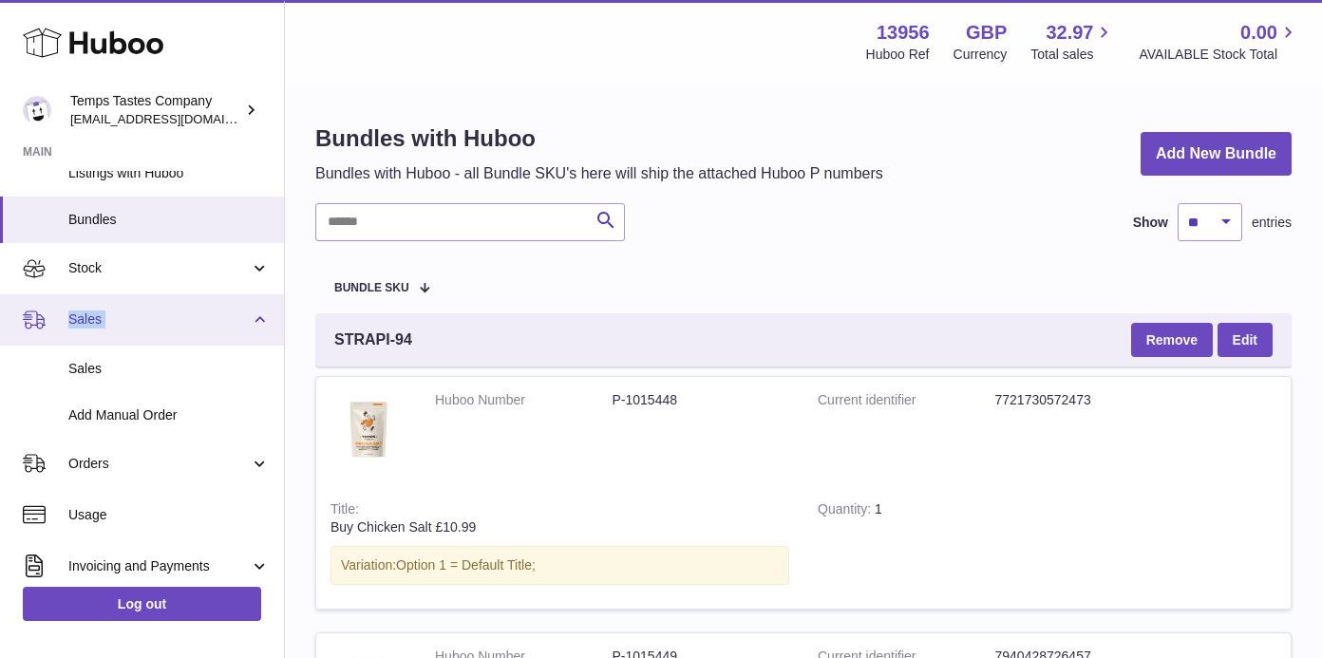
click at [211, 318] on span "Sales" at bounding box center [158, 320] width 181 height 18
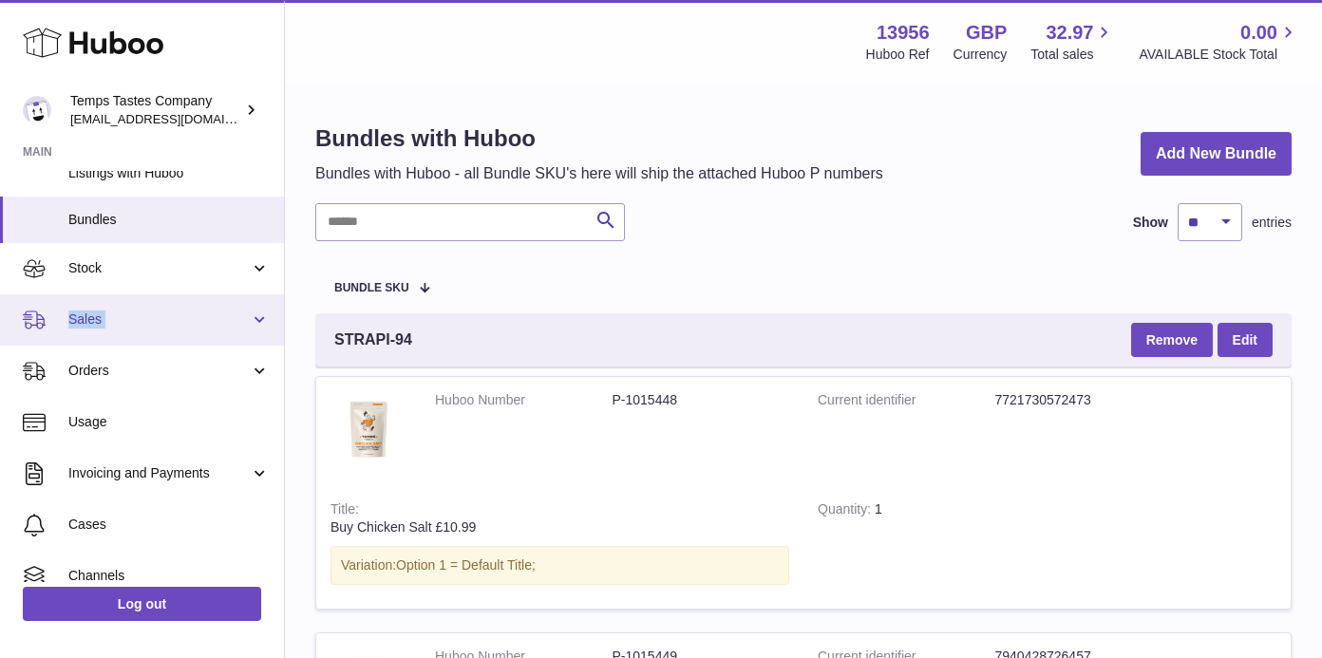
click at [253, 316] on link "Sales" at bounding box center [142, 319] width 284 height 51
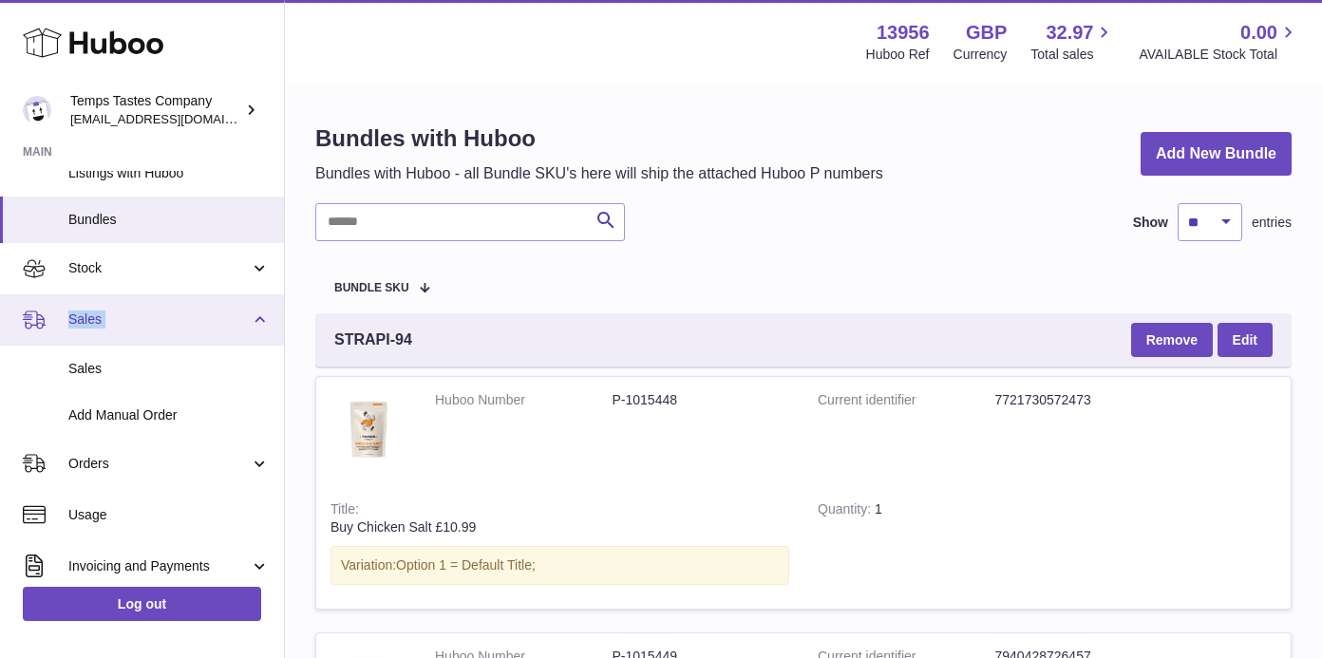
click at [253, 316] on link "Sales" at bounding box center [142, 319] width 284 height 51
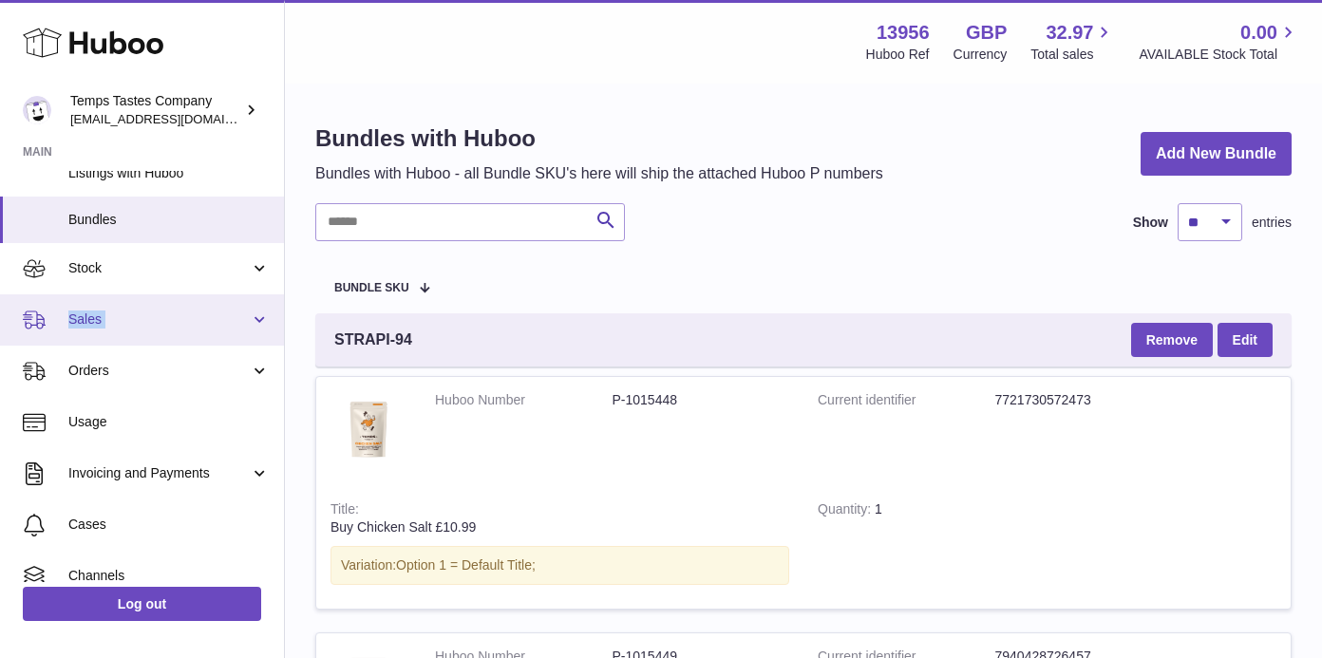
click at [224, 316] on span "Sales" at bounding box center [158, 320] width 181 height 18
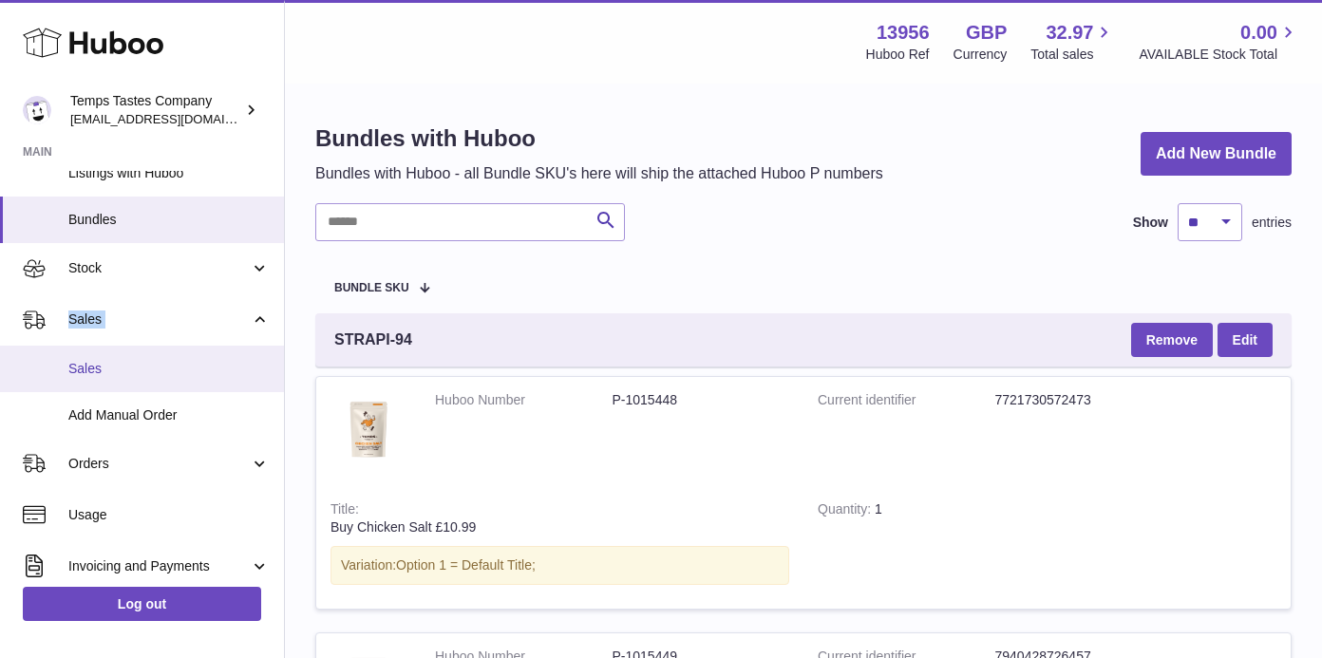
click at [94, 363] on span "Sales" at bounding box center [168, 369] width 201 height 18
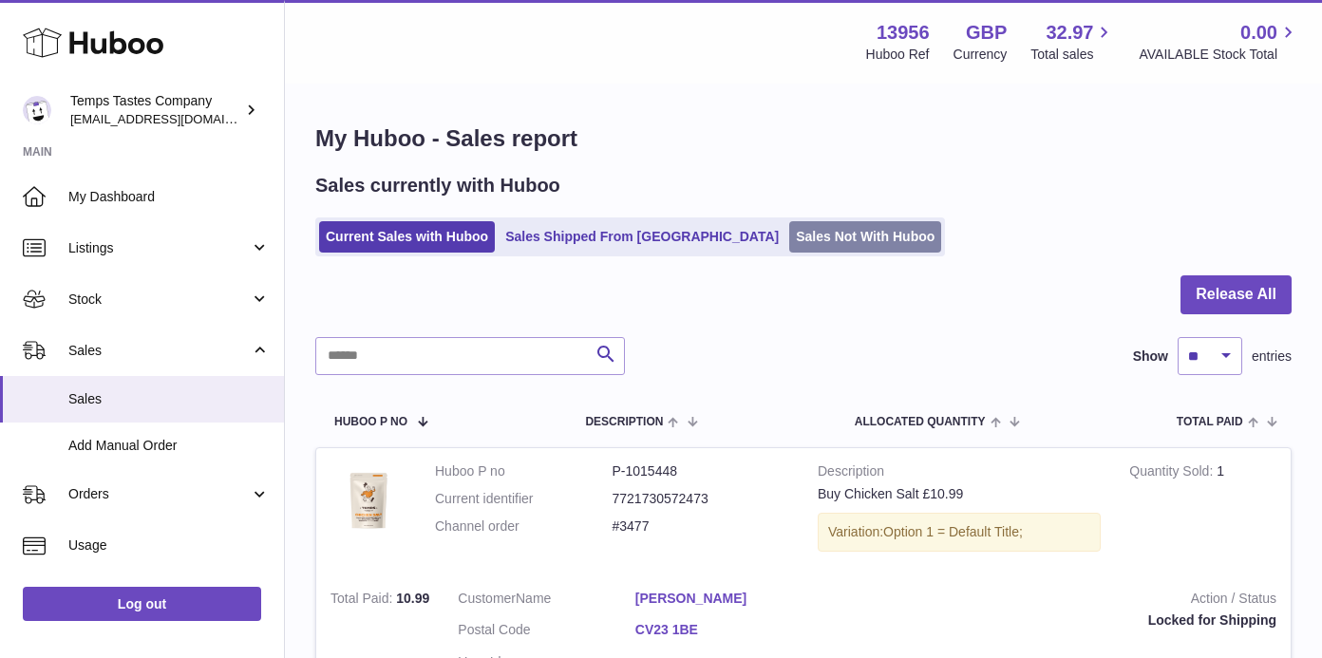
click at [789, 239] on link "Sales Not With Huboo" at bounding box center [865, 236] width 152 height 31
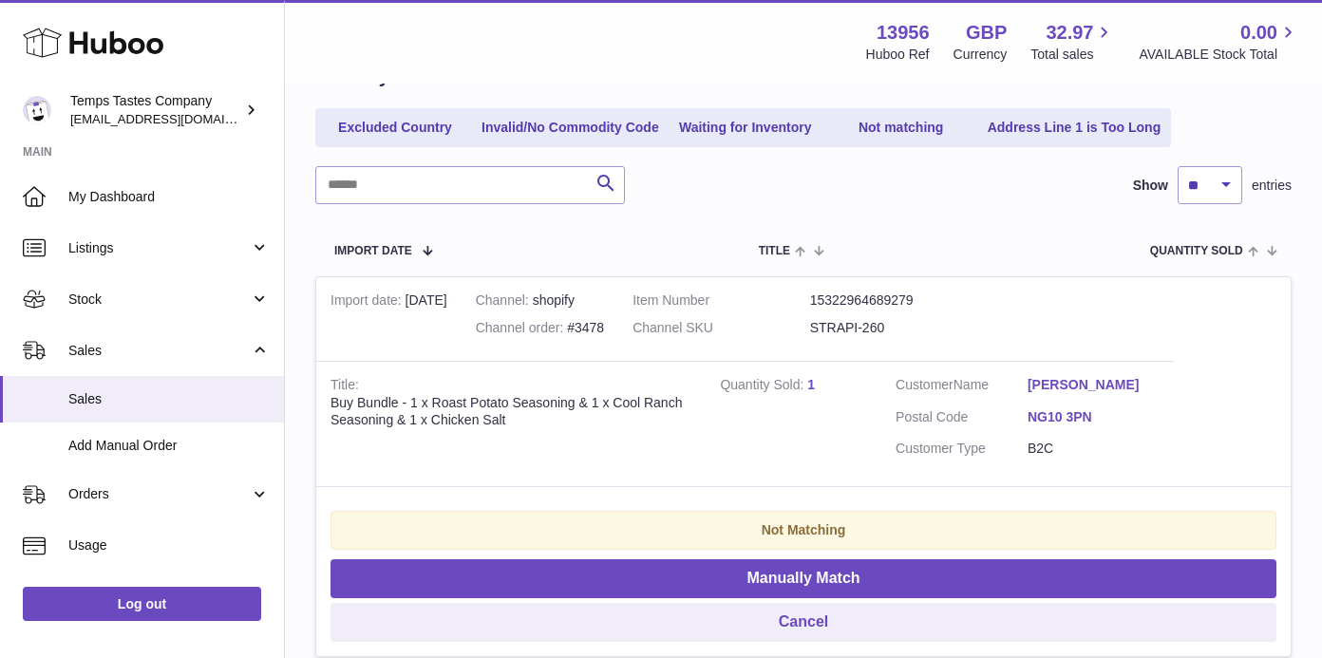
scroll to position [219, 0]
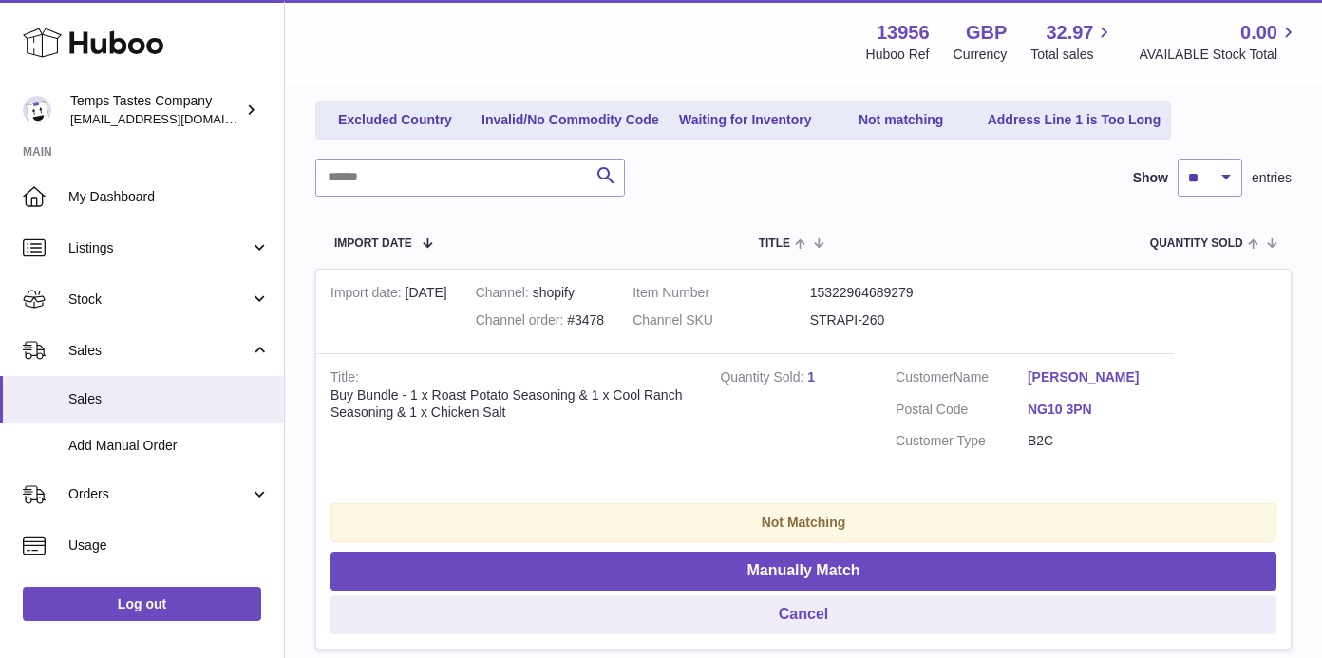
click at [845, 375] on td "Quantity Sold 1" at bounding box center [794, 416] width 176 height 126
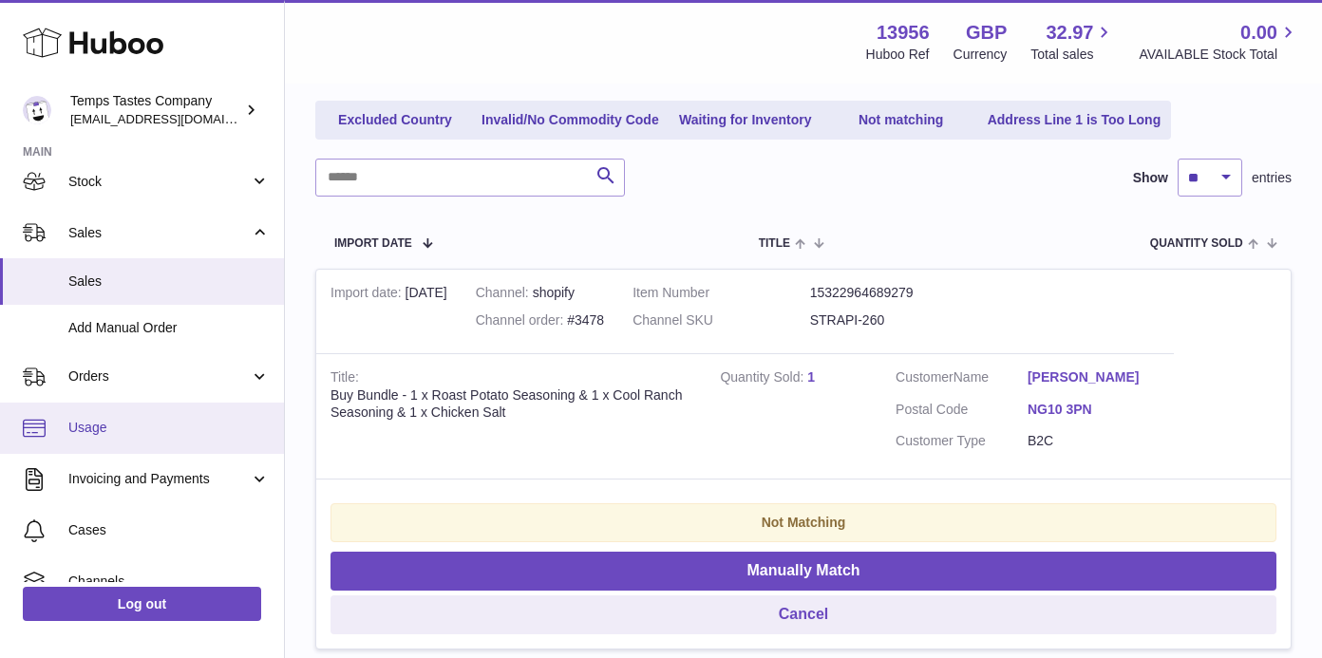
scroll to position [119, 0]
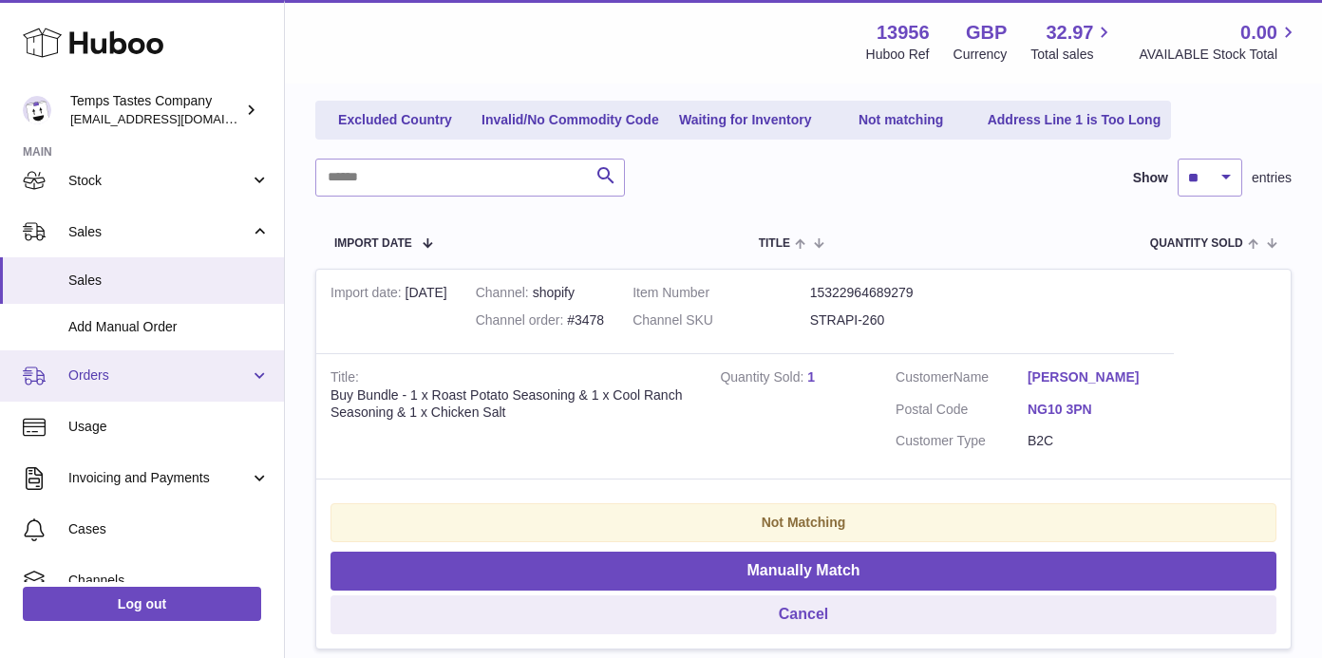
click at [104, 383] on link "Orders" at bounding box center [142, 375] width 284 height 51
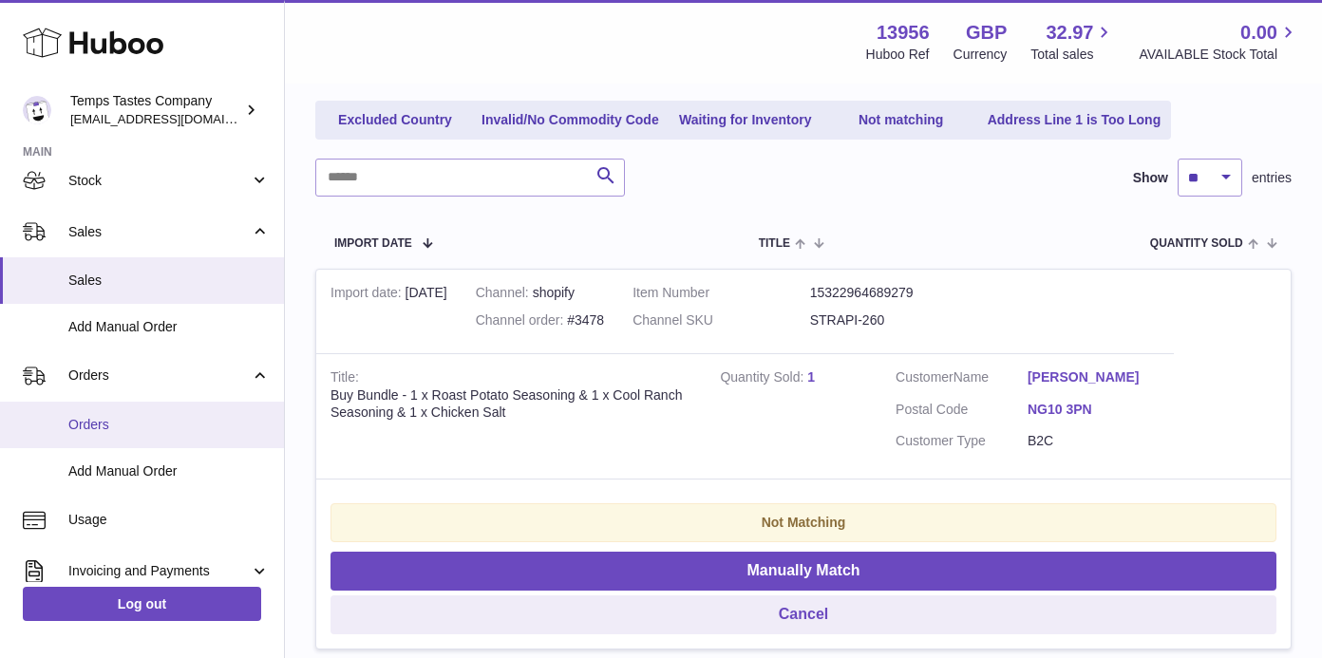
click at [96, 425] on span "Orders" at bounding box center [168, 425] width 201 height 18
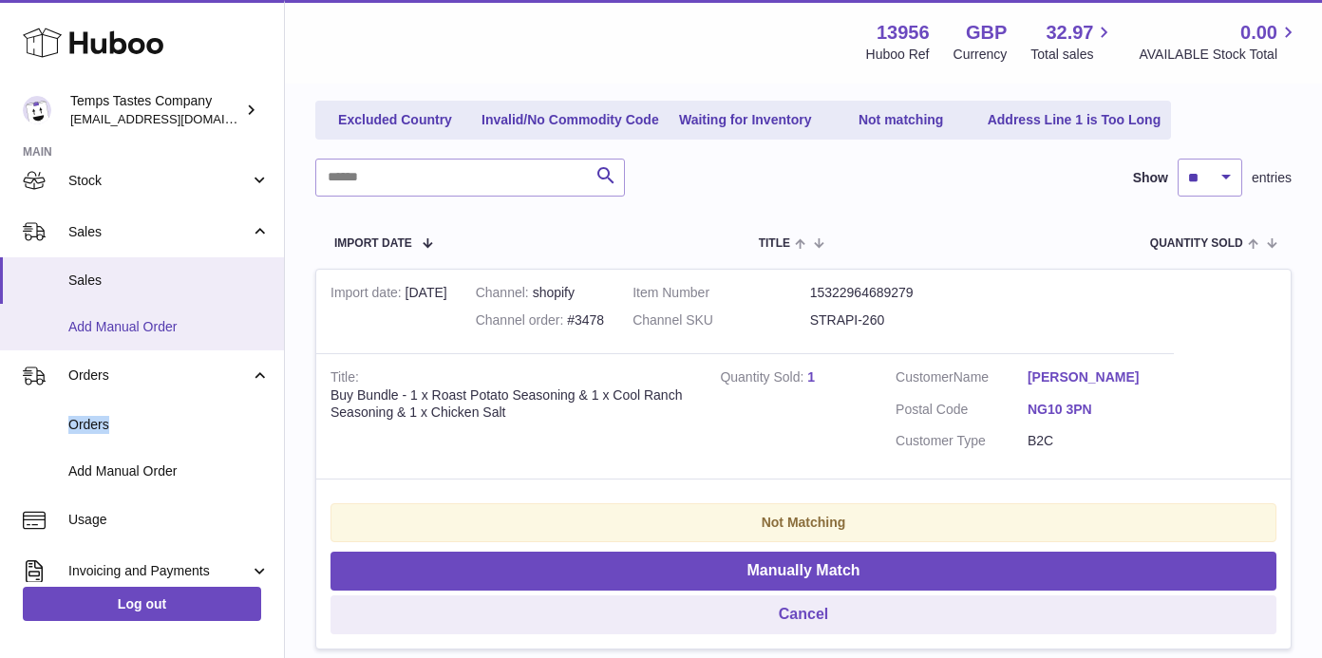
click at [166, 324] on span "Add Manual Order" at bounding box center [168, 327] width 201 height 18
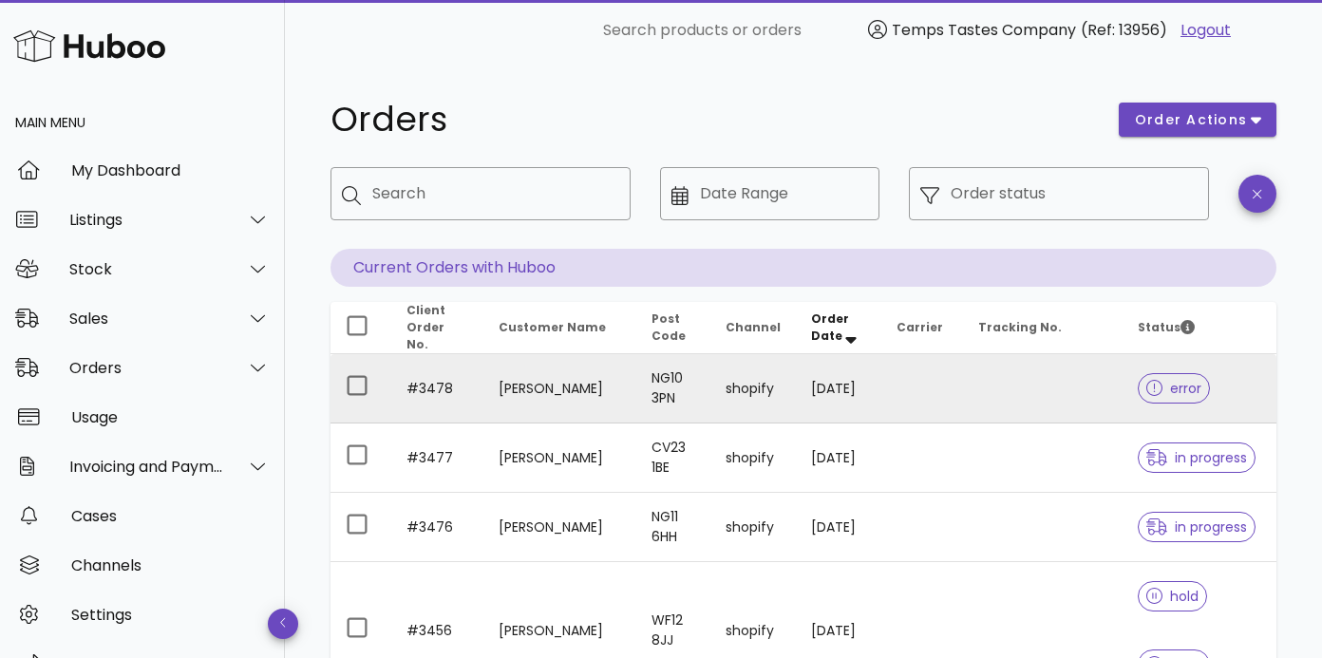
click at [913, 381] on td at bounding box center [922, 388] width 82 height 69
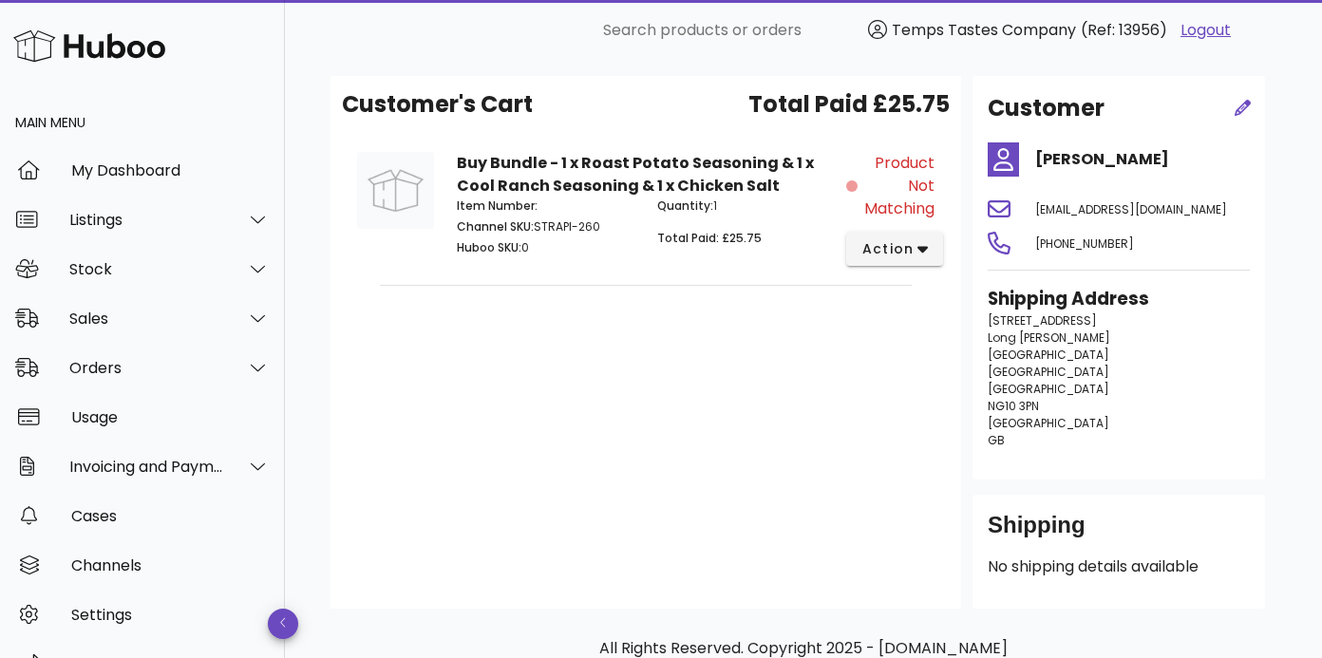
scroll to position [203, 0]
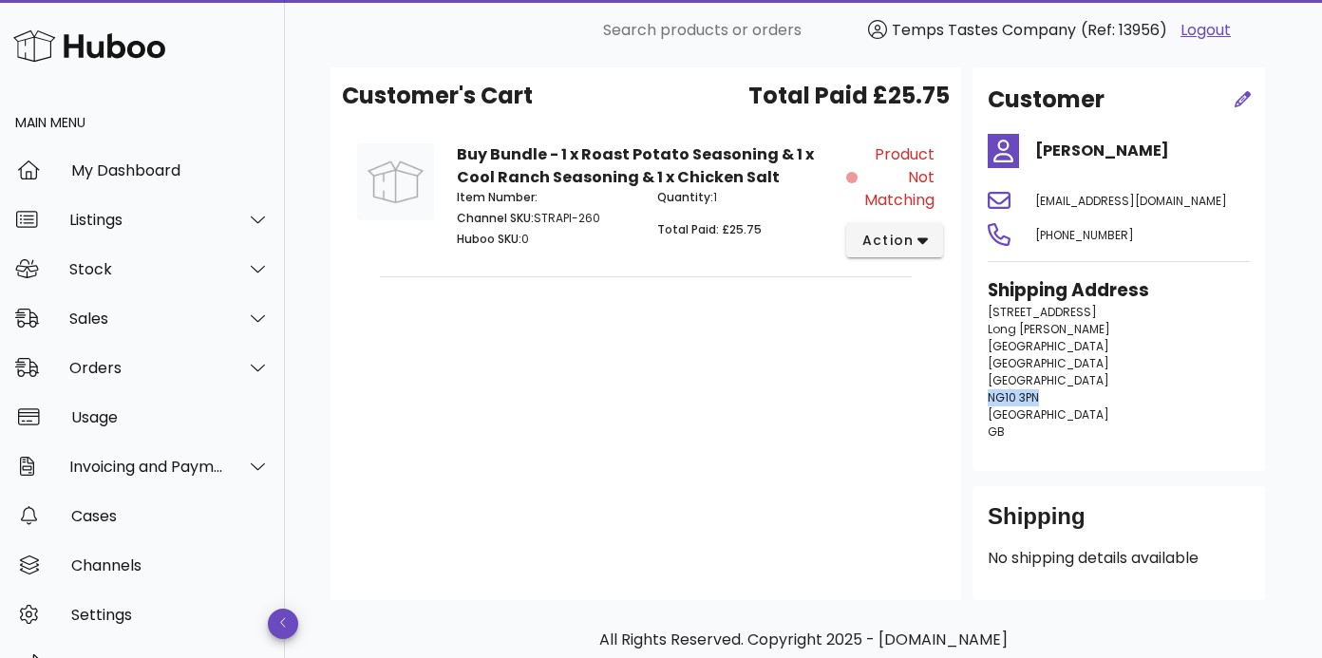
drag, startPoint x: 988, startPoint y: 397, endPoint x: 1043, endPoint y: 397, distance: 55.1
click at [1043, 397] on p "[STREET_ADDRESS][PERSON_NAME]" at bounding box center [1119, 372] width 262 height 137
copy span "NG10 3PN"
drag, startPoint x: 1121, startPoint y: 237, endPoint x: 1038, endPoint y: 236, distance: 83.6
click at [1038, 236] on span "[PHONE_NUMBER]" at bounding box center [1084, 235] width 99 height 16
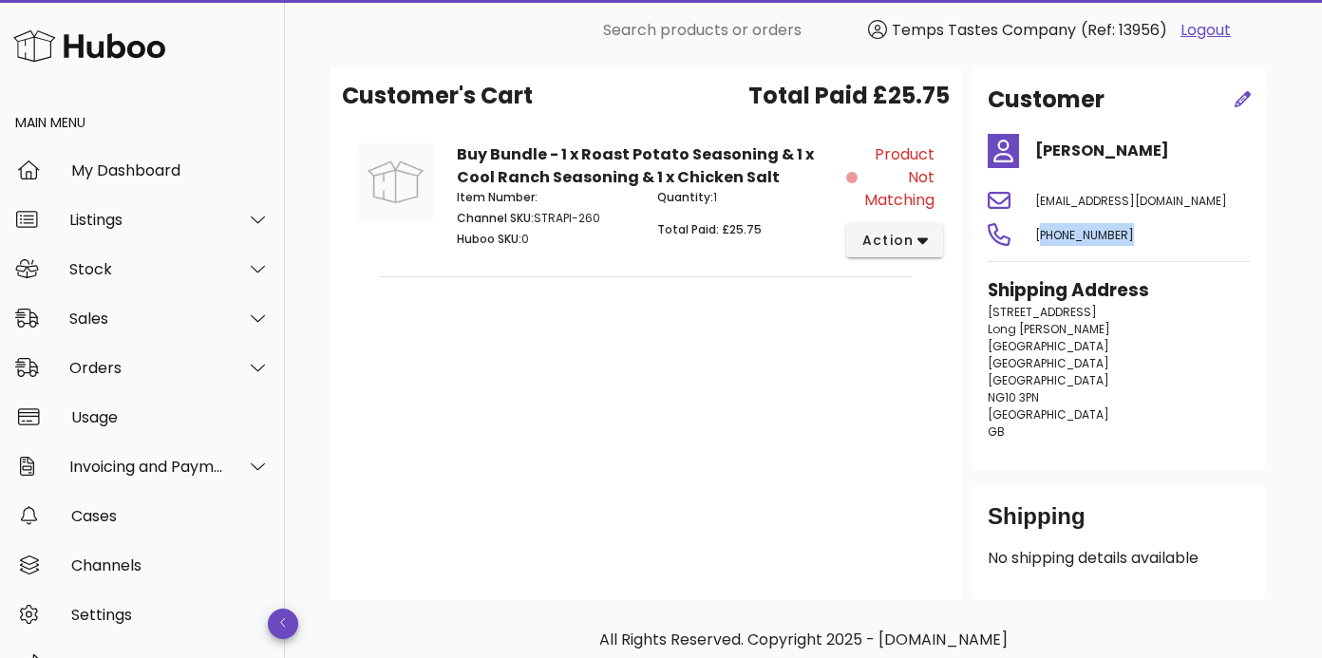
copy span "[PHONE_NUMBER]"
drag, startPoint x: 1194, startPoint y: 200, endPoint x: 1036, endPoint y: 204, distance: 157.7
click at [1036, 204] on span "[EMAIL_ADDRESS][DOMAIN_NAME]" at bounding box center [1131, 201] width 192 height 16
copy span "[EMAIL_ADDRESS][DOMAIN_NAME]"
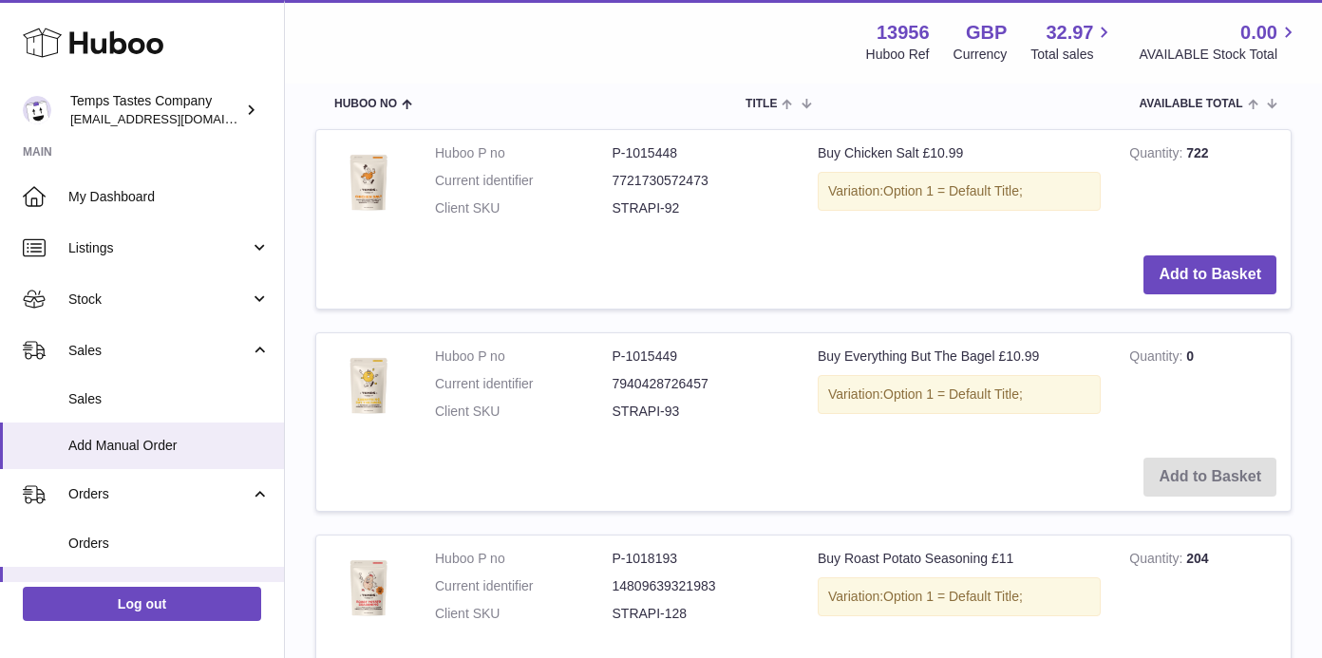
scroll to position [465, 0]
click at [1212, 272] on button "Add to Basket" at bounding box center [1209, 273] width 133 height 39
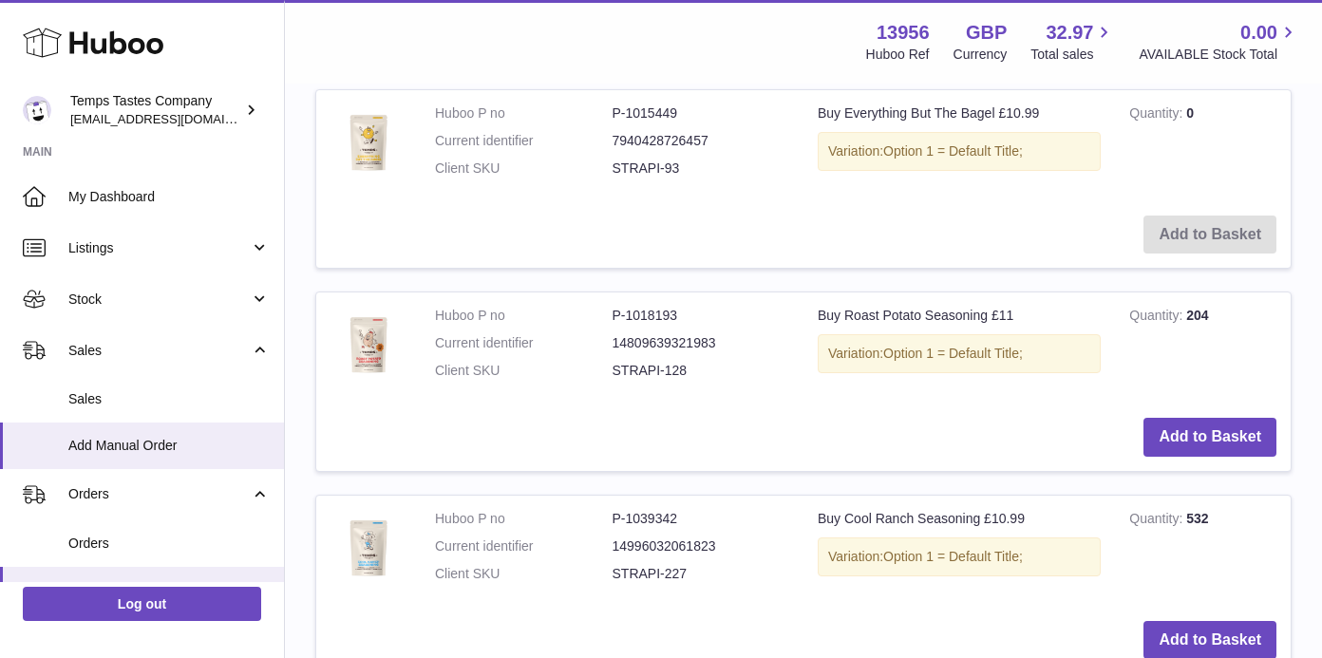
scroll to position [930, 0]
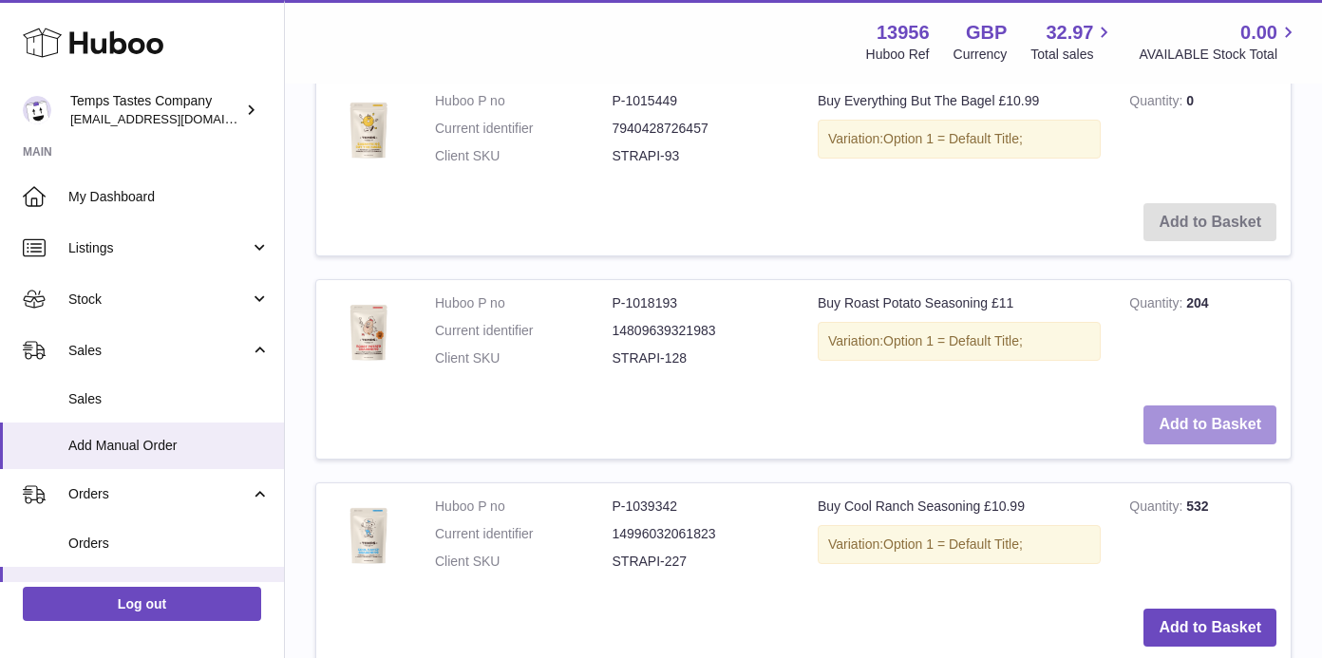
click at [1187, 406] on button "Add to Basket" at bounding box center [1209, 424] width 133 height 39
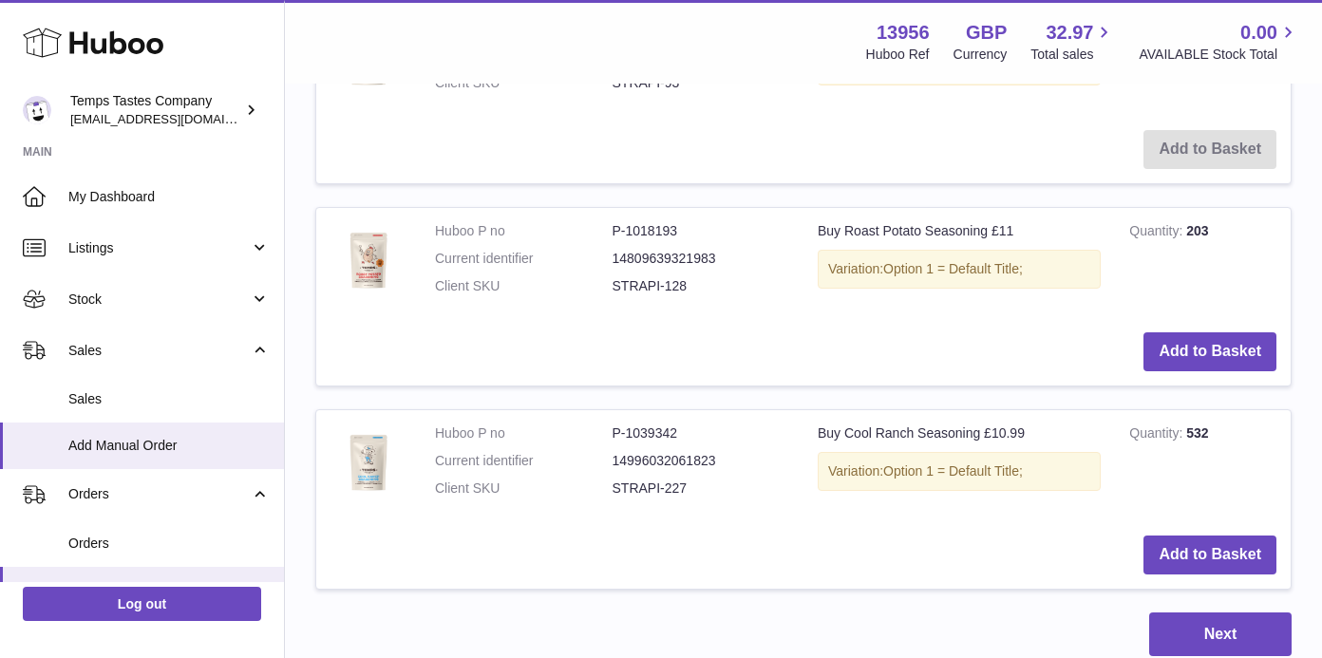
scroll to position [1216, 0]
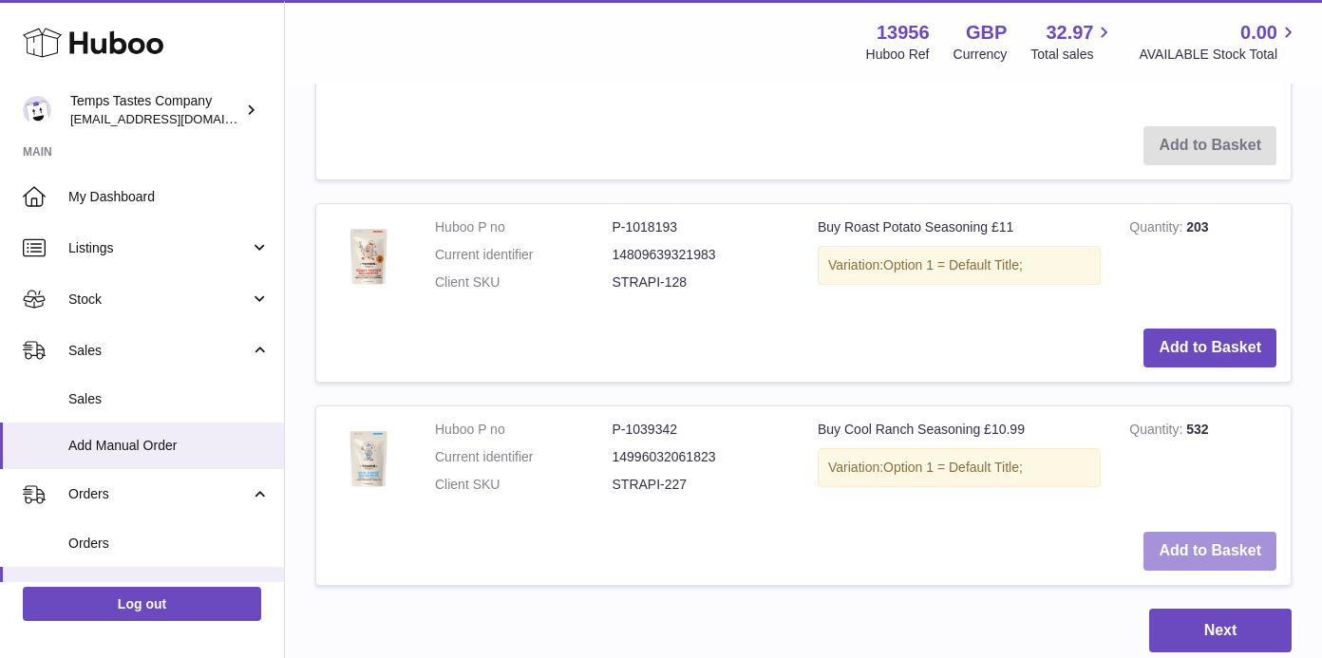
click at [1189, 532] on button "Add to Basket" at bounding box center [1209, 551] width 133 height 39
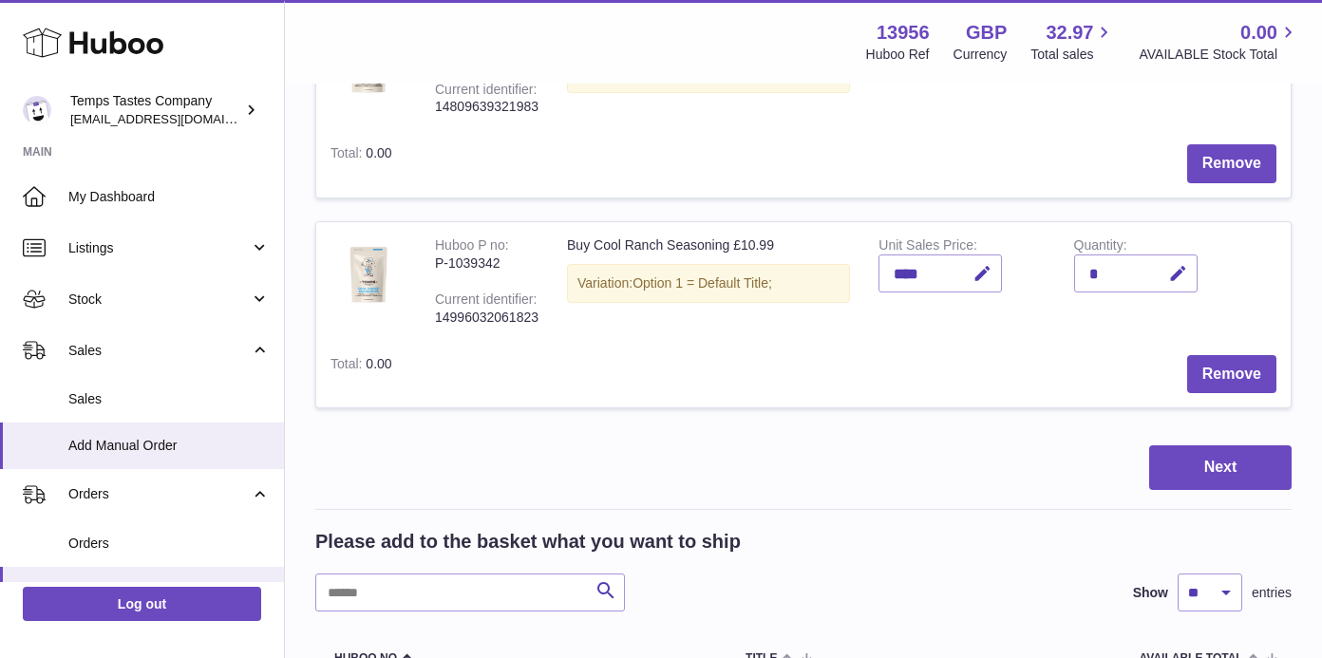
scroll to position [546, 0]
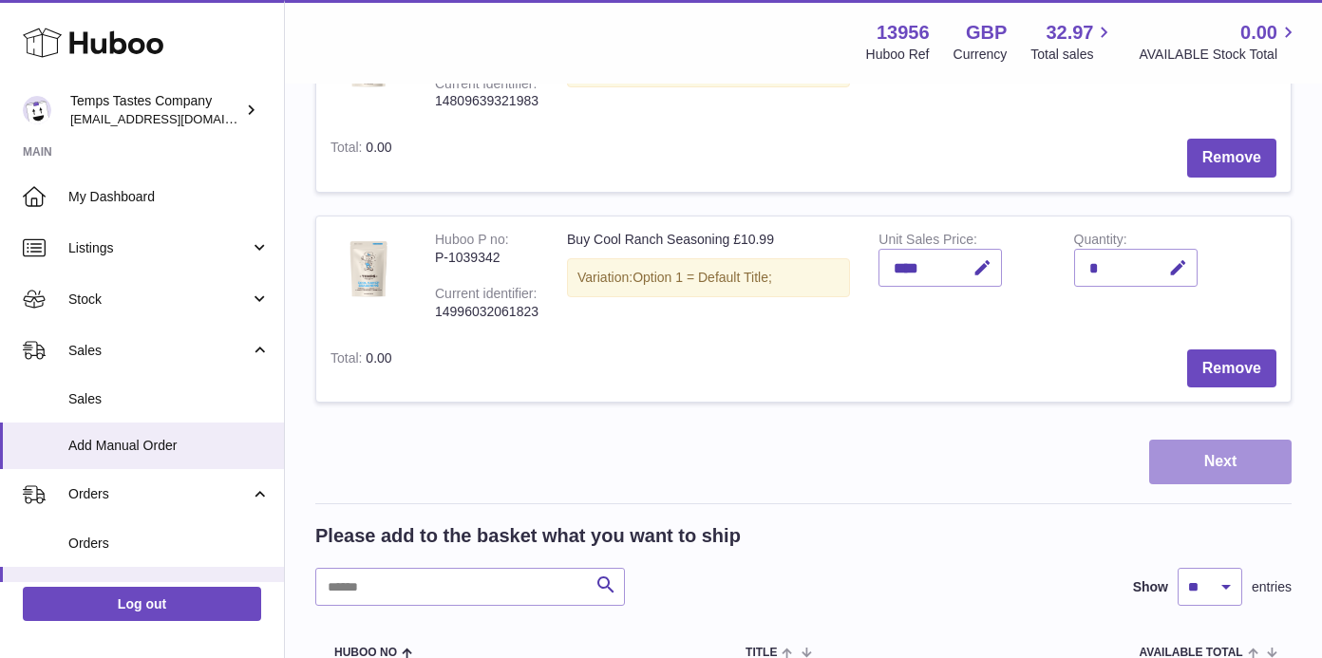
click at [1226, 440] on button "Next" at bounding box center [1220, 462] width 142 height 45
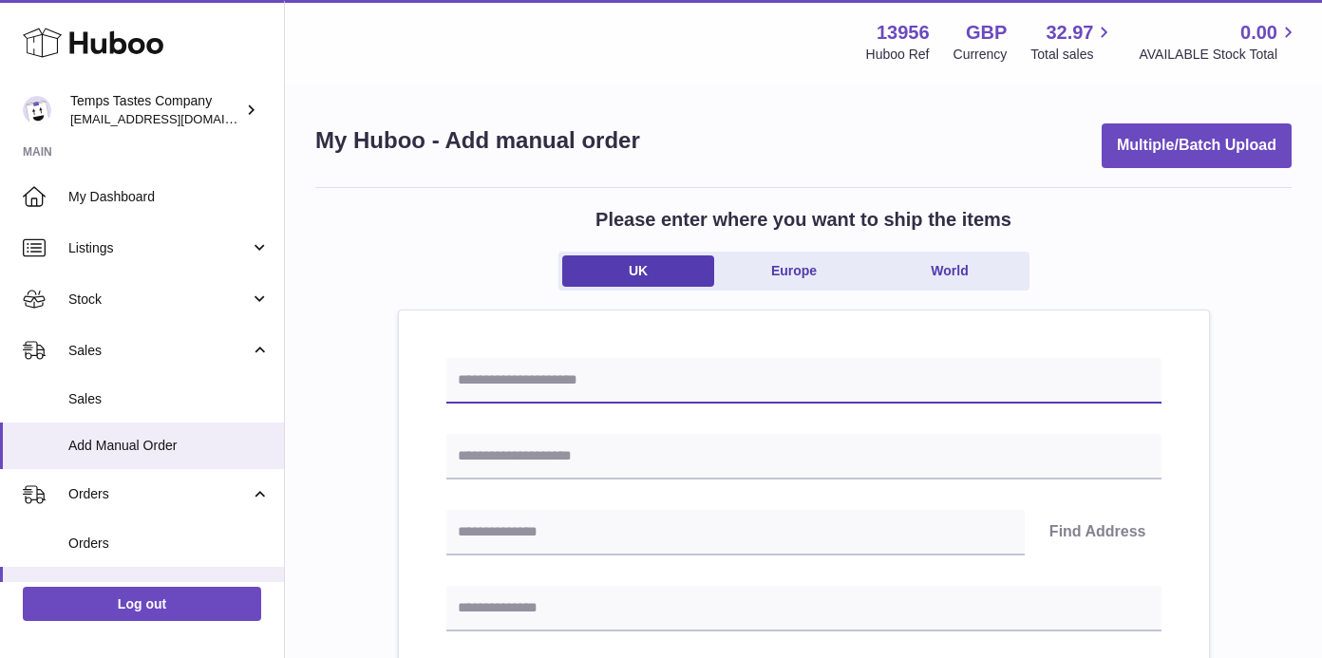
click at [536, 385] on input "text" at bounding box center [803, 381] width 715 height 46
type input "**********"
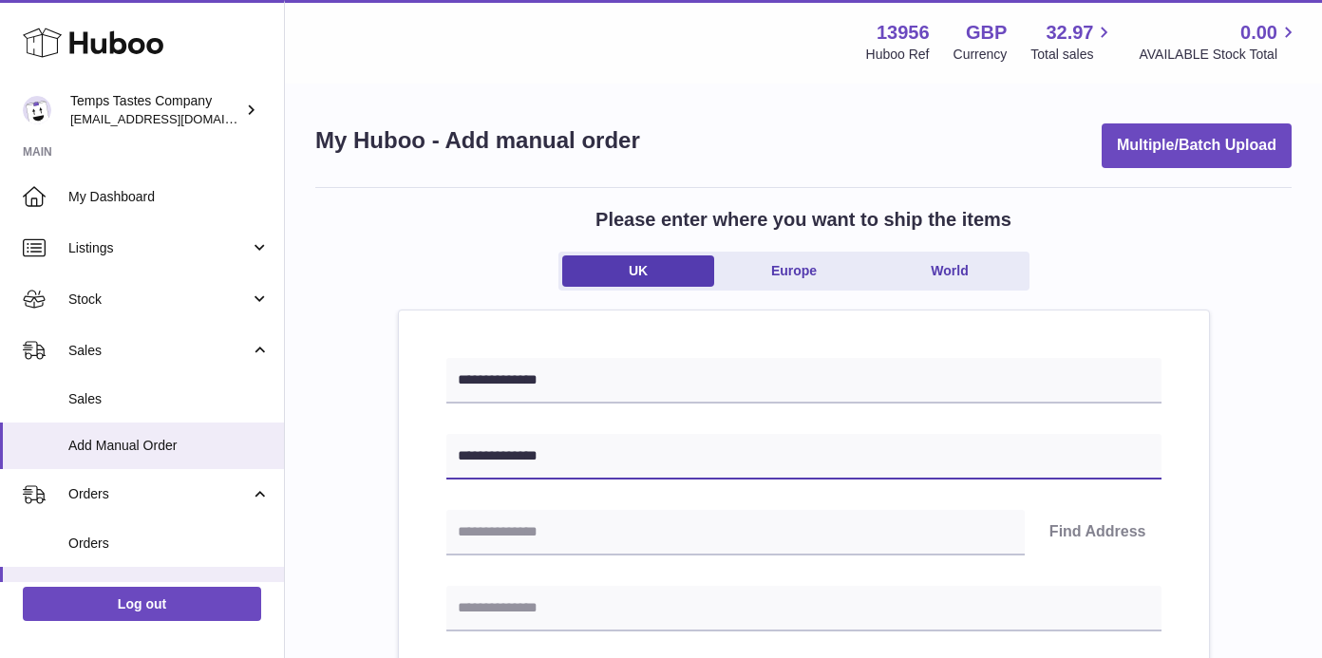
type input "**********"
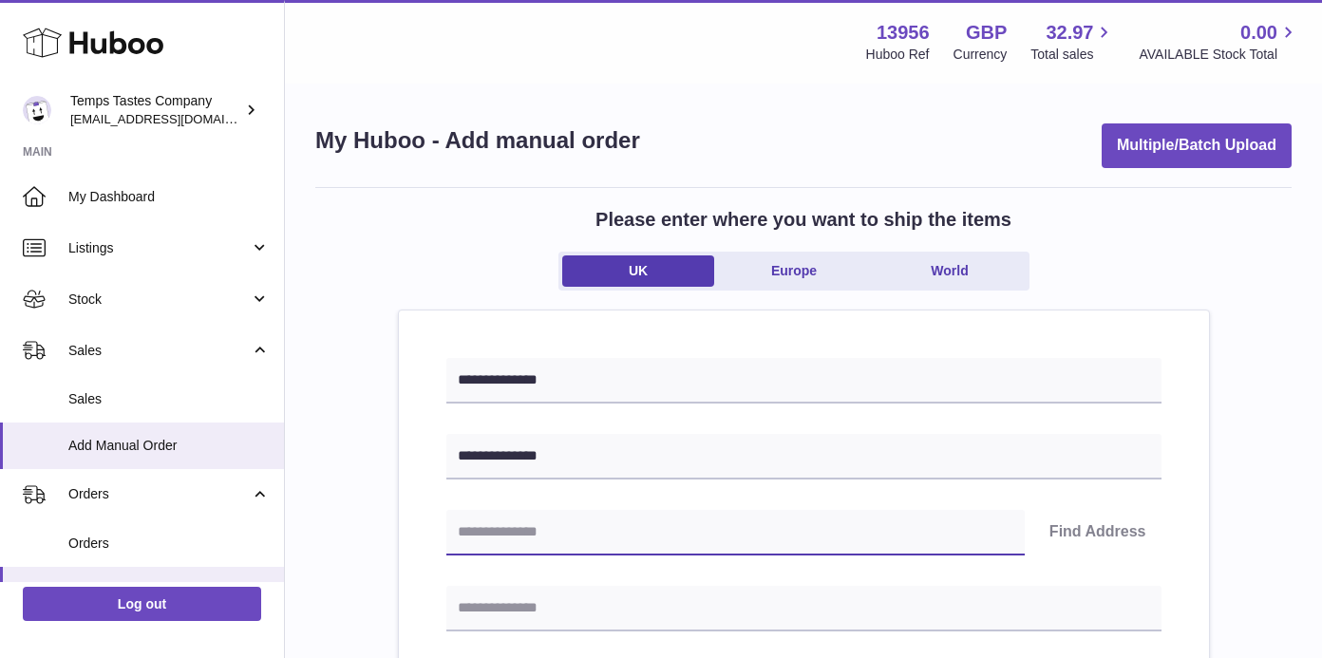
paste input "********"
type input "********"
click at [1111, 526] on button "Find Address" at bounding box center [1097, 533] width 127 height 46
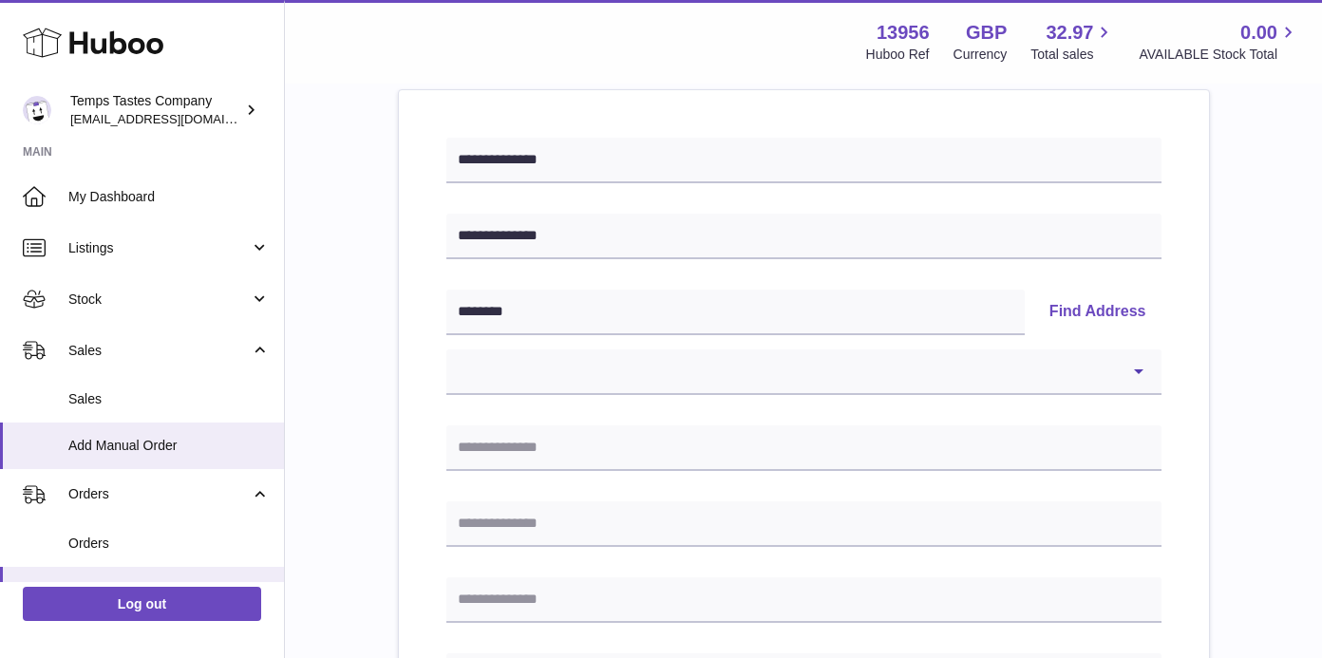
scroll to position [223, 0]
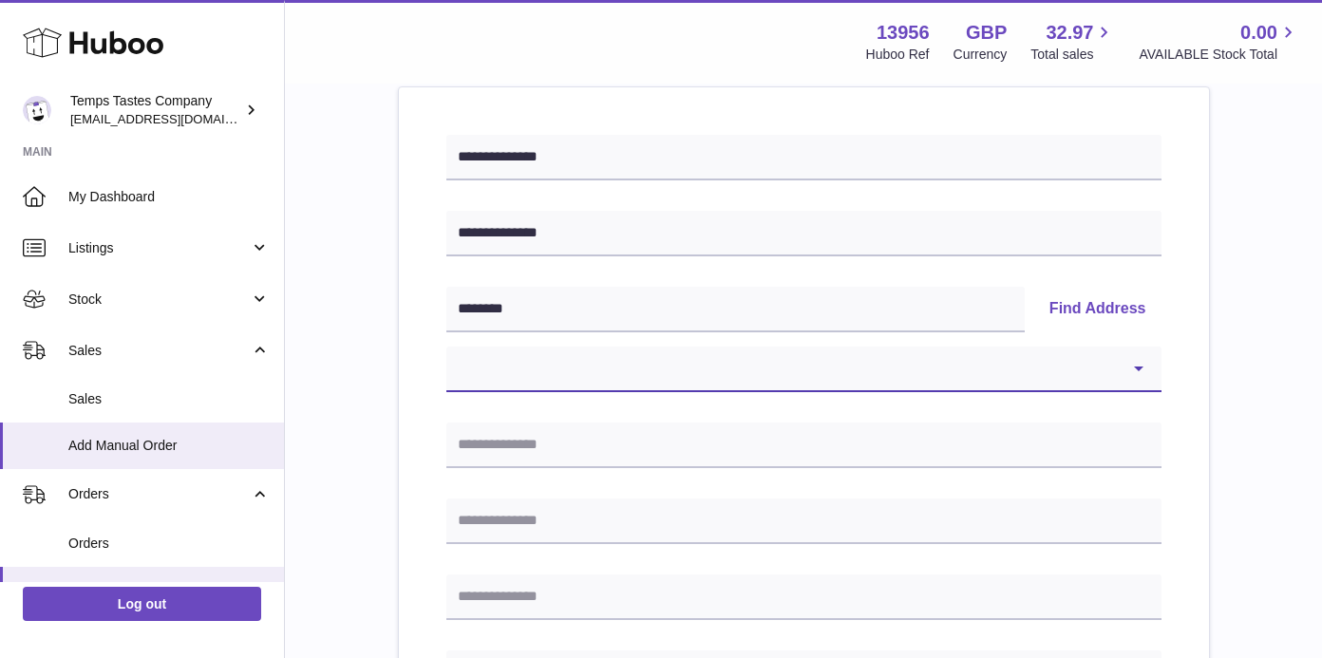
select select "**"
type input "**********"
type input "********"
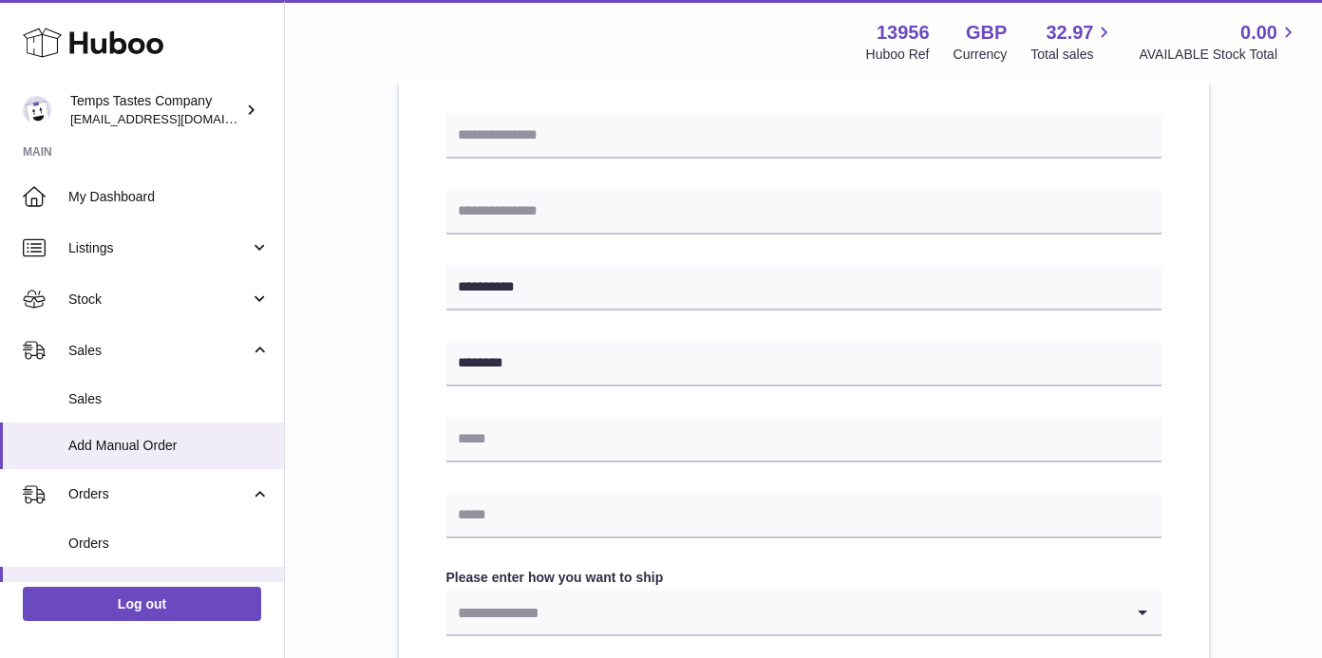
scroll to position [658, 0]
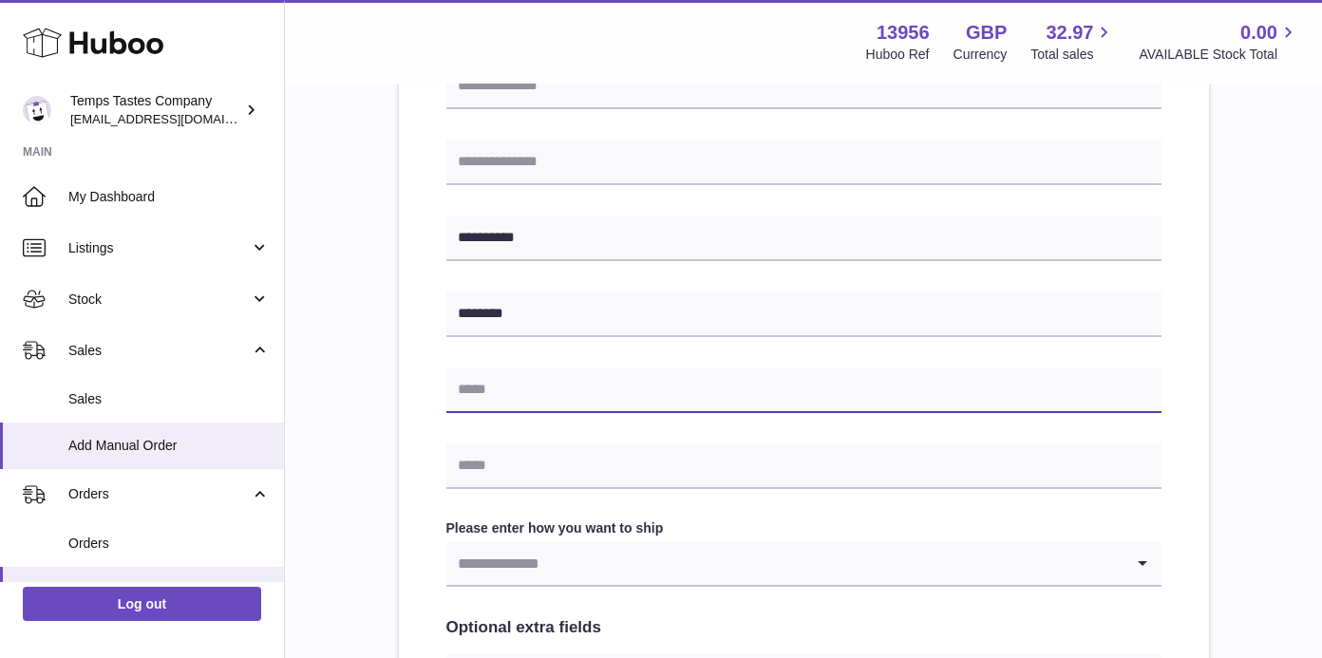
paste input "**********"
type input "**********"
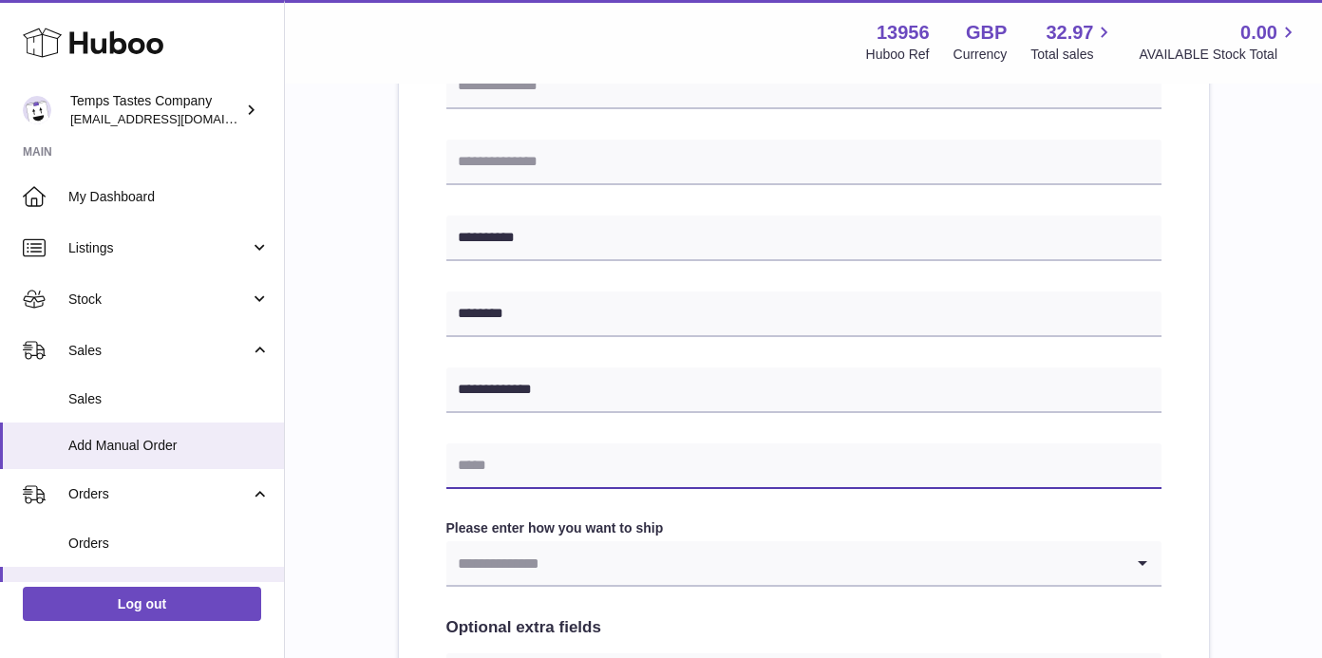
click at [504, 464] on input "text" at bounding box center [803, 466] width 715 height 46
paste input "**********"
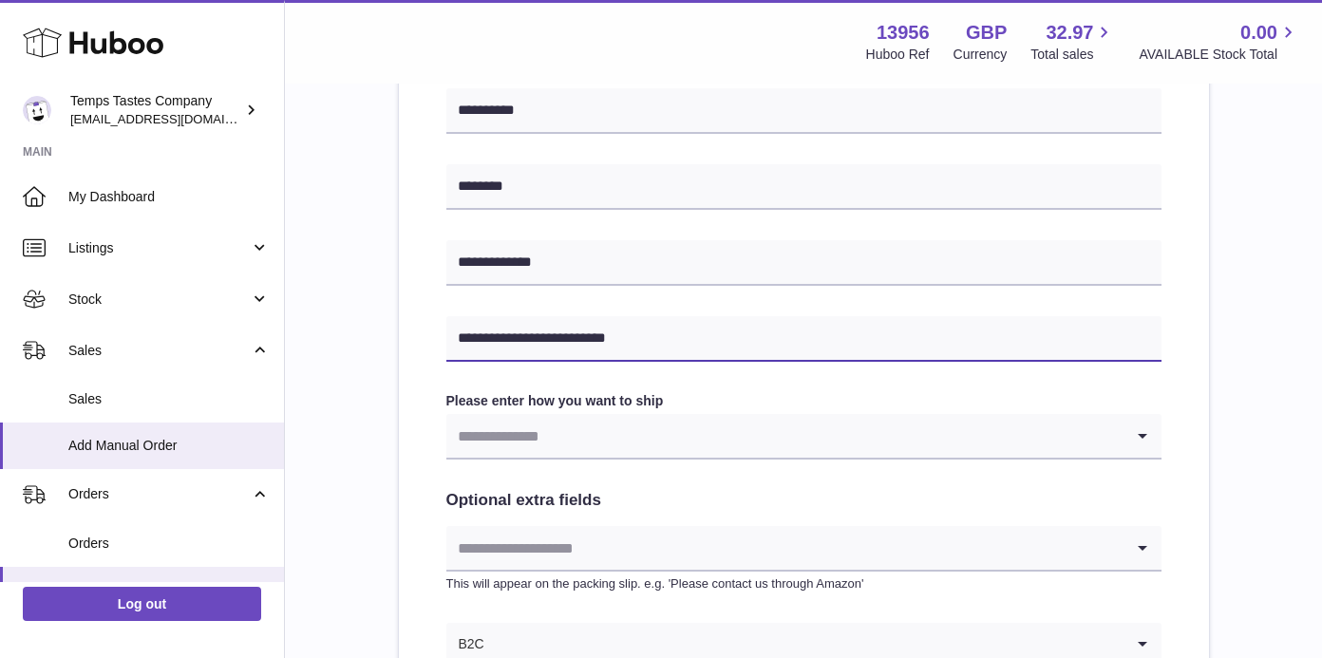
scroll to position [796, 0]
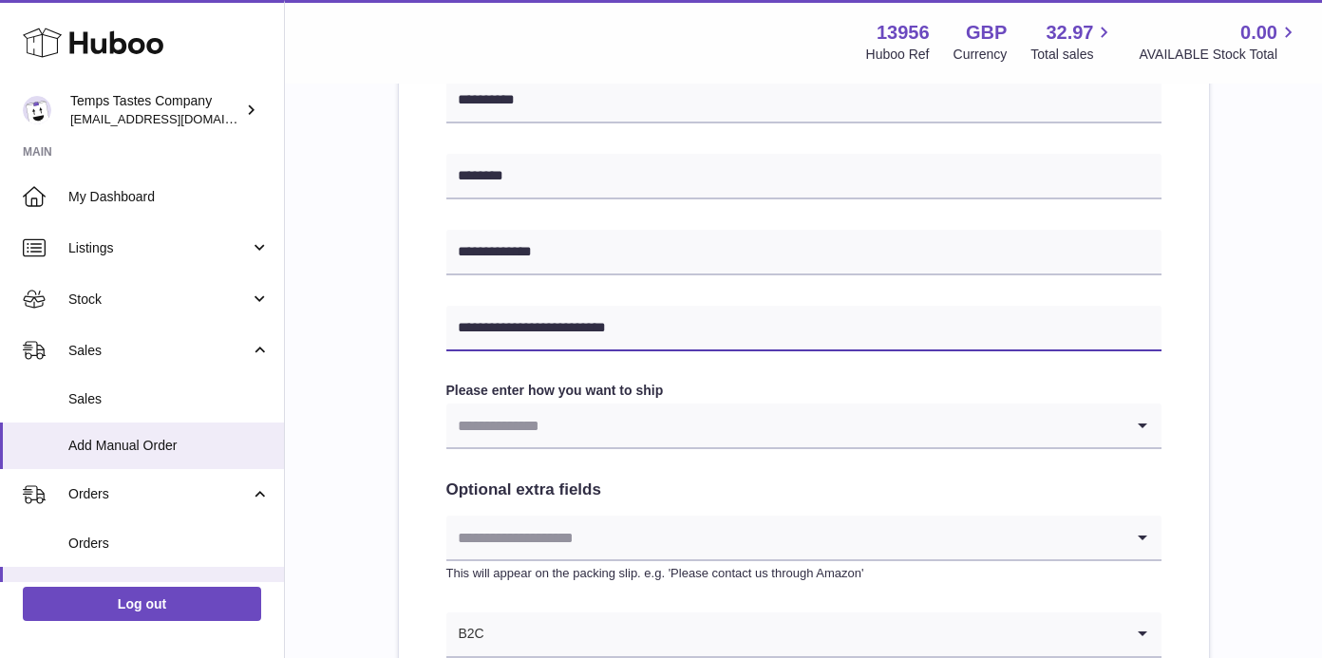
type input "**********"
click at [877, 425] on input "Search for option" at bounding box center [784, 426] width 677 height 44
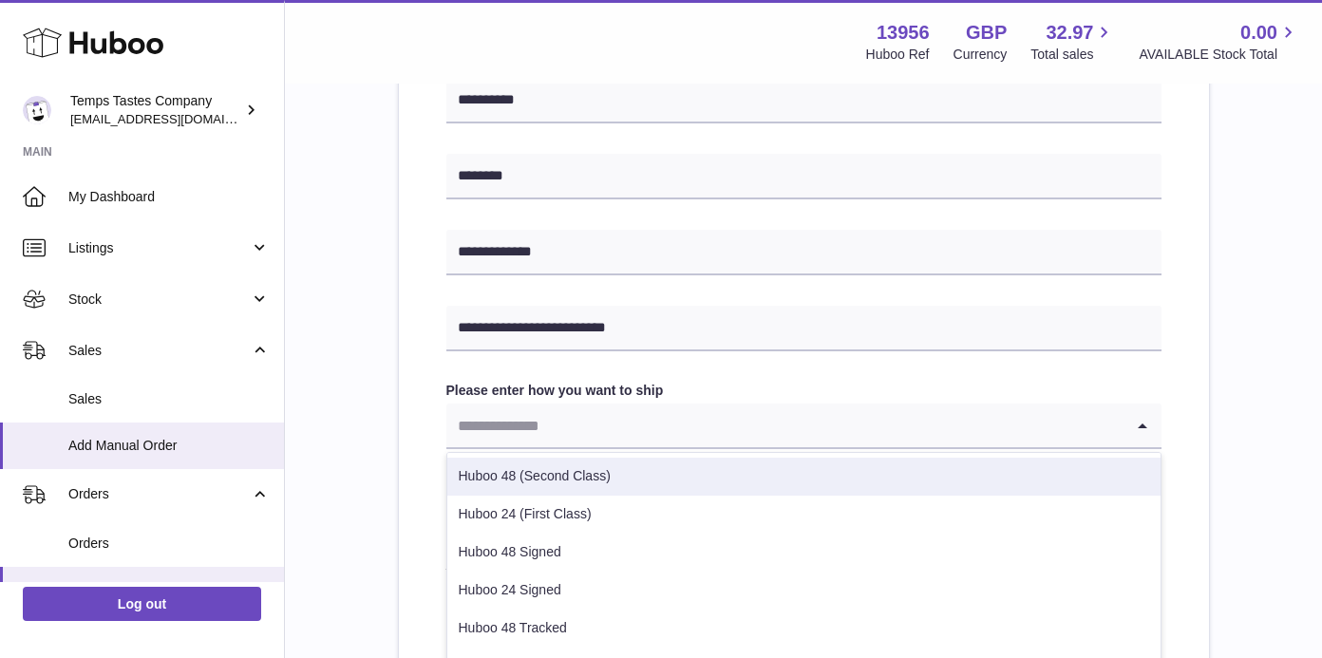
click at [582, 484] on li "Huboo 48 (Second Class)" at bounding box center [803, 477] width 713 height 38
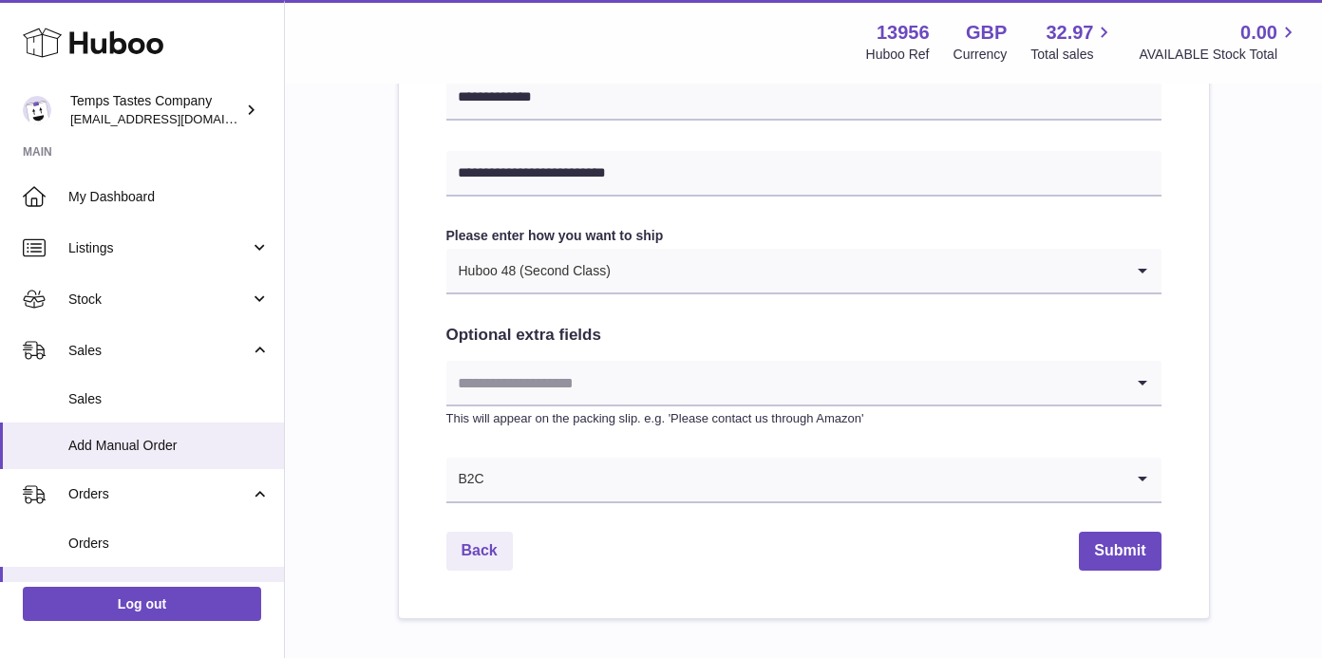
scroll to position [954, 0]
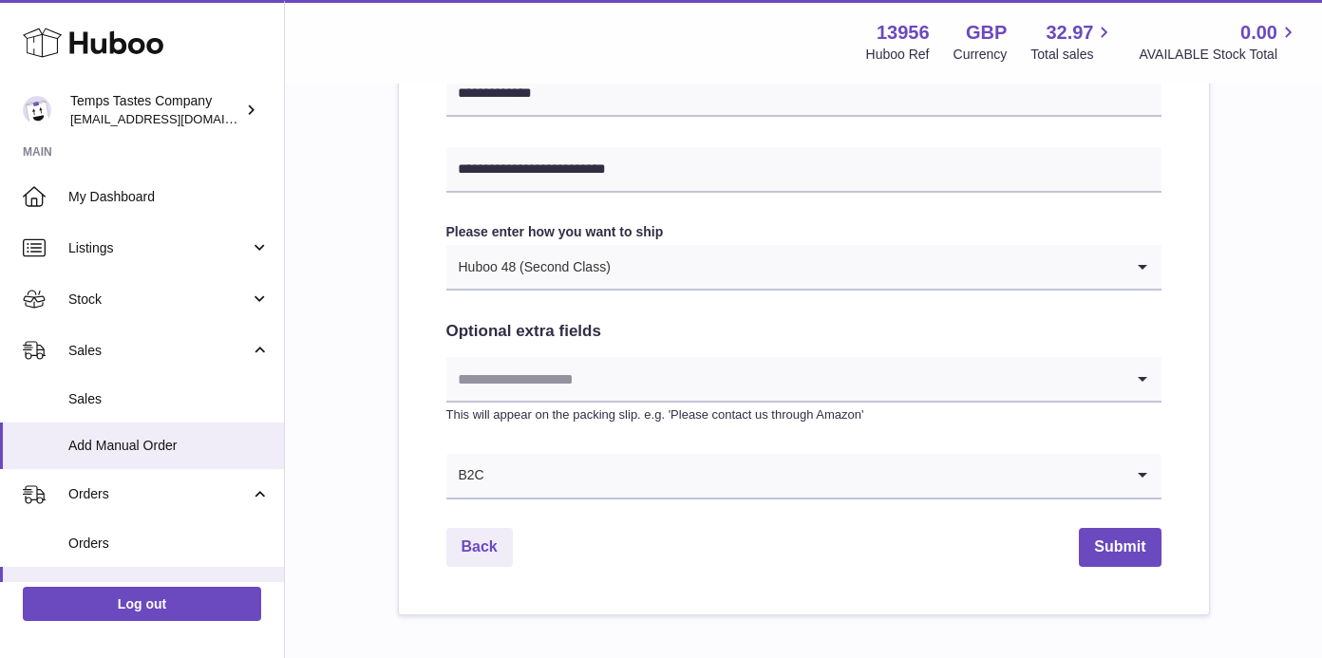
click at [759, 371] on input "Search for option" at bounding box center [784, 379] width 677 height 44
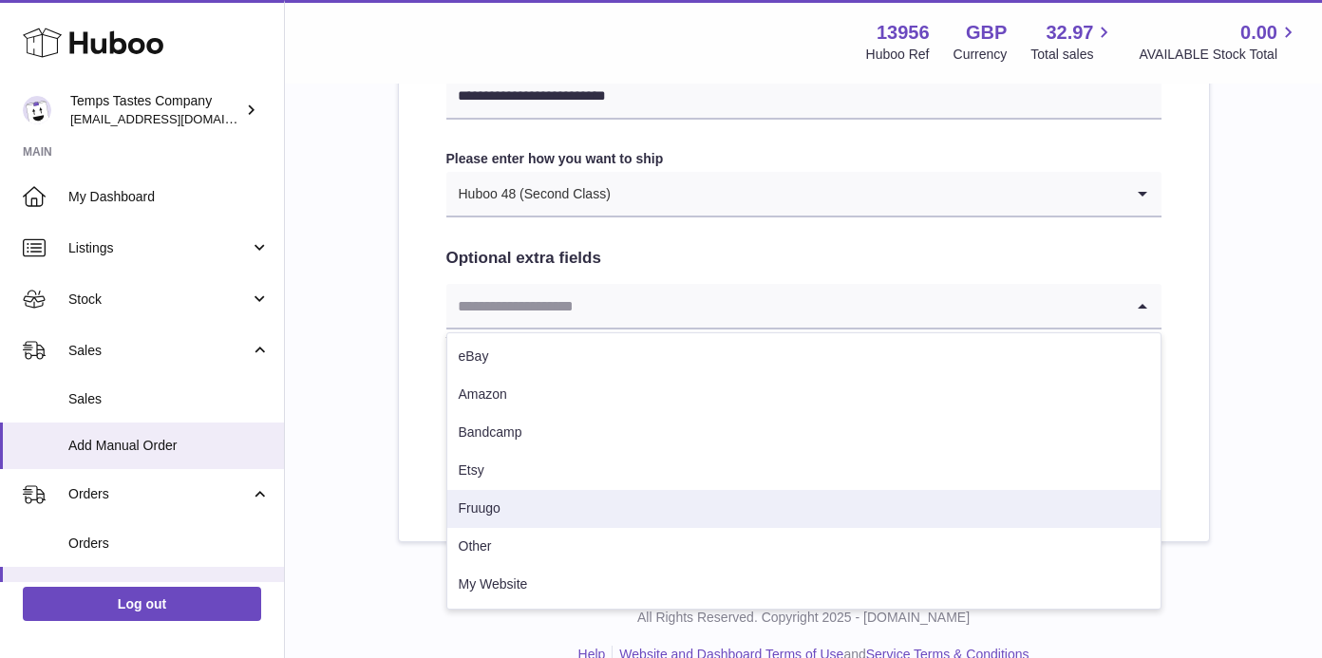
scroll to position [1031, 0]
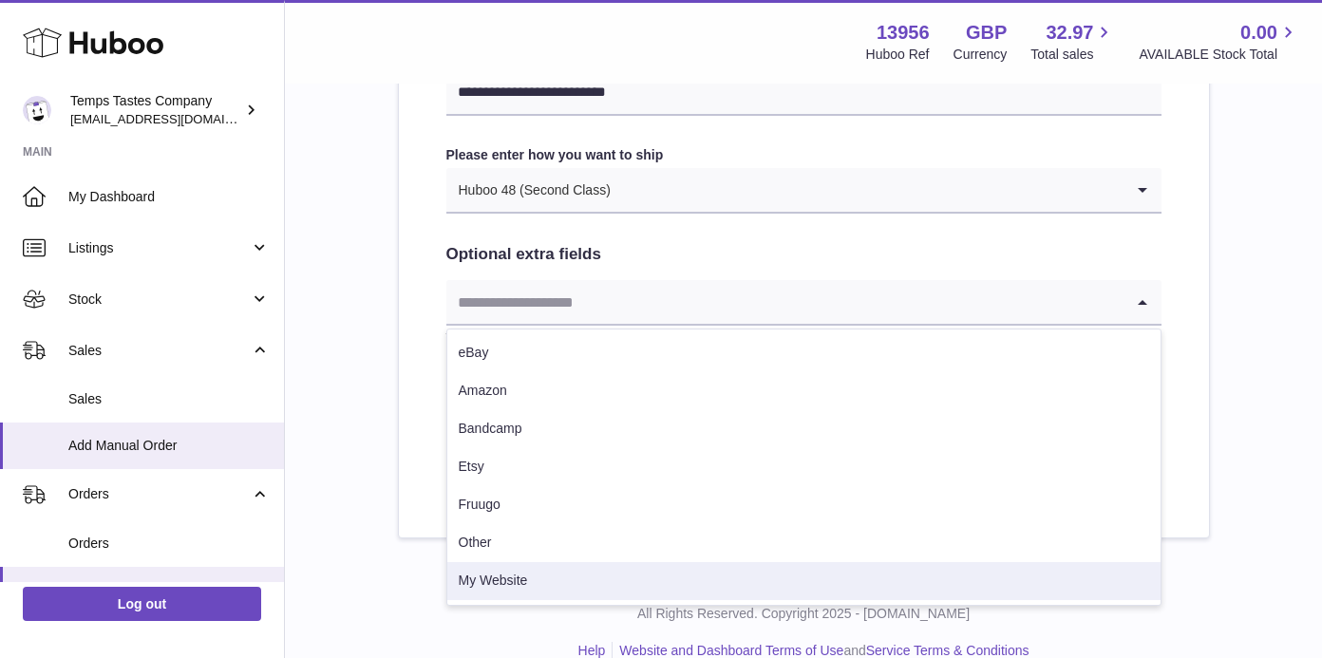
click at [489, 583] on li "My Website" at bounding box center [803, 581] width 713 height 38
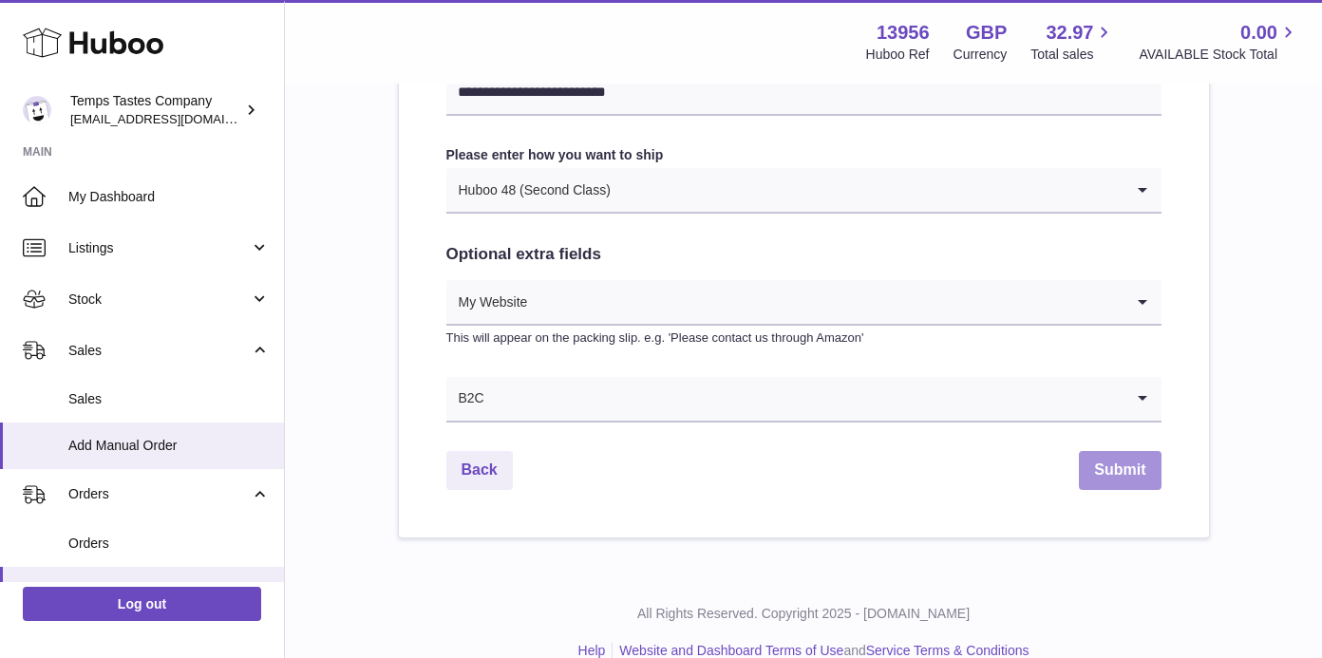
click at [1133, 462] on button "Submit" at bounding box center [1120, 470] width 82 height 39
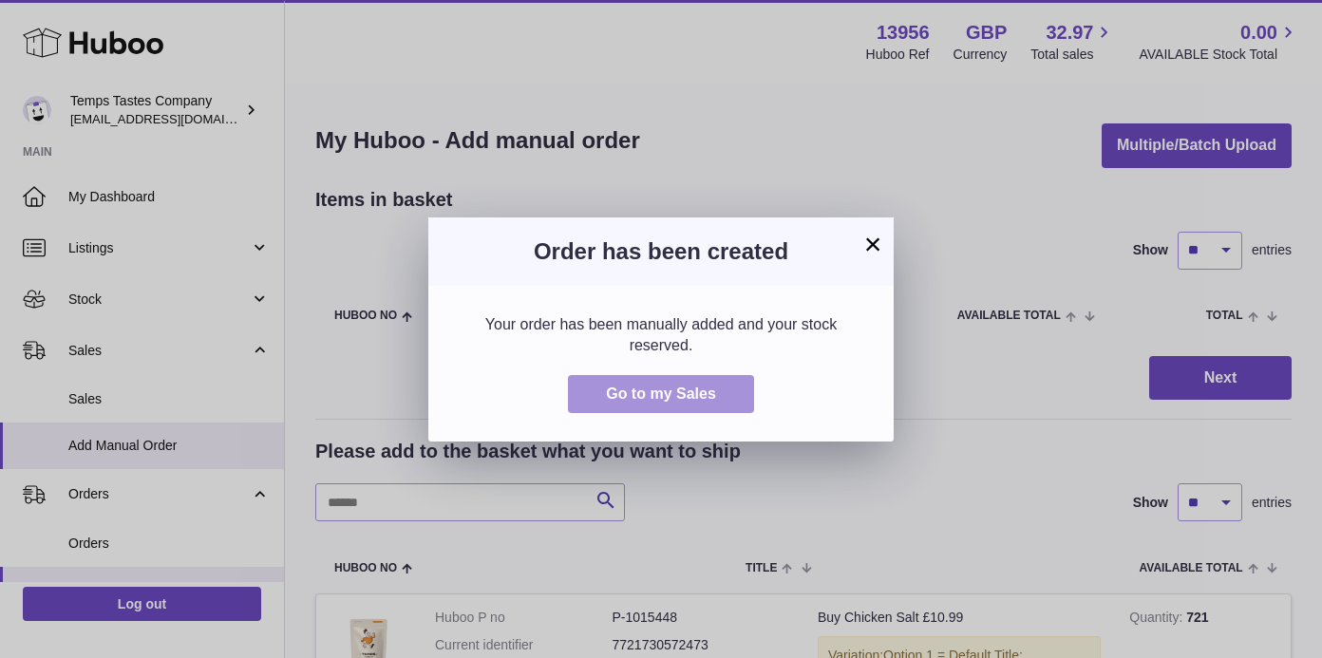
click at [682, 388] on span "Go to my Sales" at bounding box center [661, 394] width 110 height 16
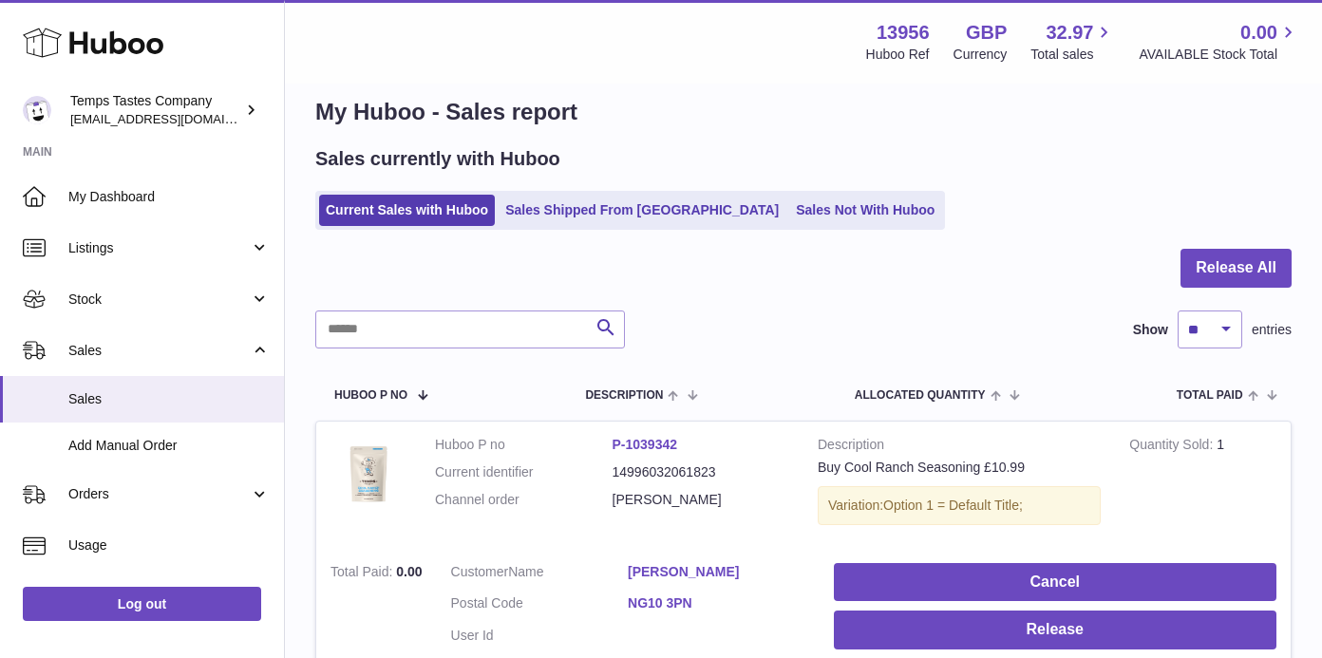
scroll to position [30, 0]
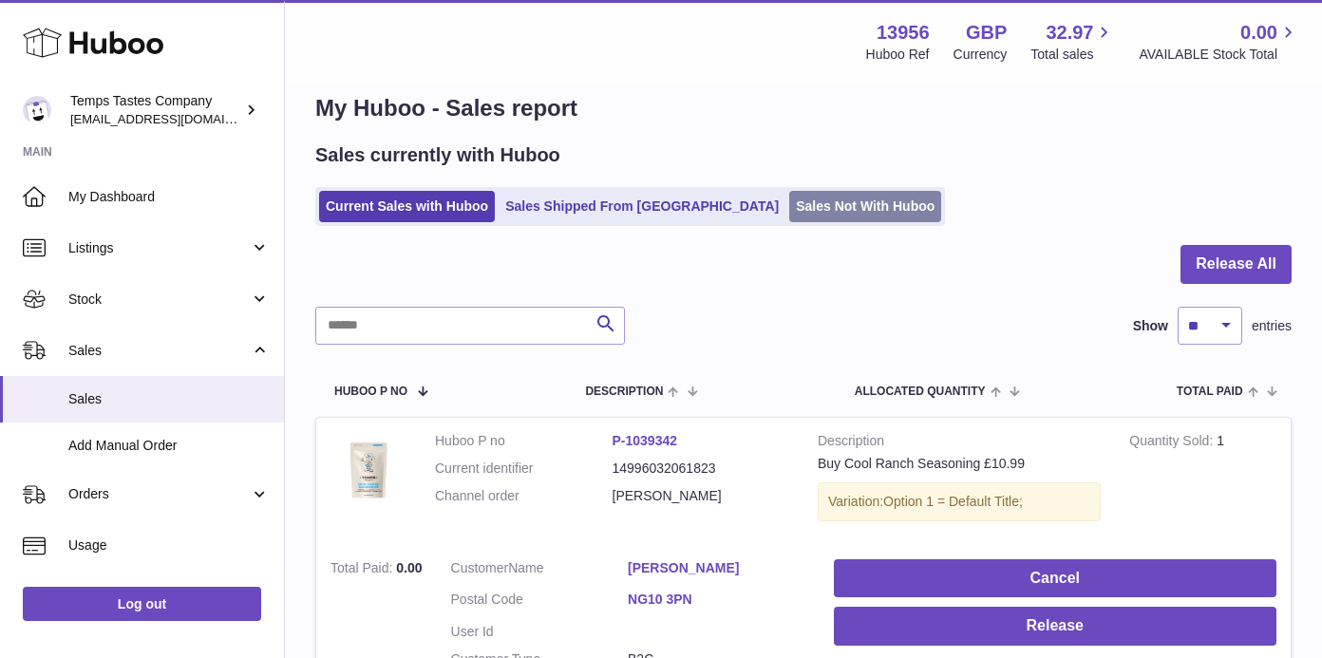
click at [789, 208] on link "Sales Not With Huboo" at bounding box center [865, 206] width 152 height 31
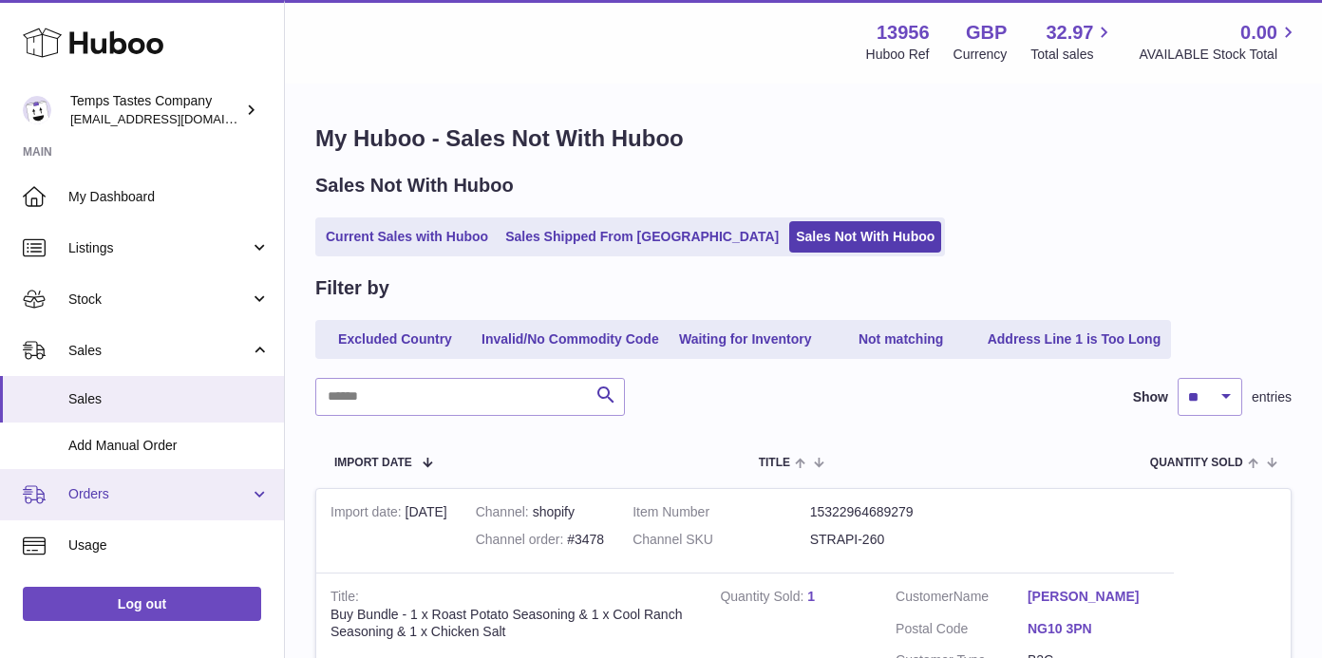
click at [107, 488] on span "Orders" at bounding box center [158, 494] width 181 height 18
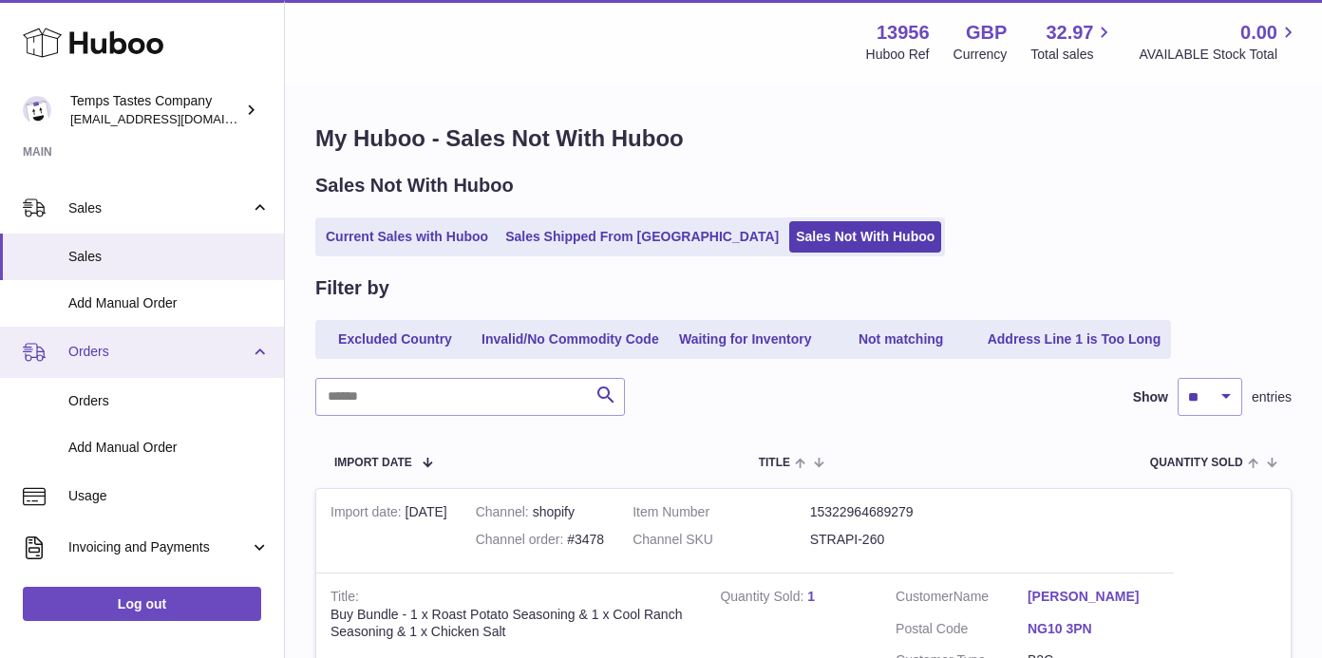
scroll to position [145, 0]
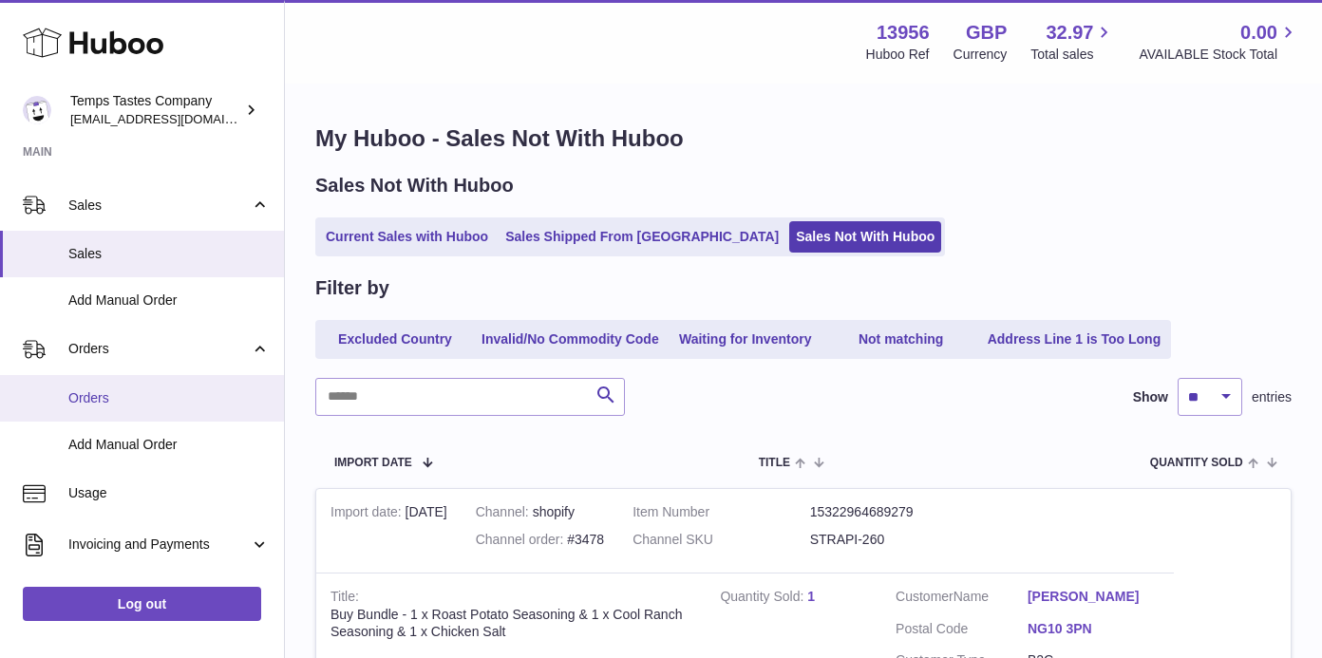
click at [98, 393] on span "Orders" at bounding box center [168, 398] width 201 height 18
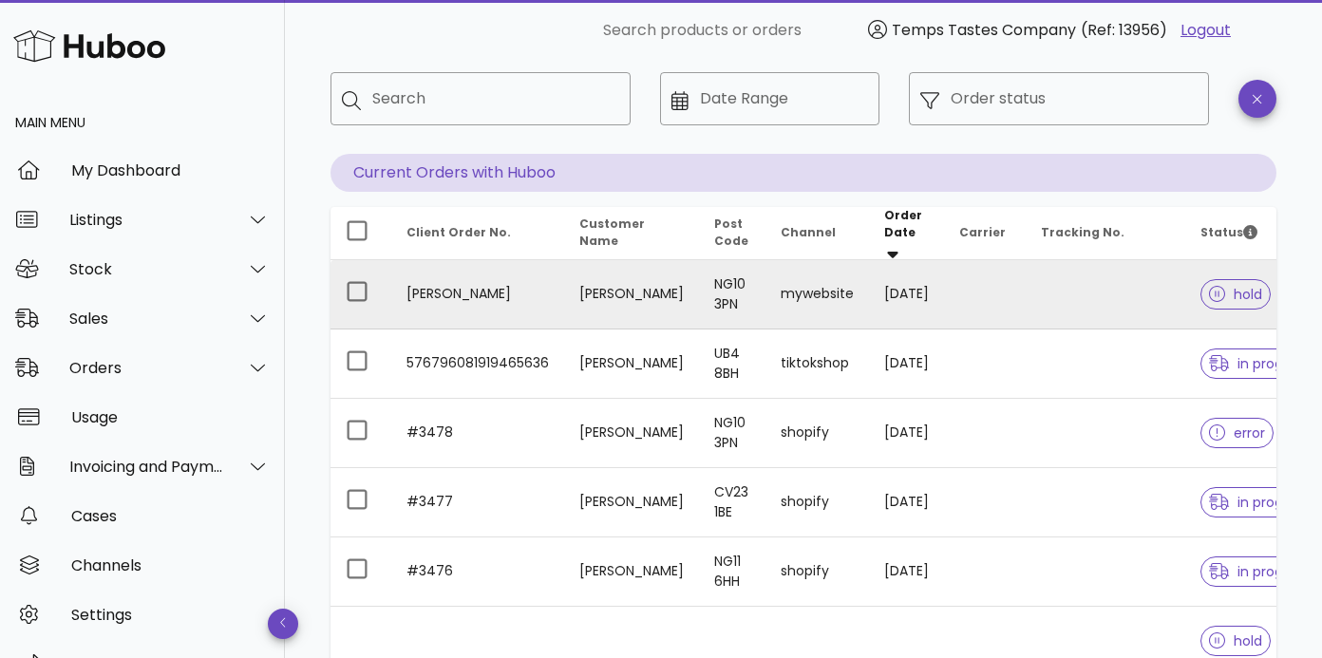
scroll to position [104, 0]
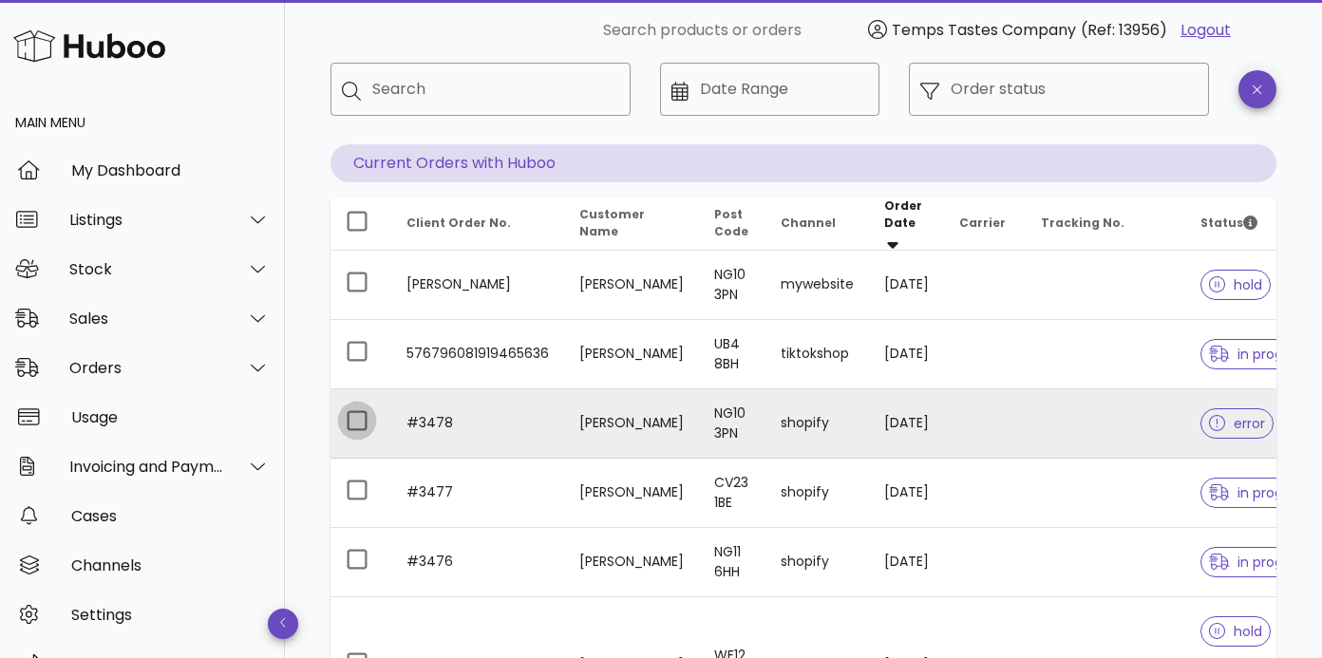
click at [355, 417] on div at bounding box center [357, 421] width 32 height 32
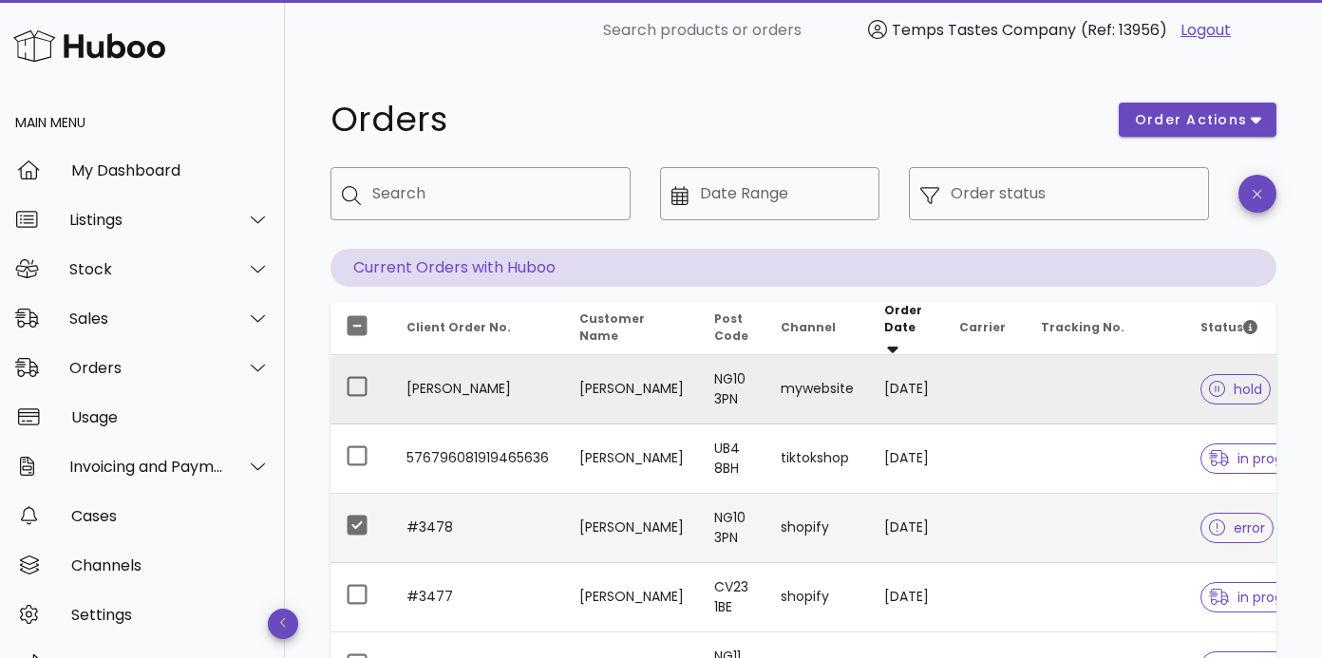
scroll to position [0, 0]
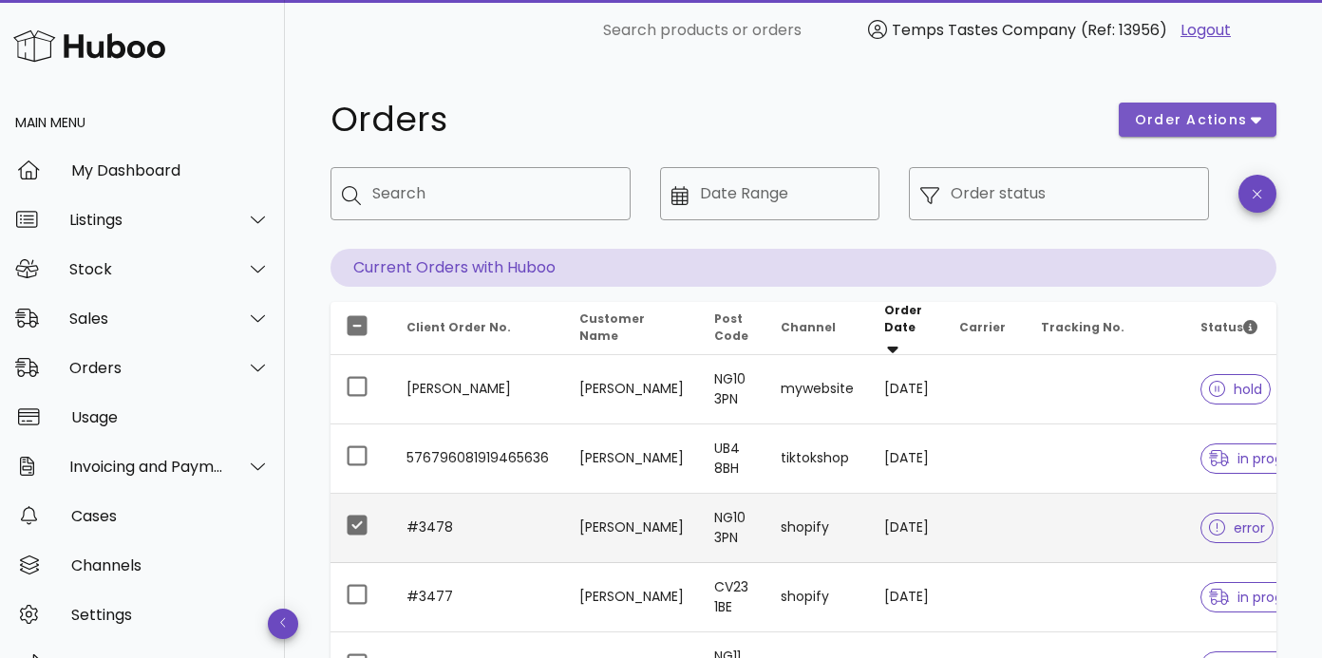
click at [1253, 123] on icon "button" at bounding box center [1256, 119] width 10 height 17
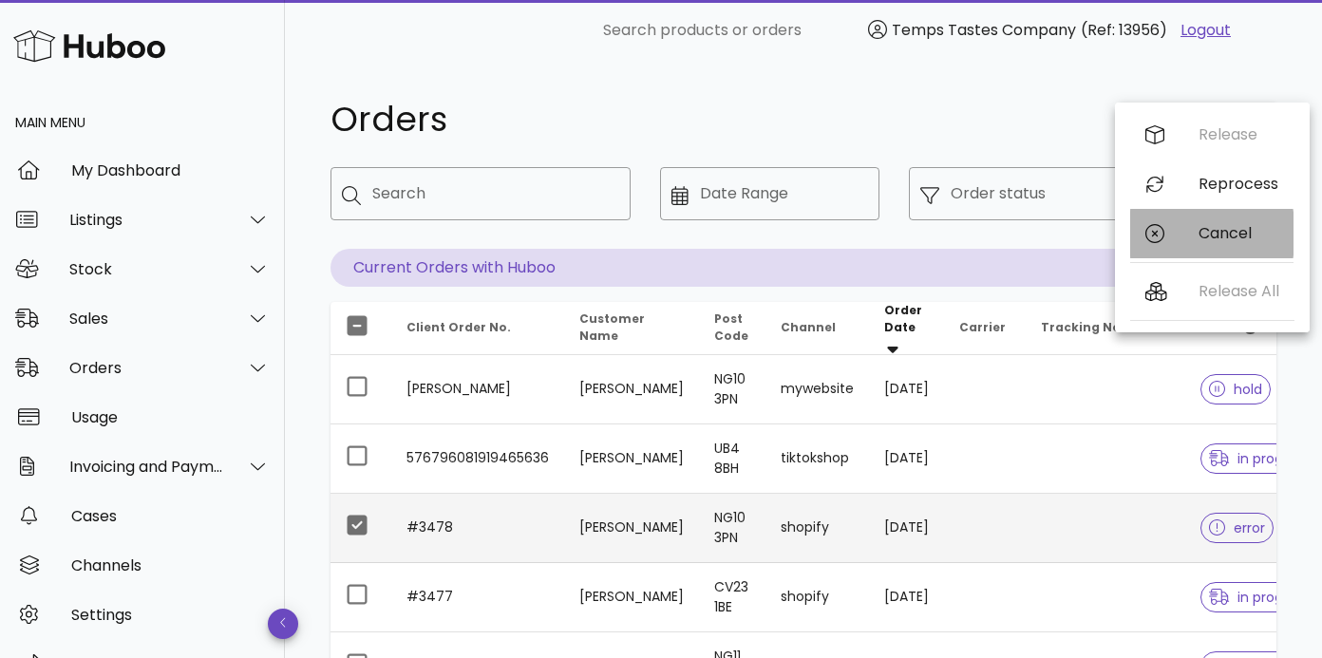
click at [1216, 235] on div "Cancel" at bounding box center [1238, 233] width 80 height 18
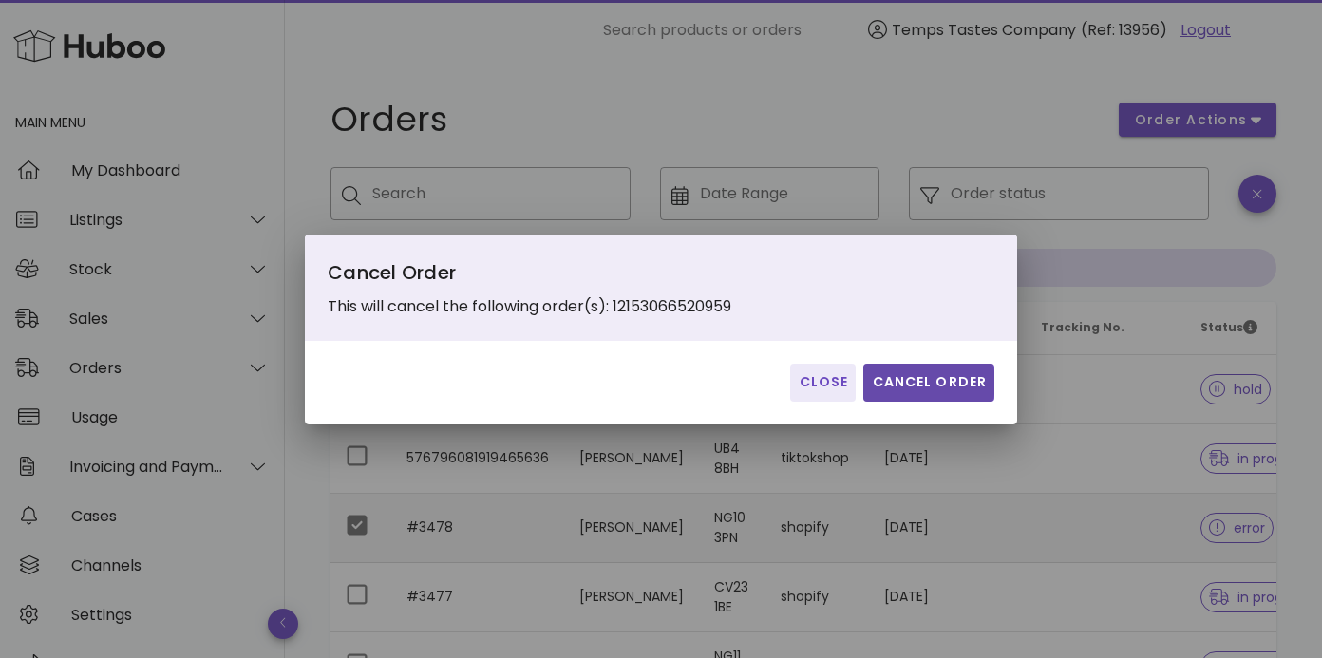
click at [930, 385] on span "Cancel Order" at bounding box center [929, 382] width 116 height 20
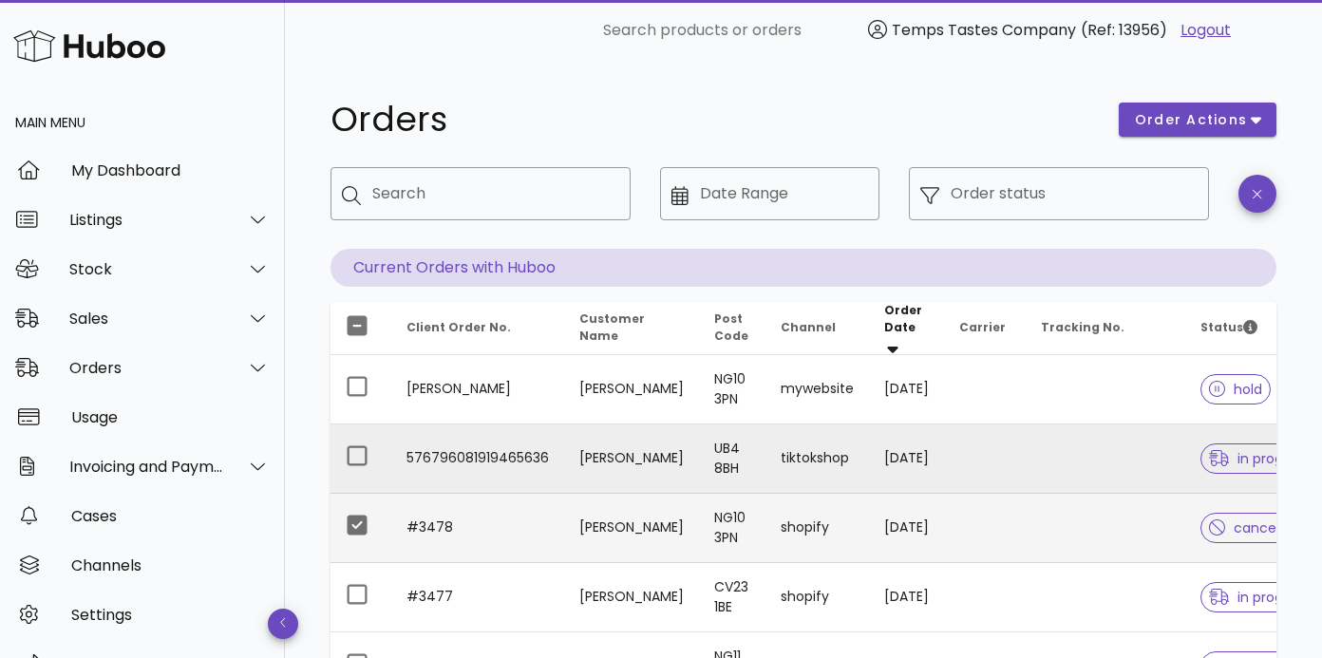
click at [932, 448] on td "06/10/2025" at bounding box center [906, 458] width 75 height 69
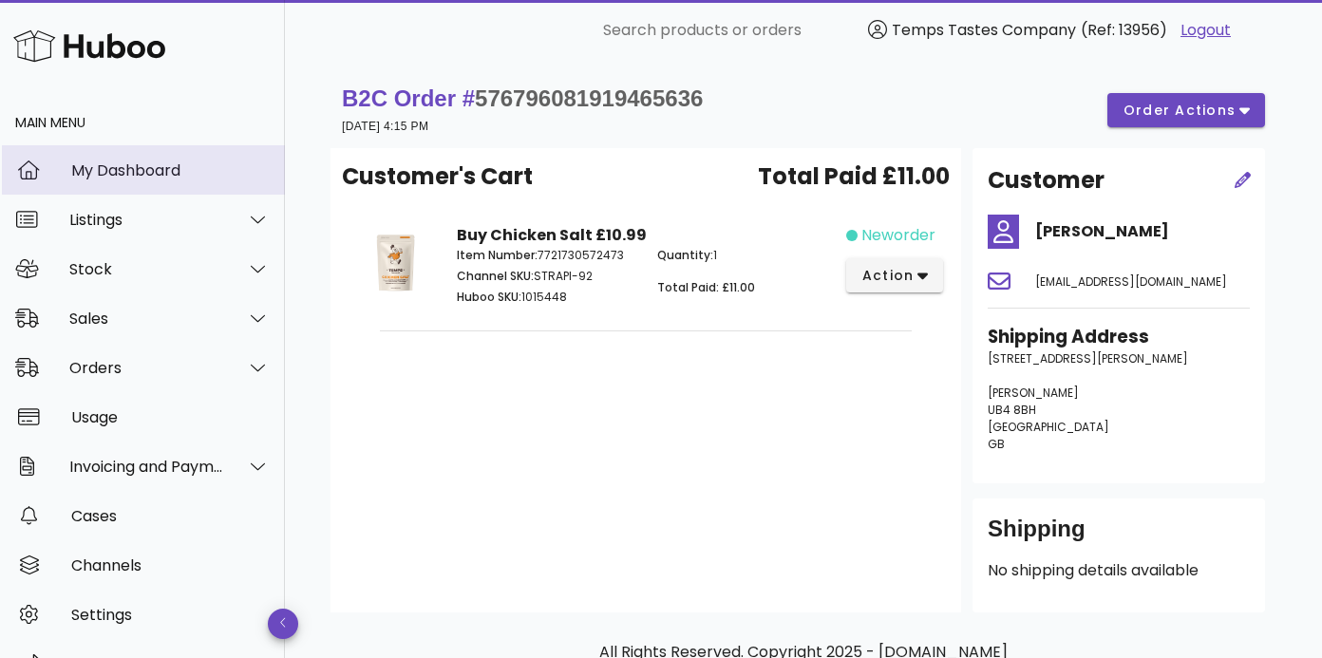
click at [99, 173] on div "My Dashboard" at bounding box center [170, 170] width 198 height 18
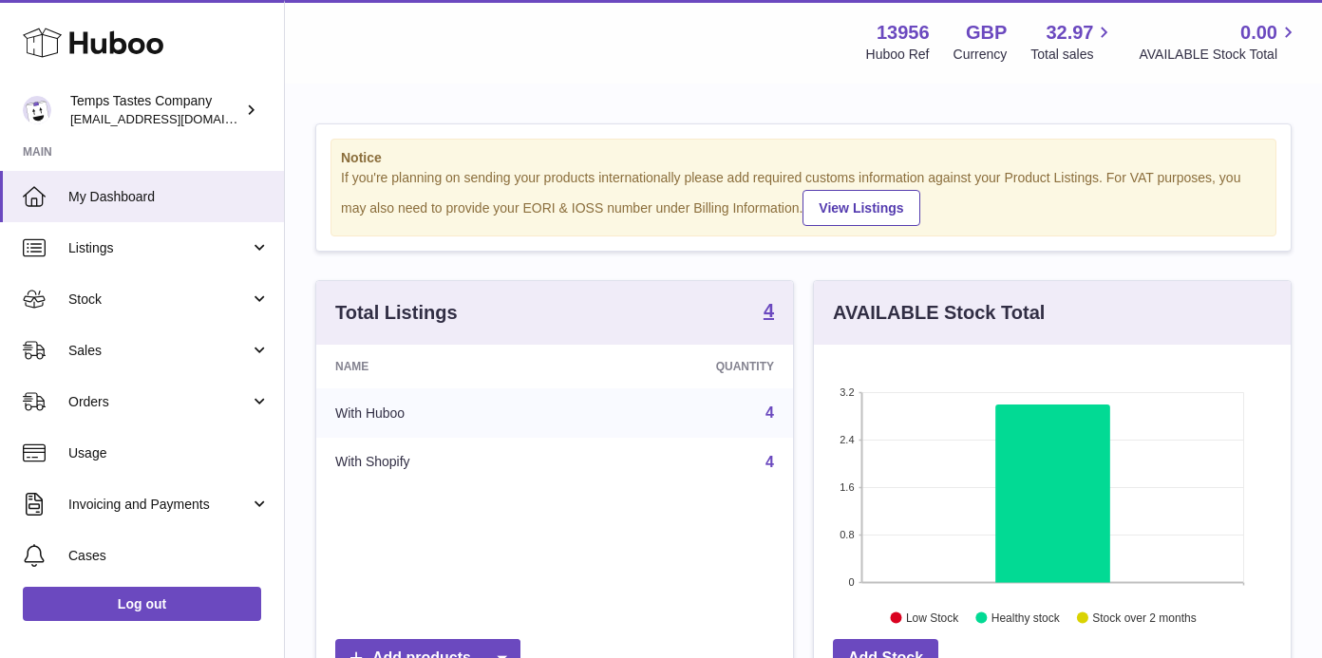
scroll to position [296, 477]
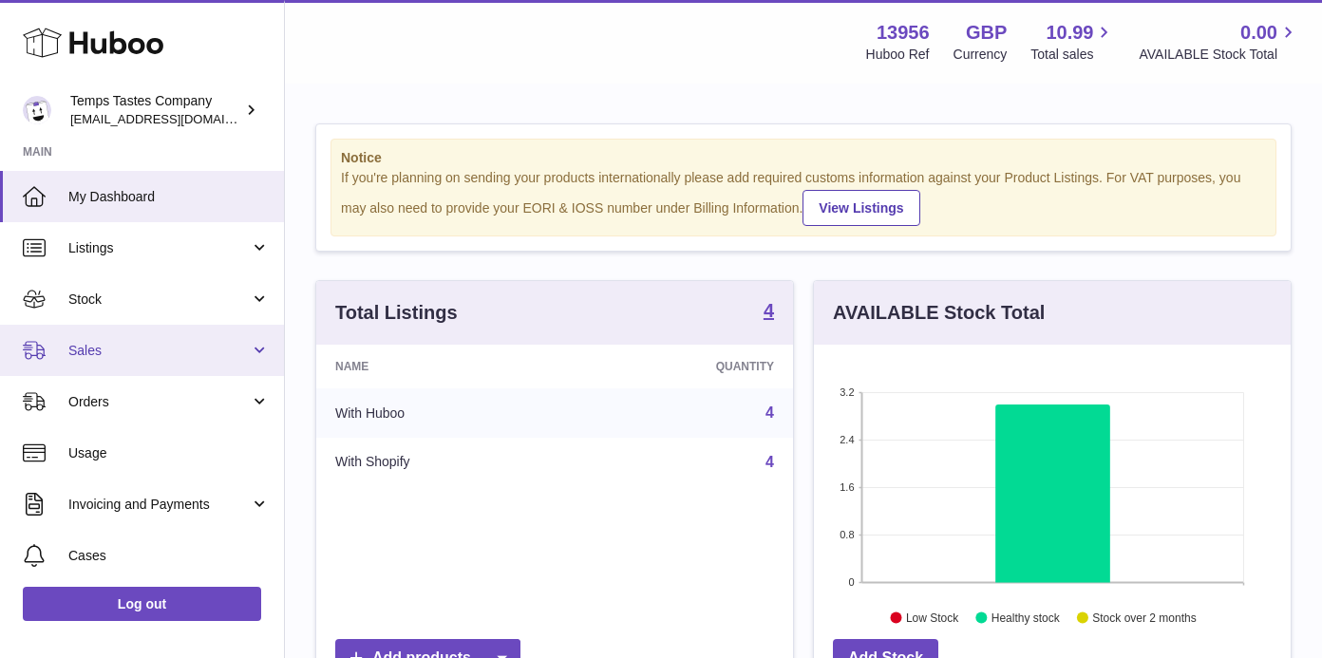
click at [85, 347] on span "Sales" at bounding box center [158, 351] width 181 height 18
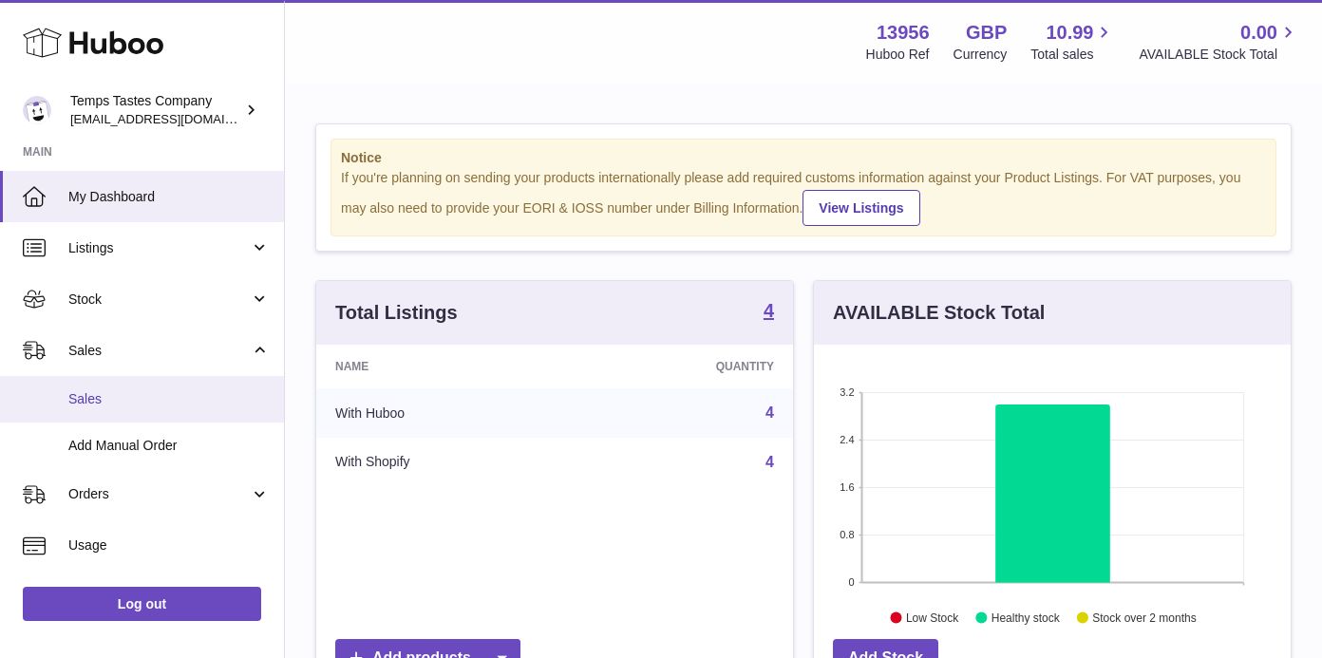
click at [87, 405] on span "Sales" at bounding box center [168, 399] width 201 height 18
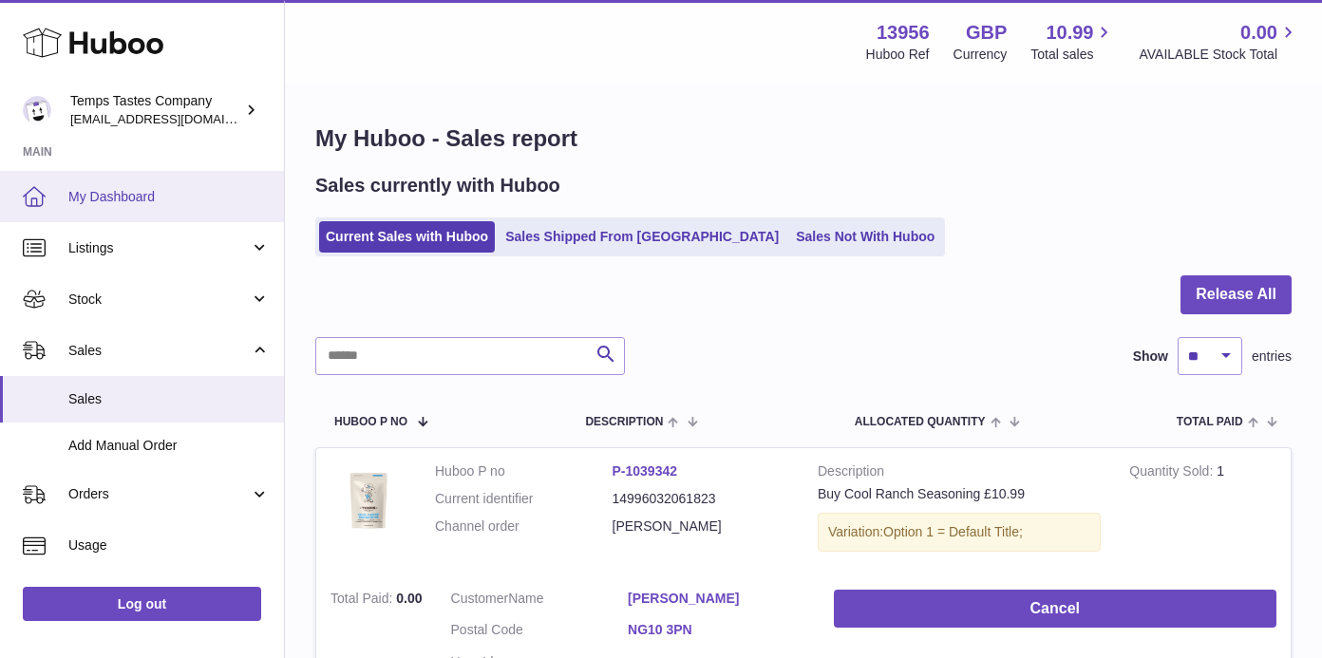
click at [79, 179] on link "My Dashboard" at bounding box center [142, 196] width 284 height 51
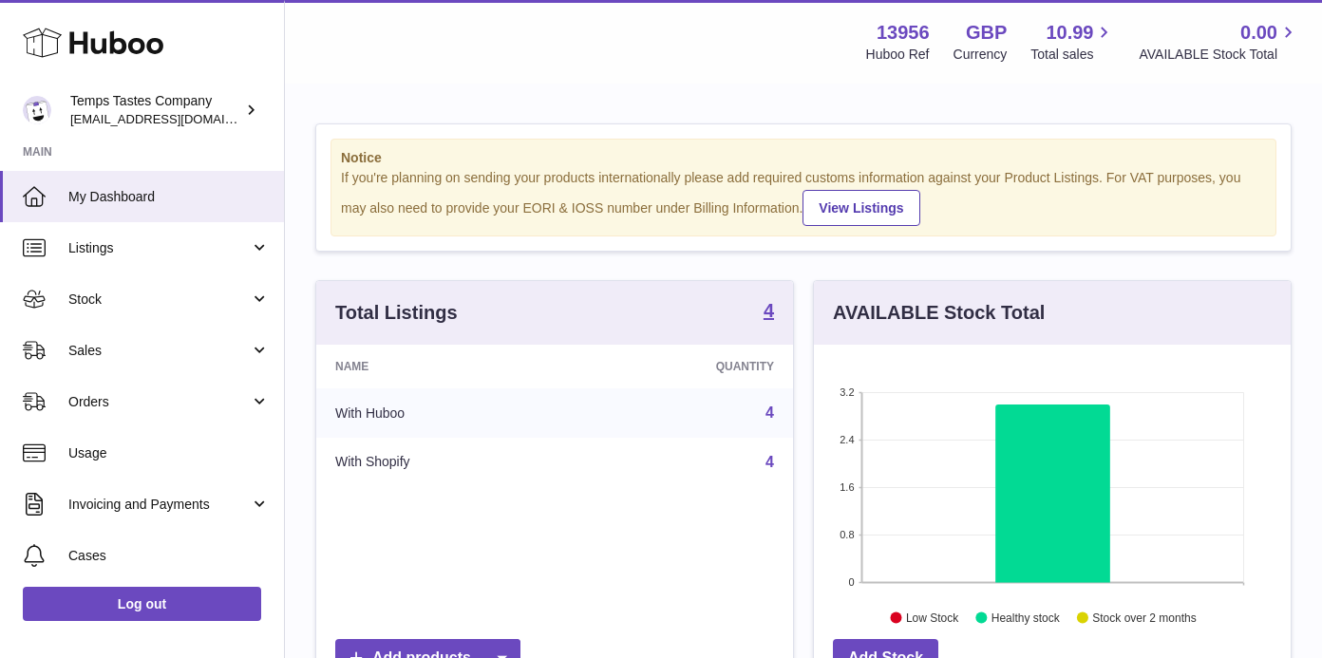
scroll to position [296, 477]
